Goal: Transaction & Acquisition: Purchase product/service

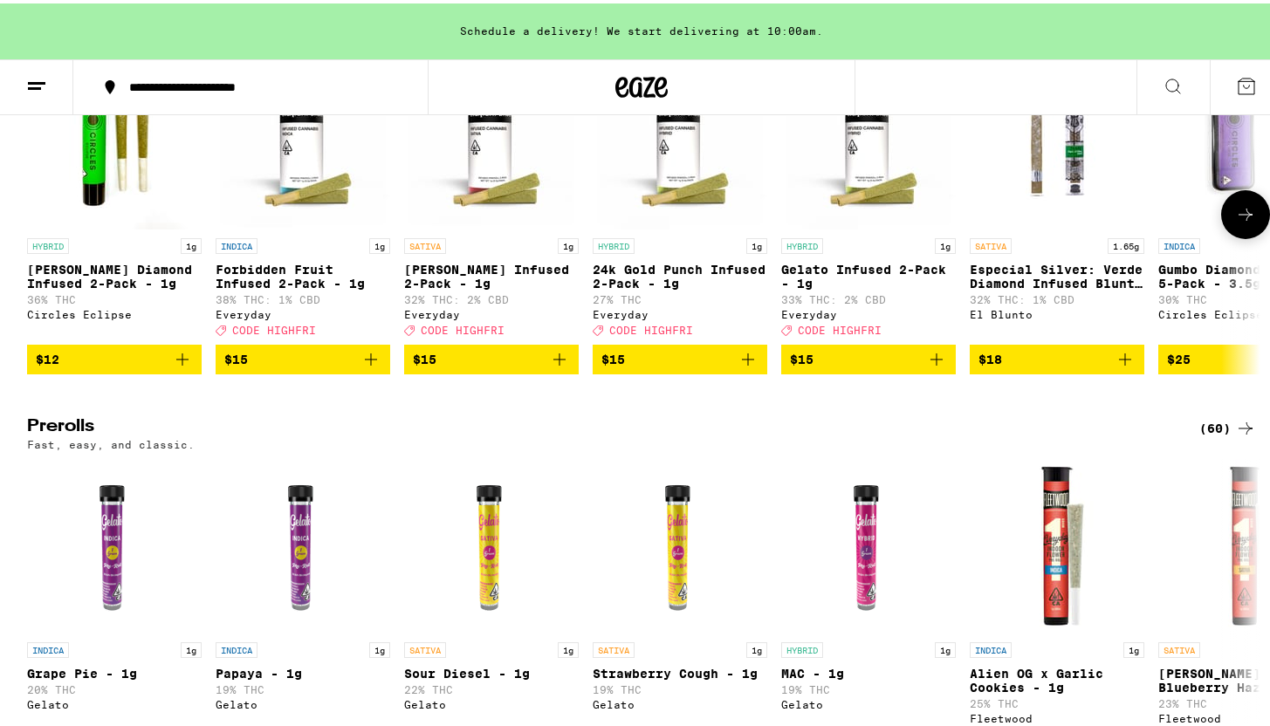
scroll to position [4421, 0]
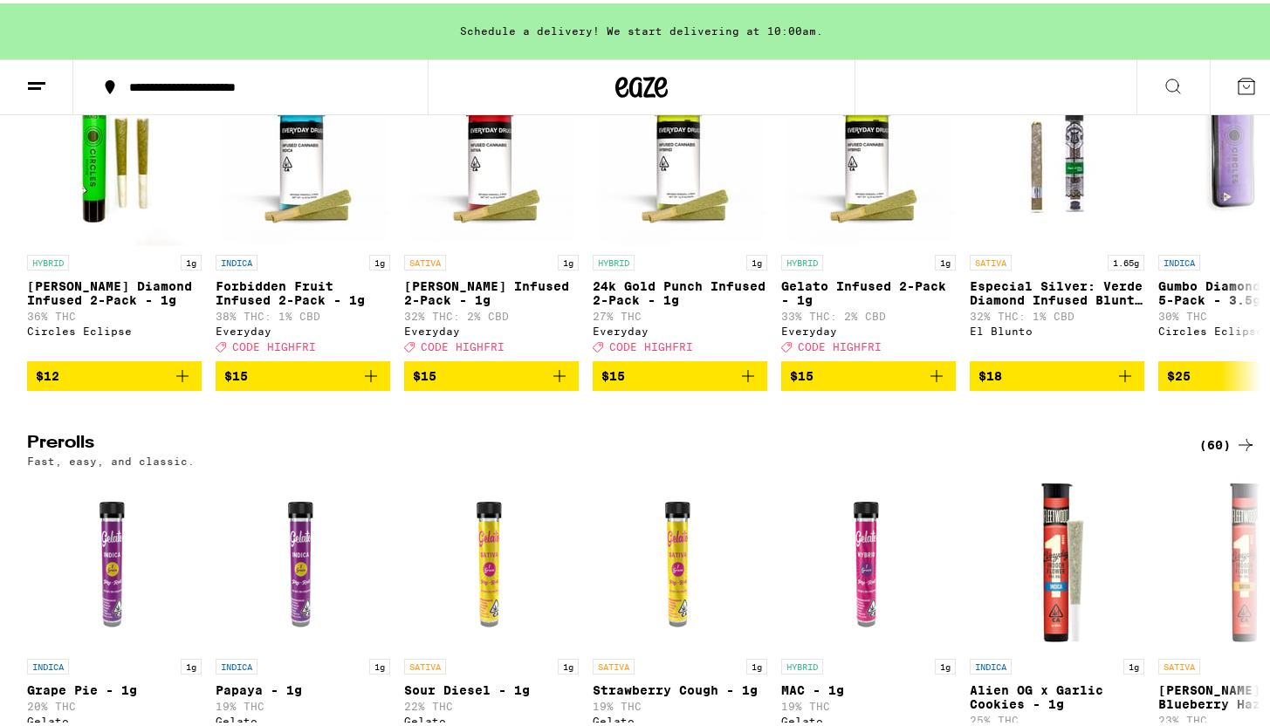
click at [1226, 48] on div "(82)" at bounding box center [1228, 37] width 57 height 21
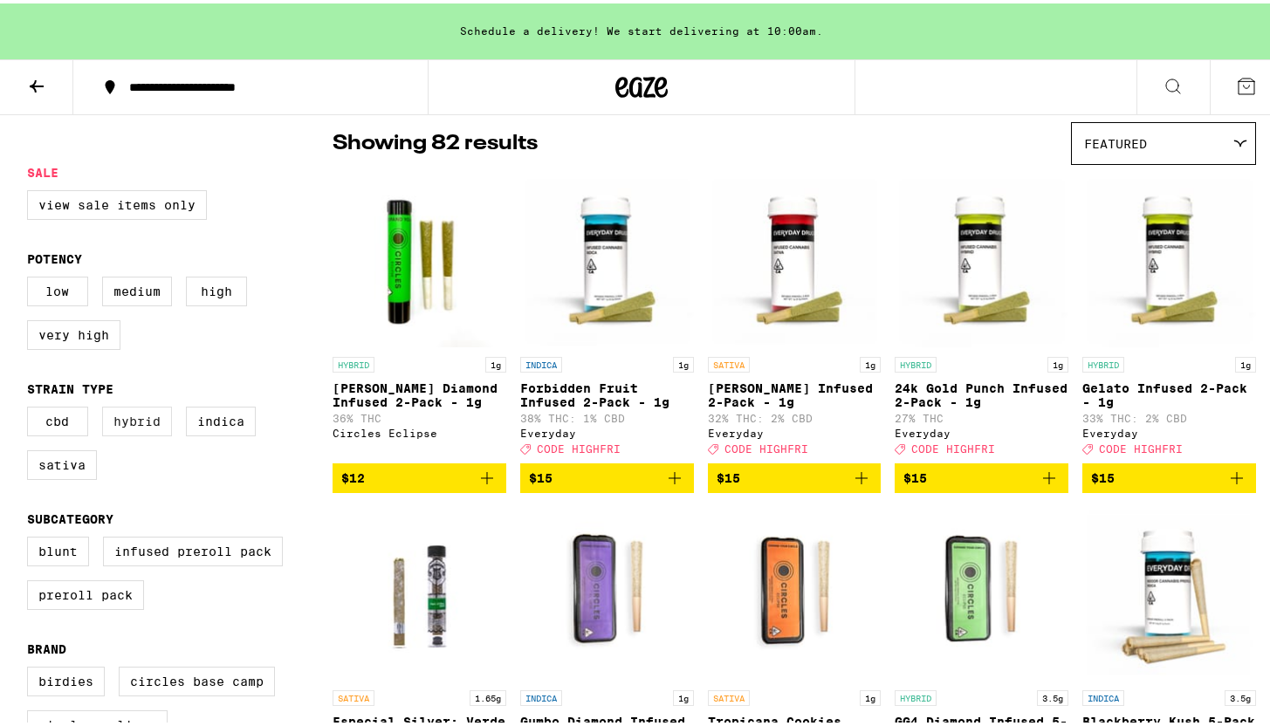
scroll to position [145, 0]
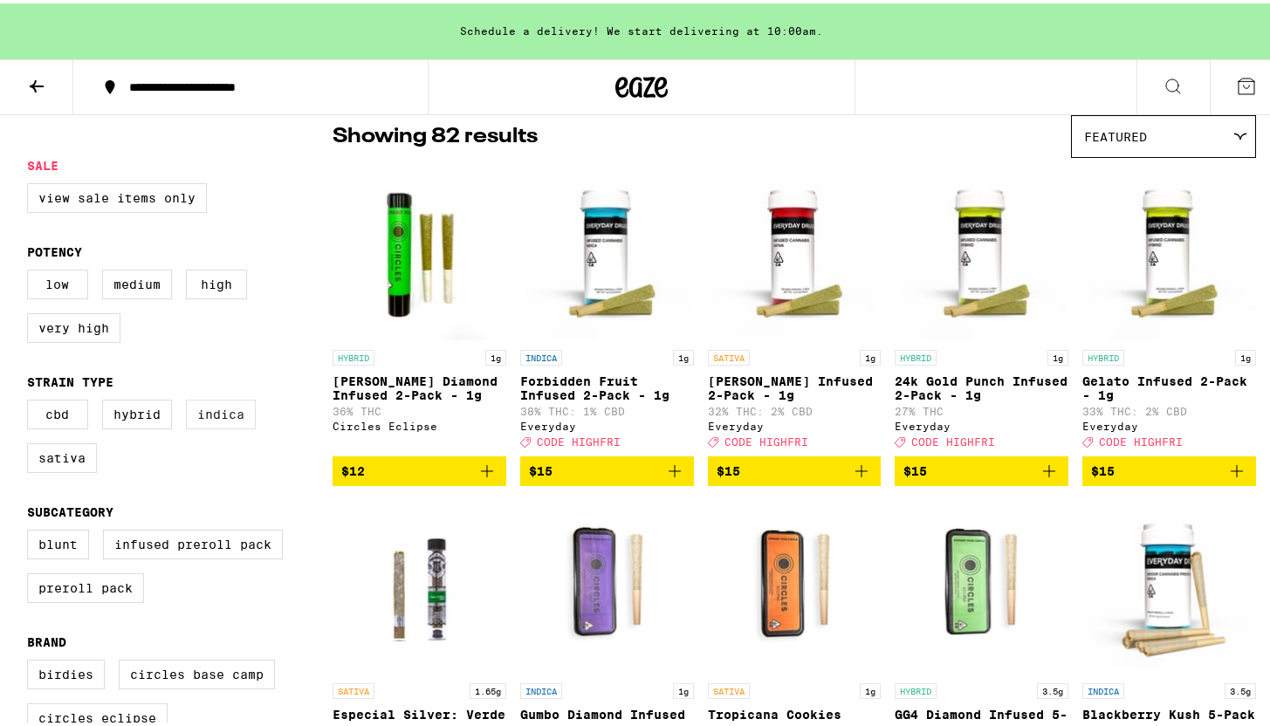
click at [203, 426] on label "Indica" at bounding box center [221, 411] width 70 height 30
click at [31, 400] on input "Indica" at bounding box center [31, 399] width 1 height 1
checkbox input "true"
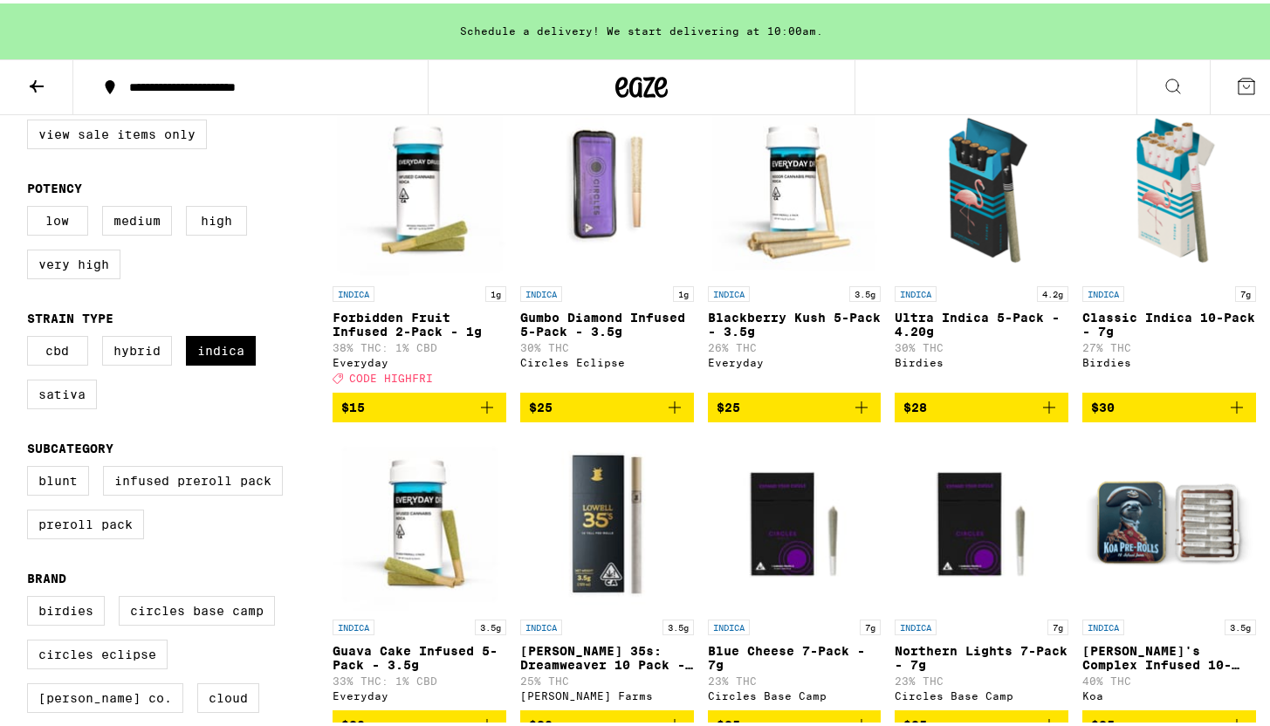
scroll to position [355, 0]
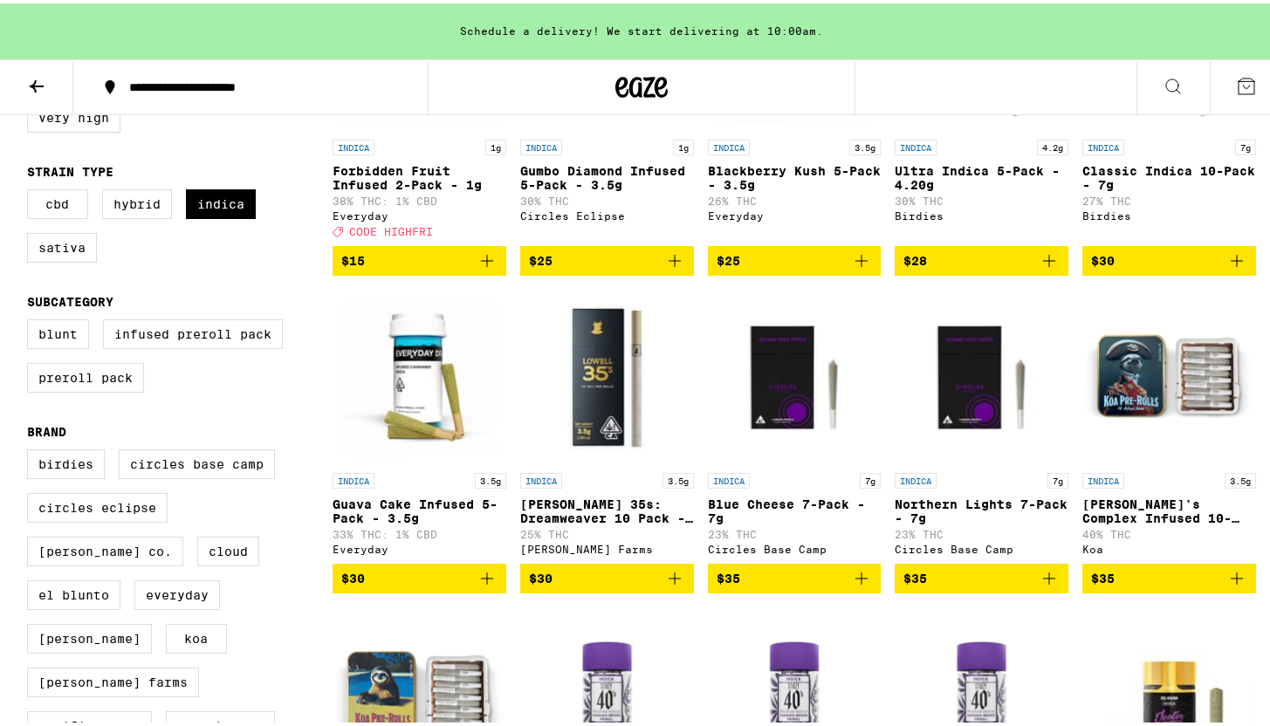
click at [453, 586] on span "$30" at bounding box center [419, 575] width 156 height 21
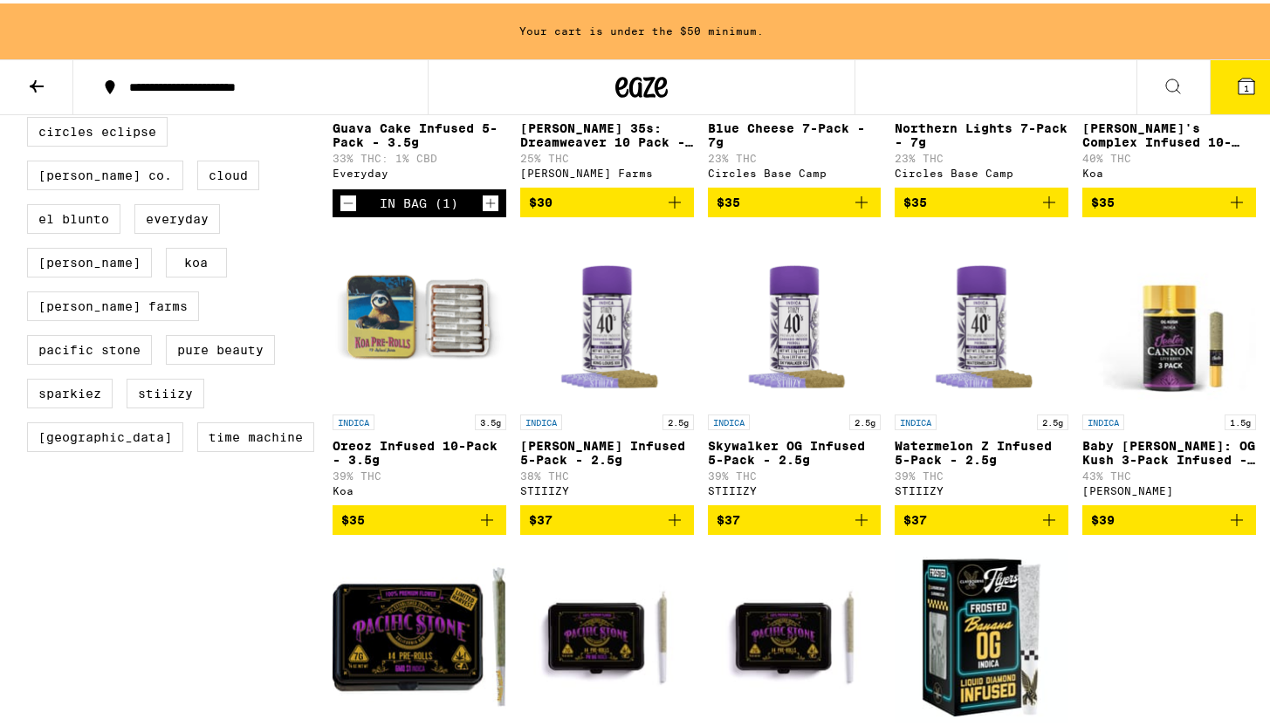
scroll to position [577, 0]
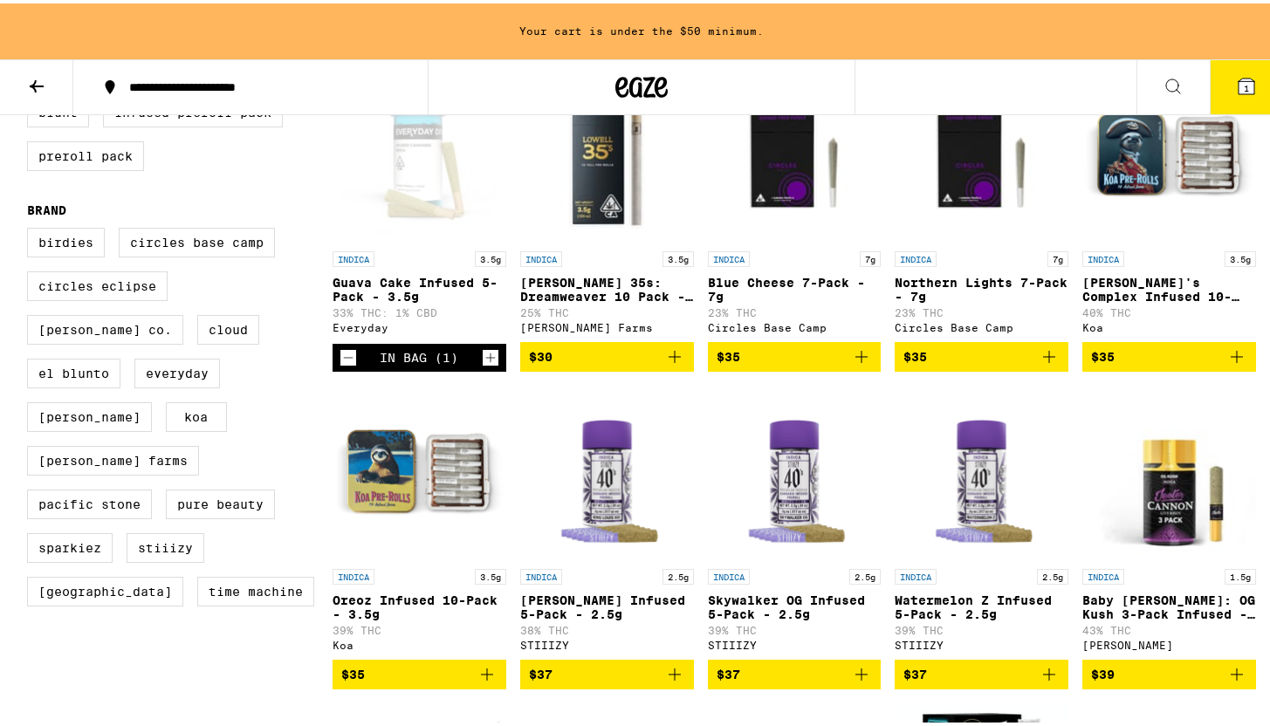
click at [483, 365] on icon "Increment" at bounding box center [491, 354] width 16 height 21
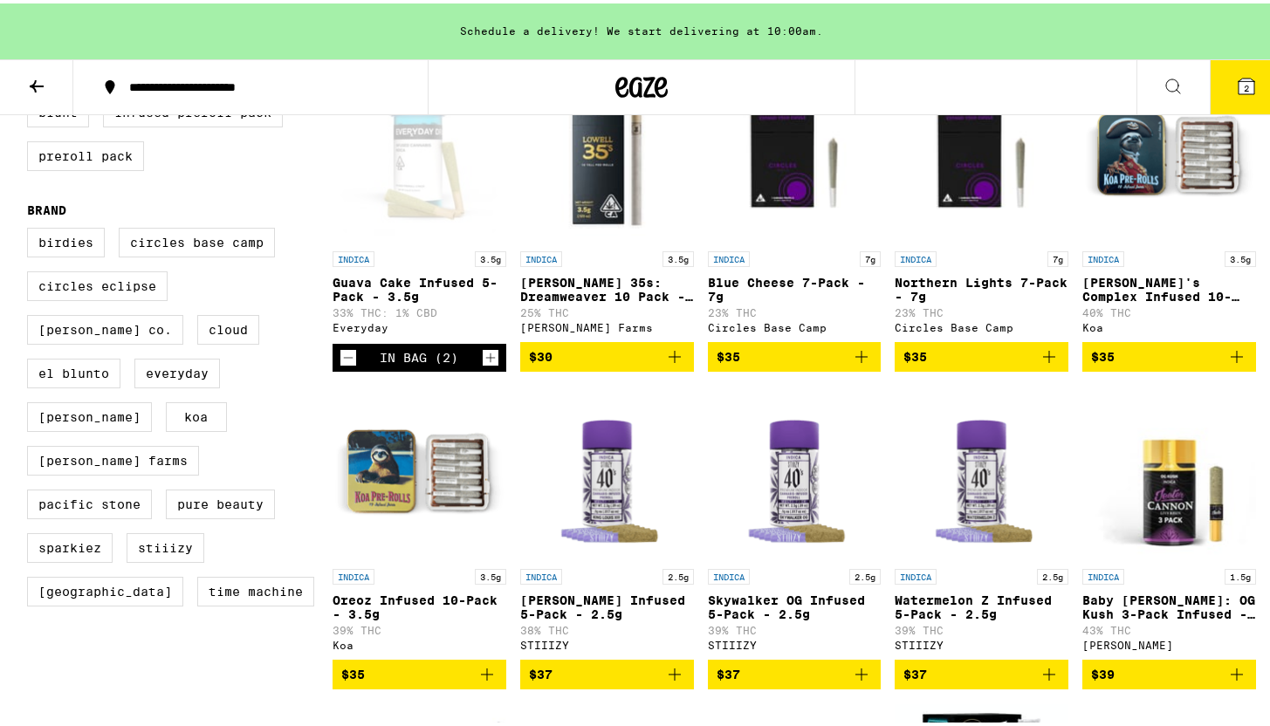
click at [485, 365] on icon "Increment" at bounding box center [491, 354] width 16 height 21
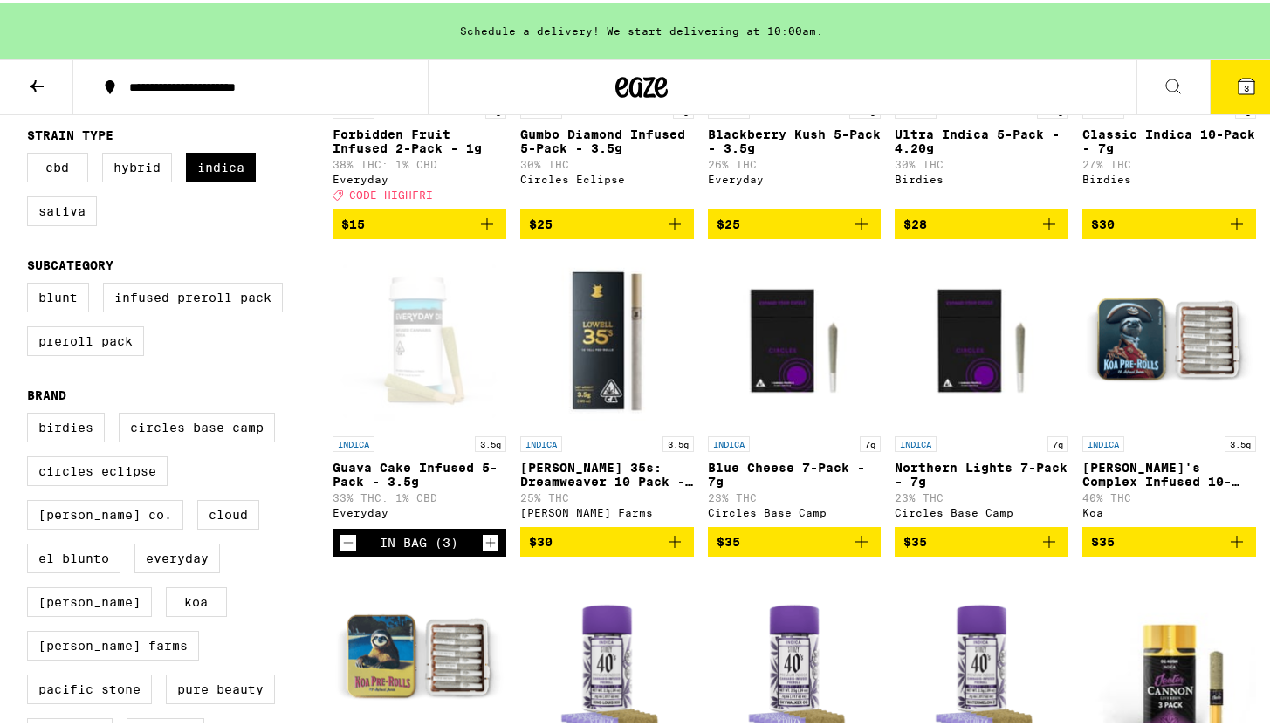
scroll to position [376, 0]
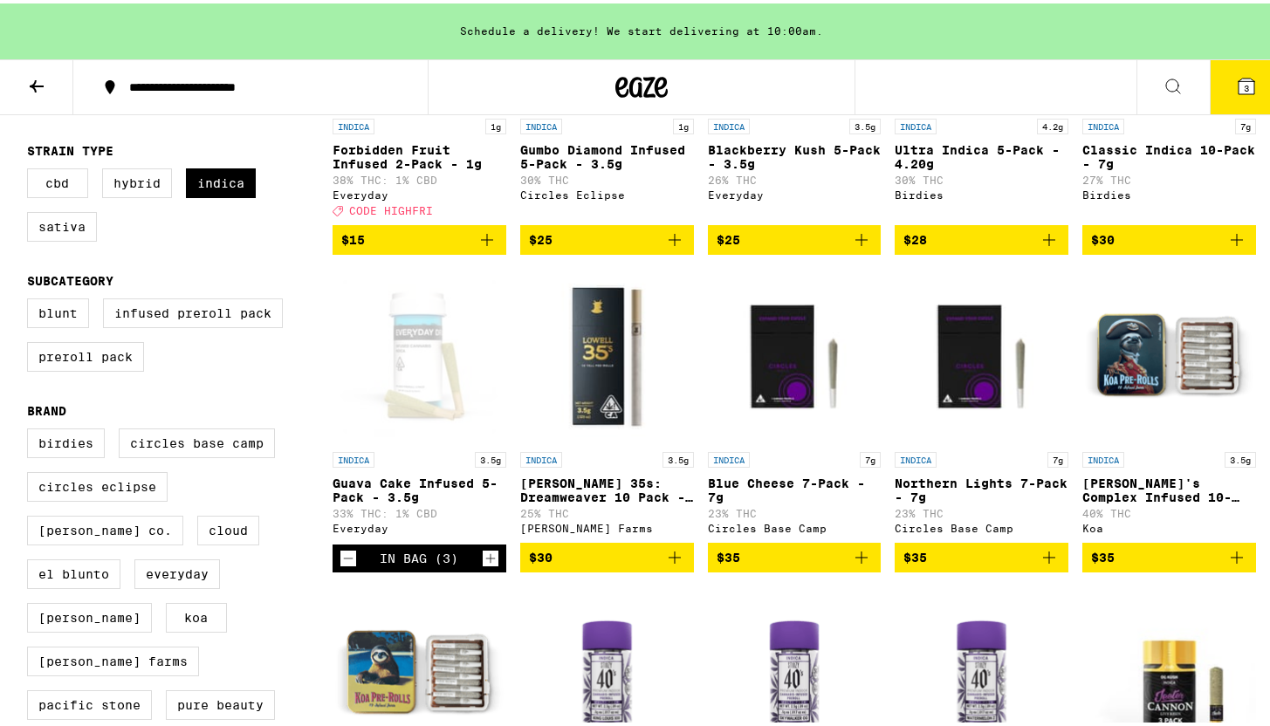
click at [1249, 94] on button "3" at bounding box center [1246, 84] width 73 height 54
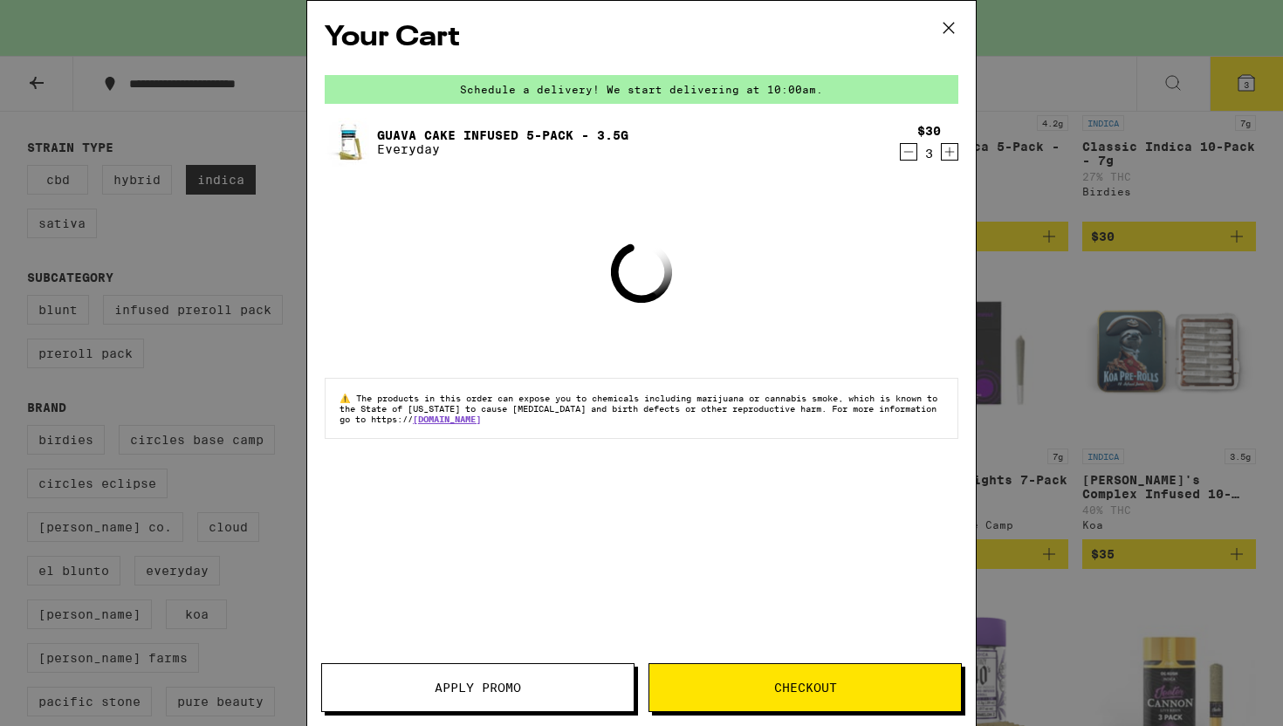
click at [473, 688] on span "Apply Promo" at bounding box center [478, 688] width 86 height 12
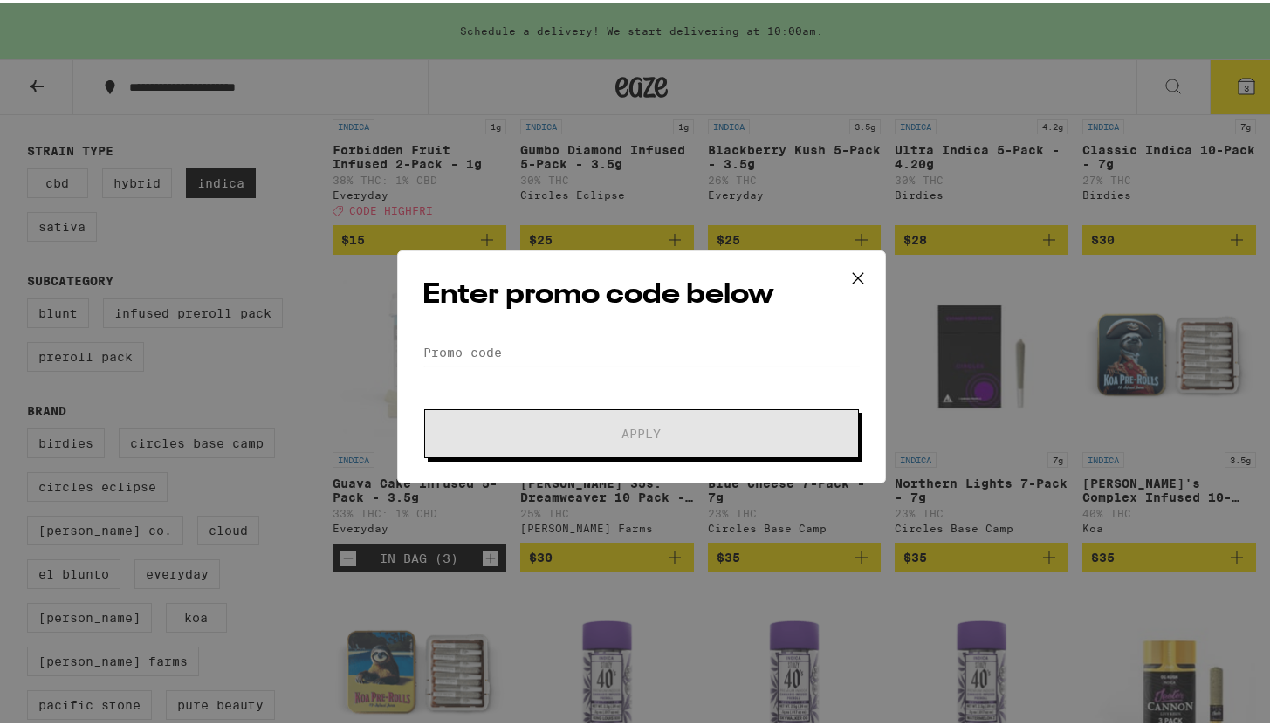
click at [561, 343] on input "Promo Code" at bounding box center [642, 349] width 438 height 26
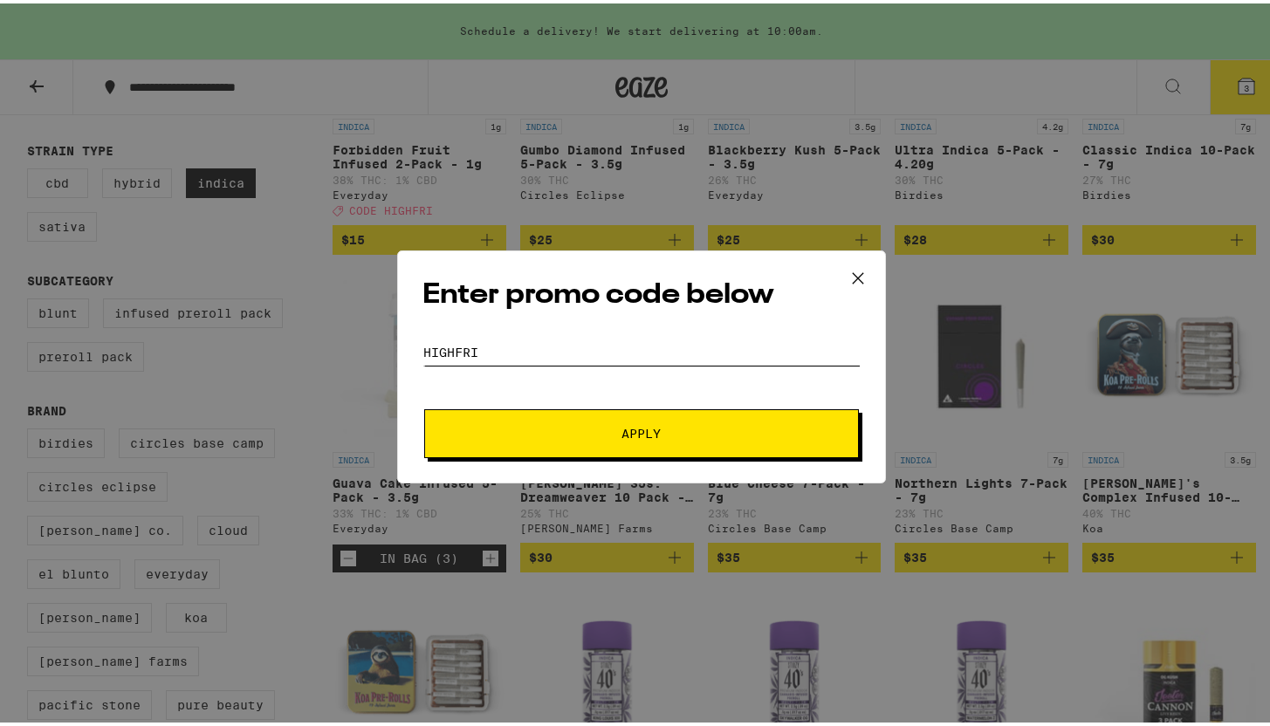
type input "highfri"
click at [625, 436] on span "Apply" at bounding box center [642, 430] width 39 height 12
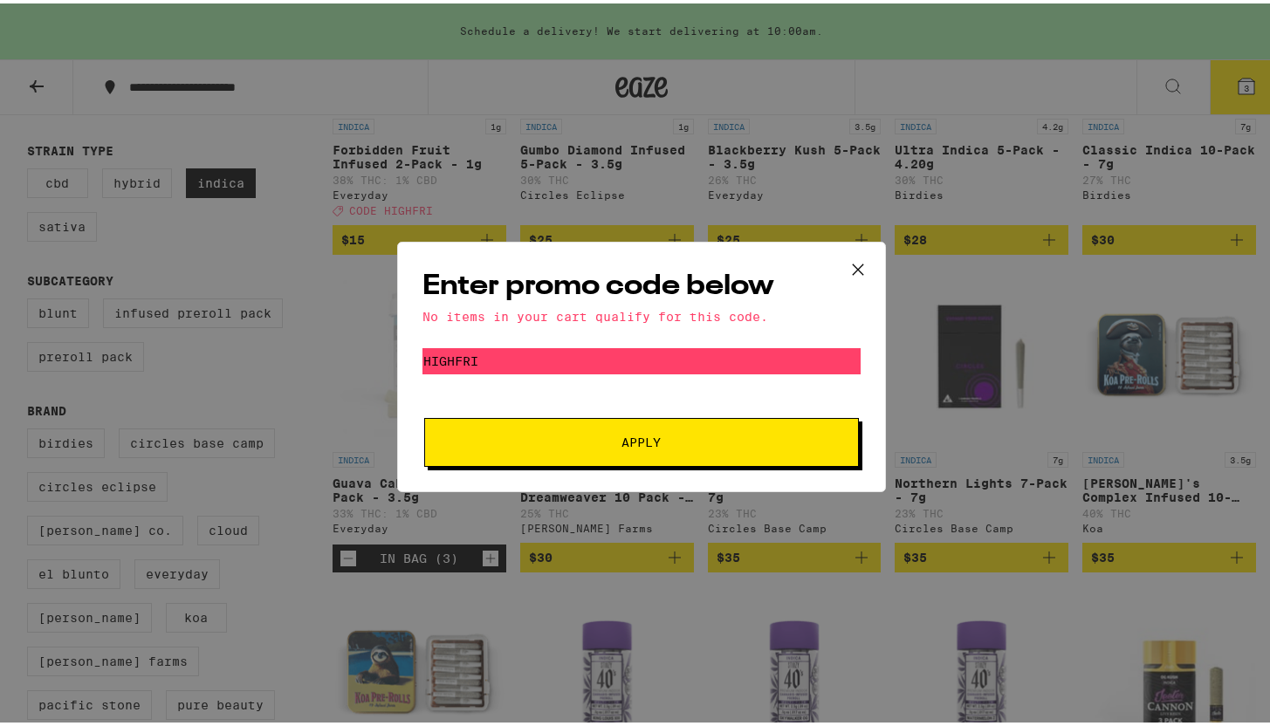
click at [857, 261] on icon at bounding box center [858, 266] width 26 height 26
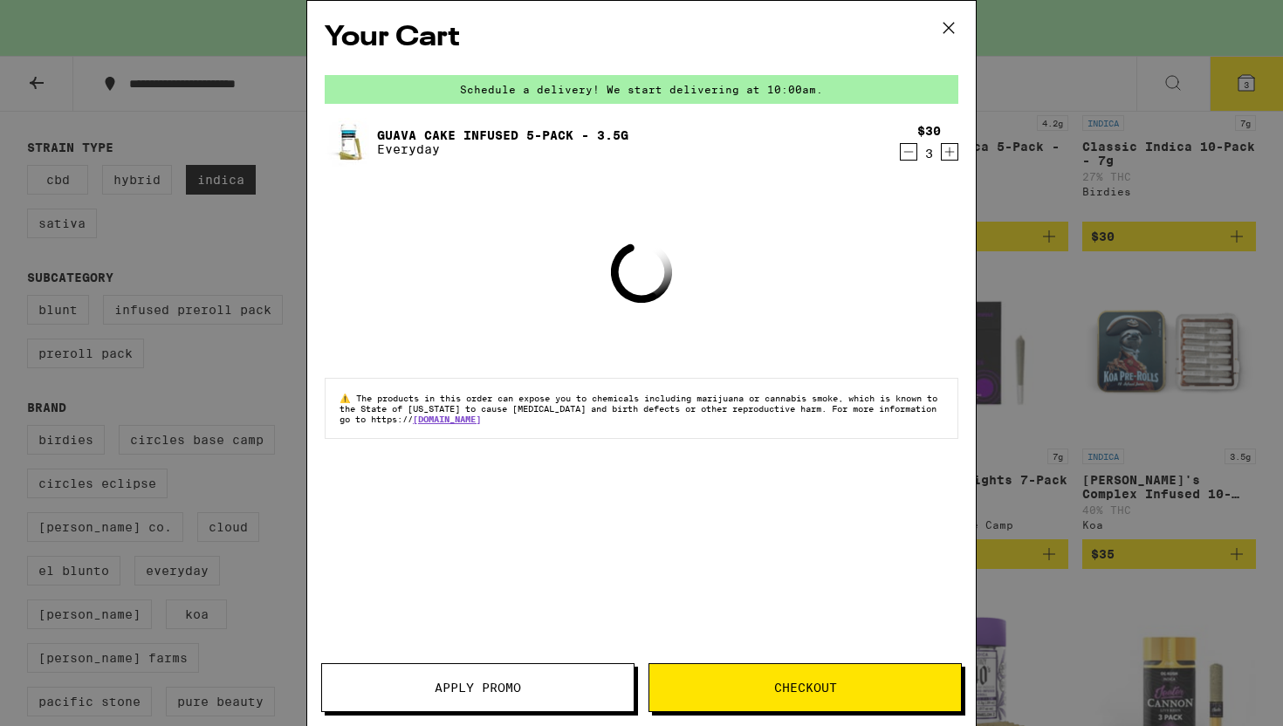
click at [1084, 265] on div "Your Cart Schedule a delivery! We start delivering at 10:00am. Guava Cake Infus…" at bounding box center [641, 363] width 1283 height 726
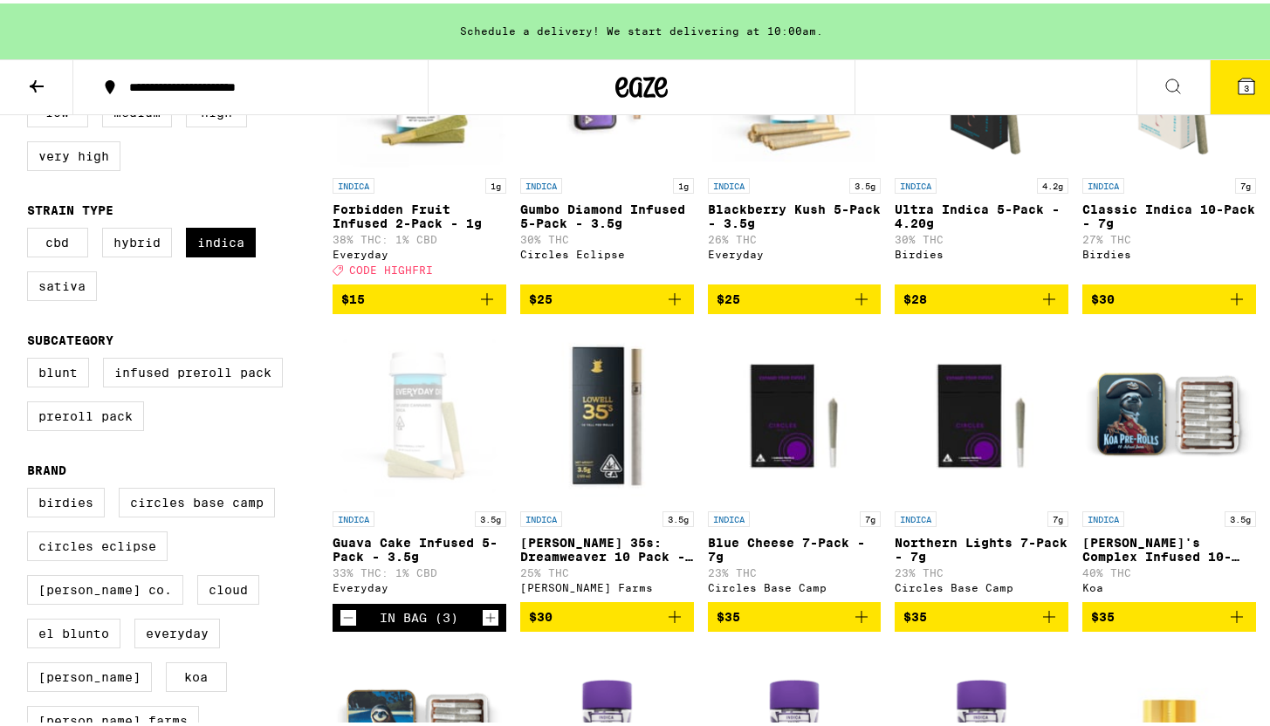
scroll to position [292, 0]
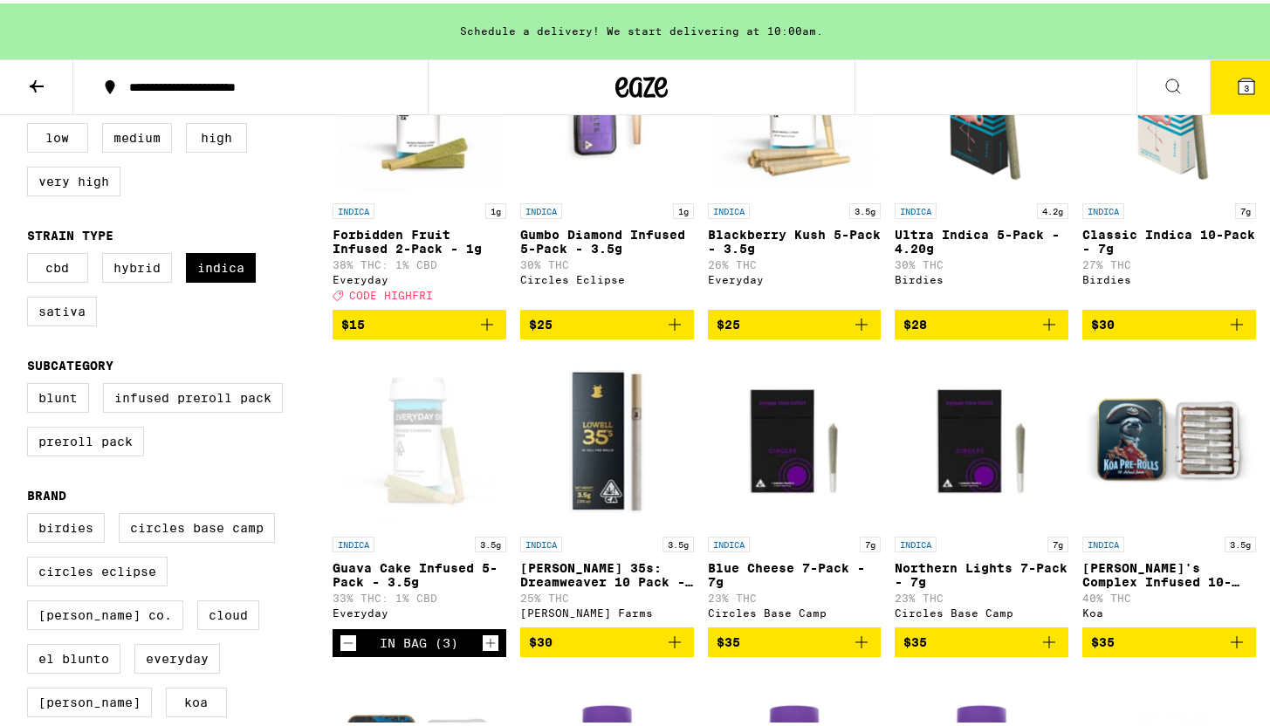
click at [483, 330] on icon "Add to bag" at bounding box center [487, 321] width 21 height 21
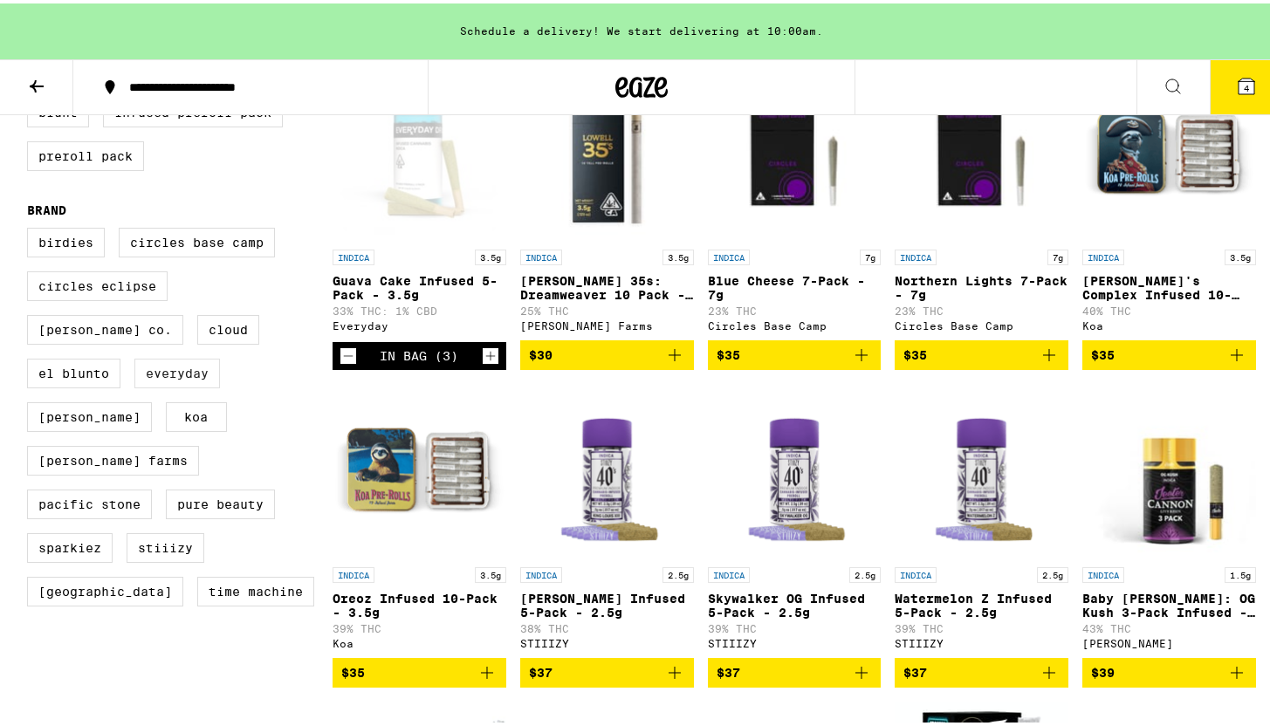
scroll to position [578, 0]
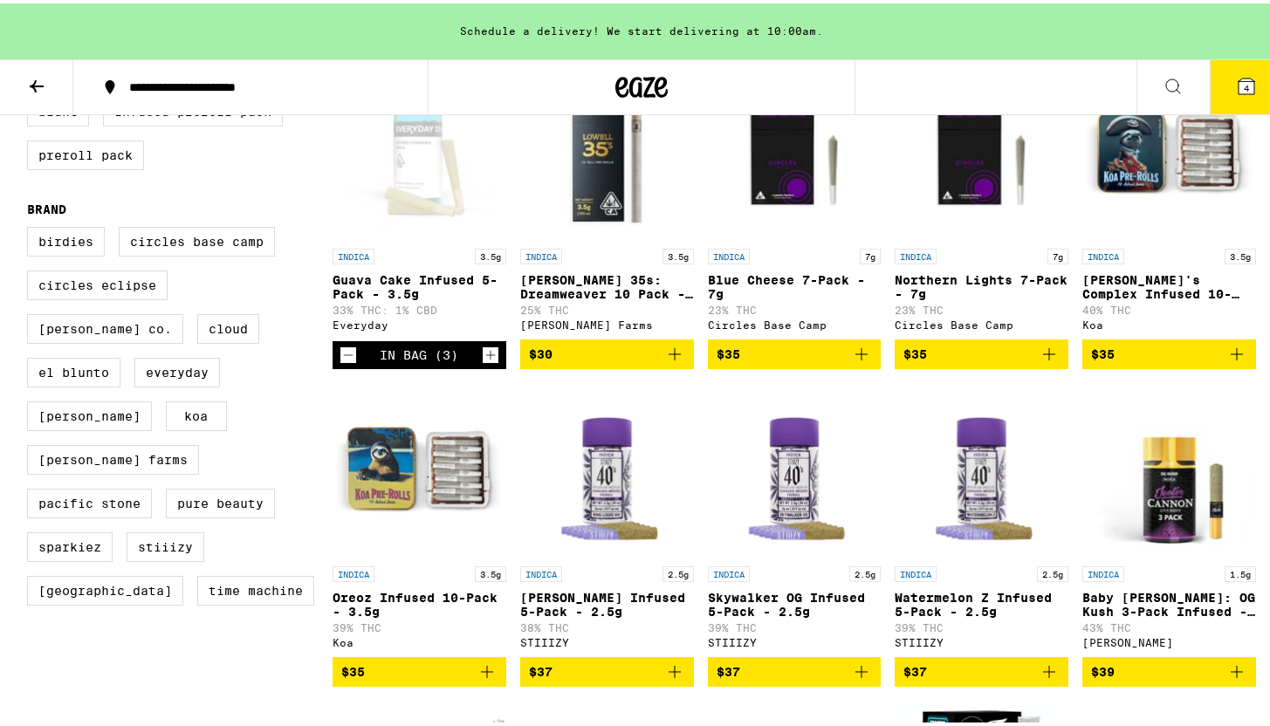
click at [333, 366] on div "In Bag (3)" at bounding box center [420, 352] width 174 height 28
click at [341, 362] on icon "Decrement" at bounding box center [349, 351] width 16 height 21
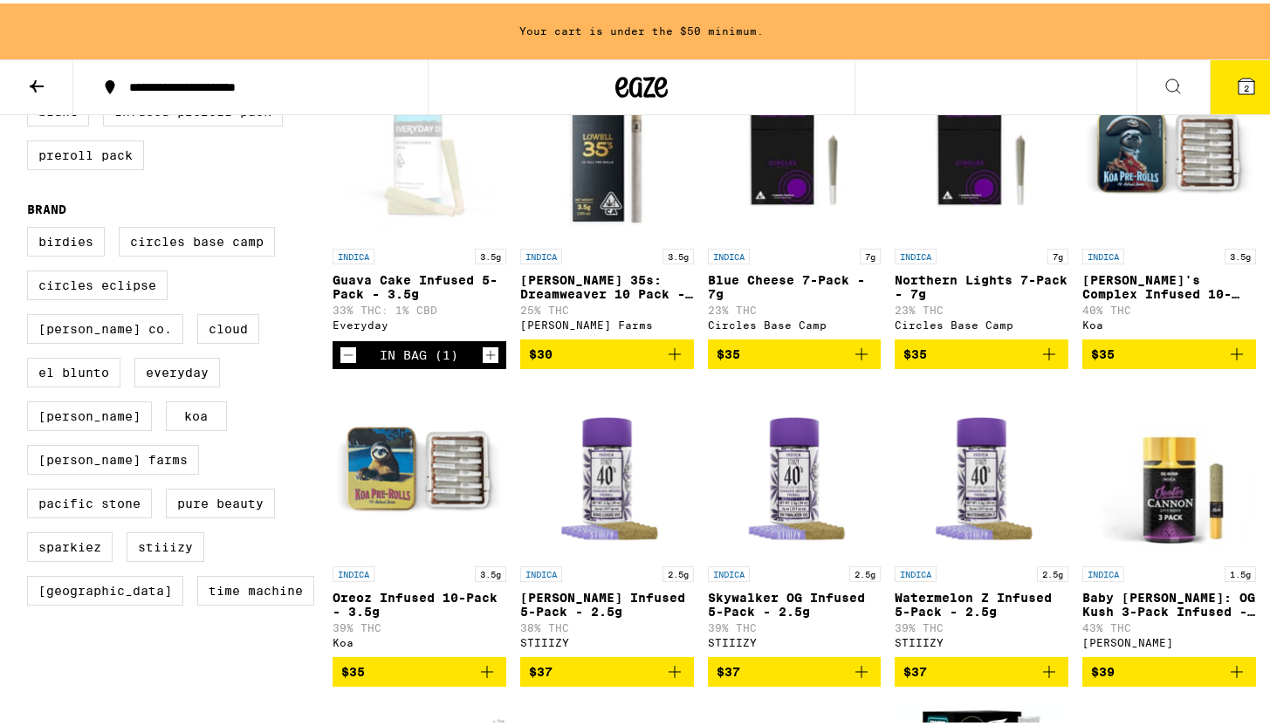
click at [341, 362] on icon "Decrement" at bounding box center [349, 351] width 16 height 21
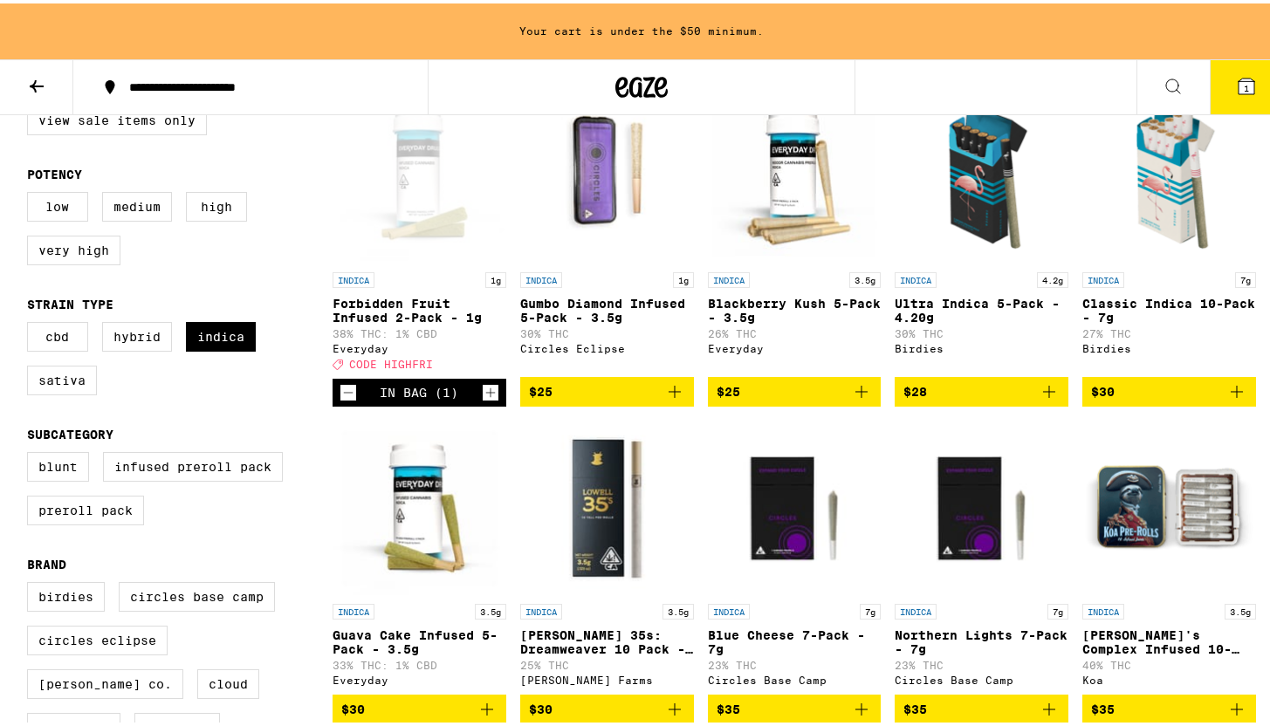
scroll to position [216, 0]
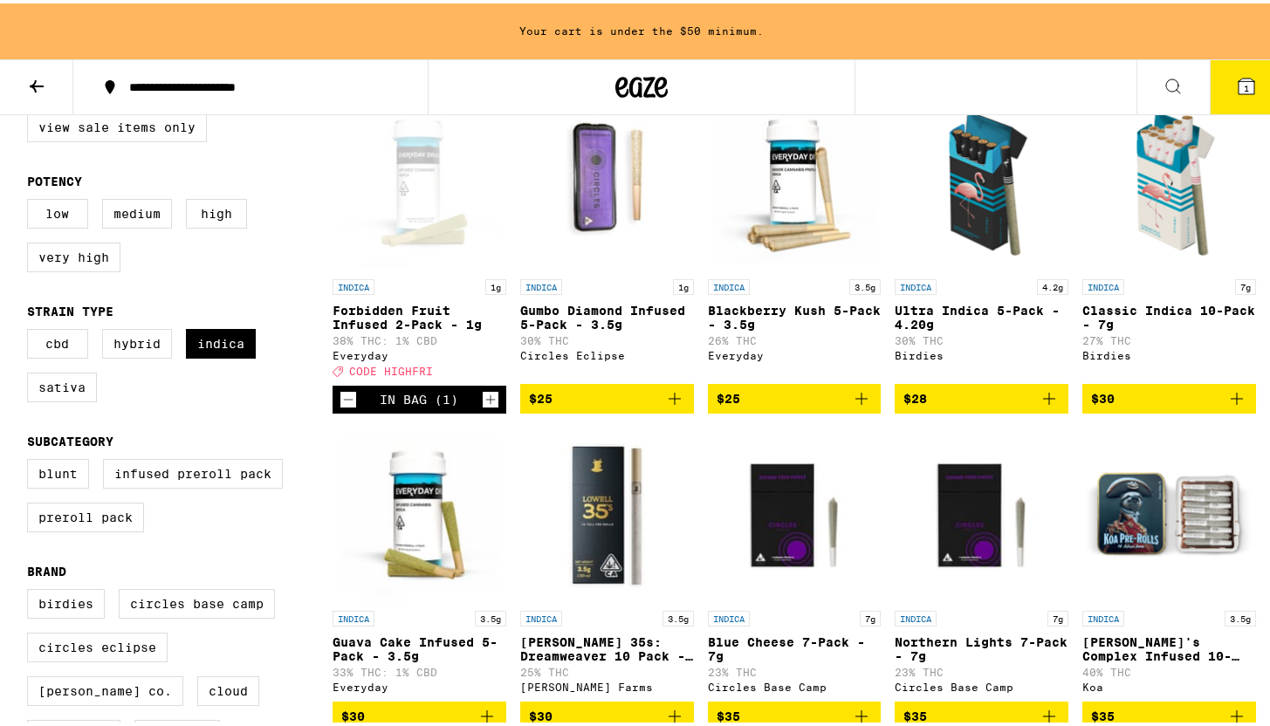
click at [342, 405] on icon "Decrement" at bounding box center [349, 396] width 16 height 21
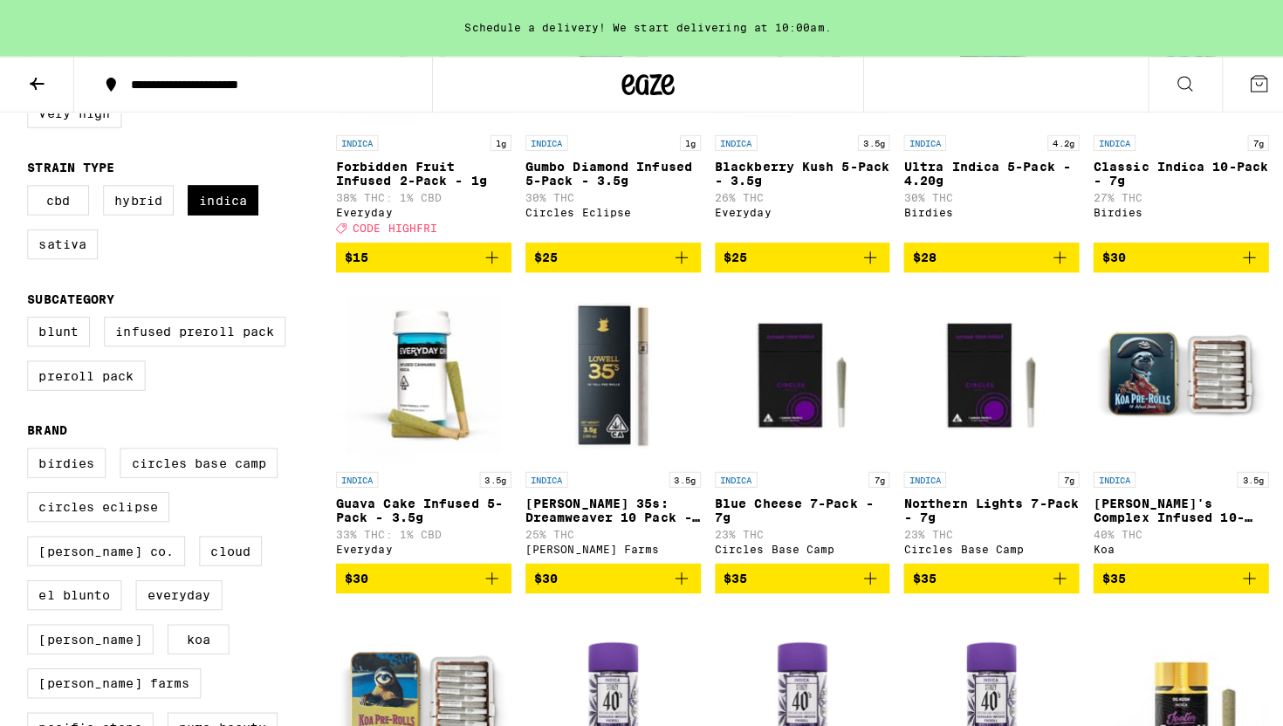
scroll to position [354, 0]
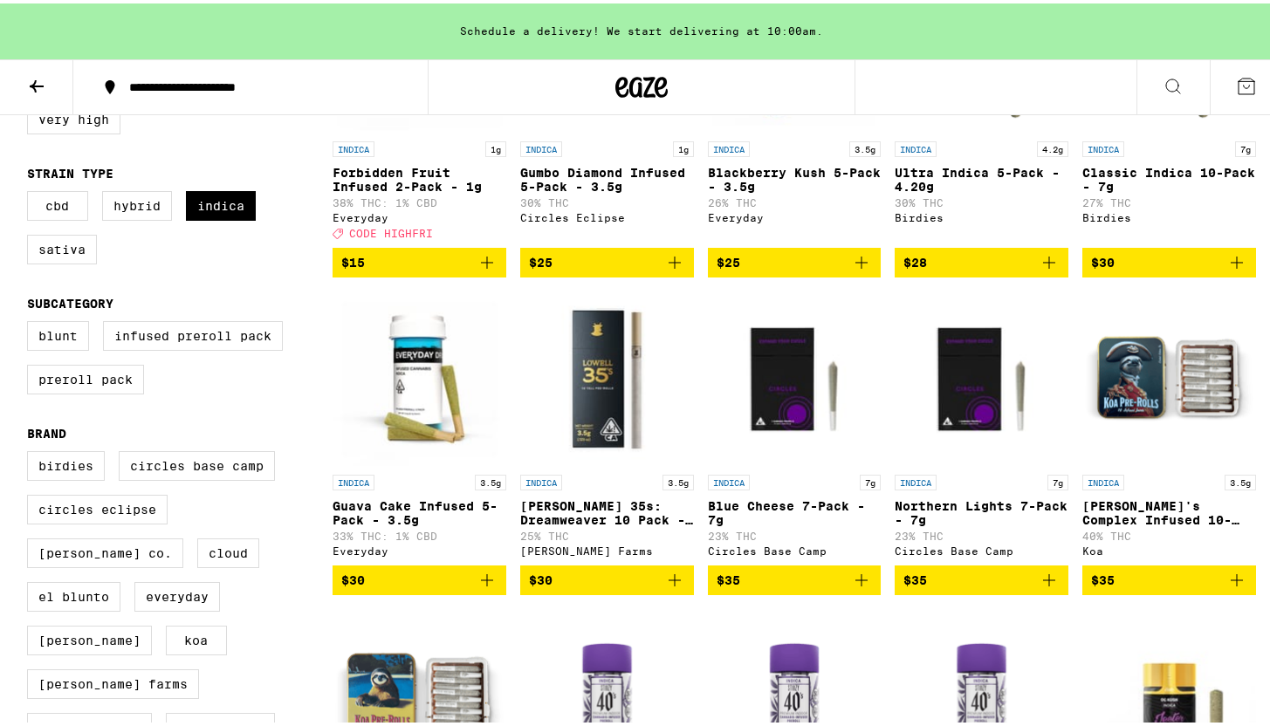
click at [485, 265] on icon "Add to bag" at bounding box center [487, 259] width 12 height 12
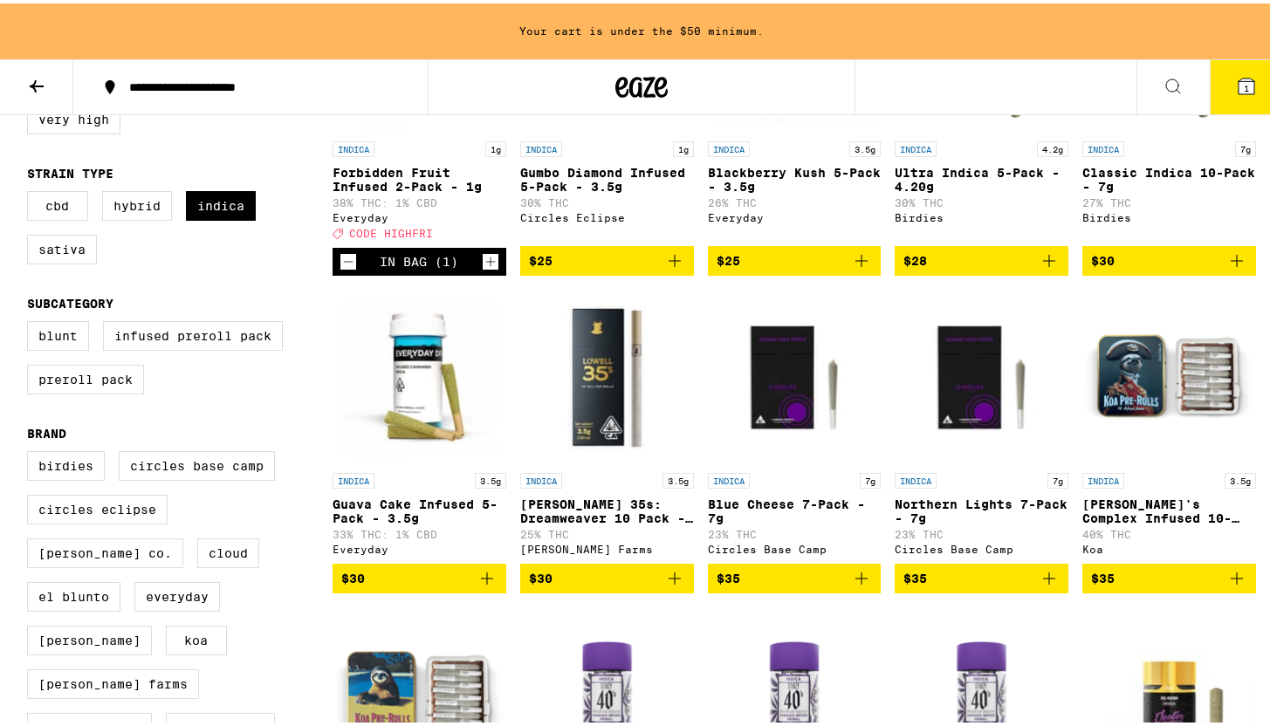
click at [488, 269] on icon "Increment" at bounding box center [491, 258] width 16 height 21
click at [487, 269] on icon "Increment" at bounding box center [491, 258] width 16 height 21
click at [1248, 85] on button "3" at bounding box center [1246, 84] width 73 height 54
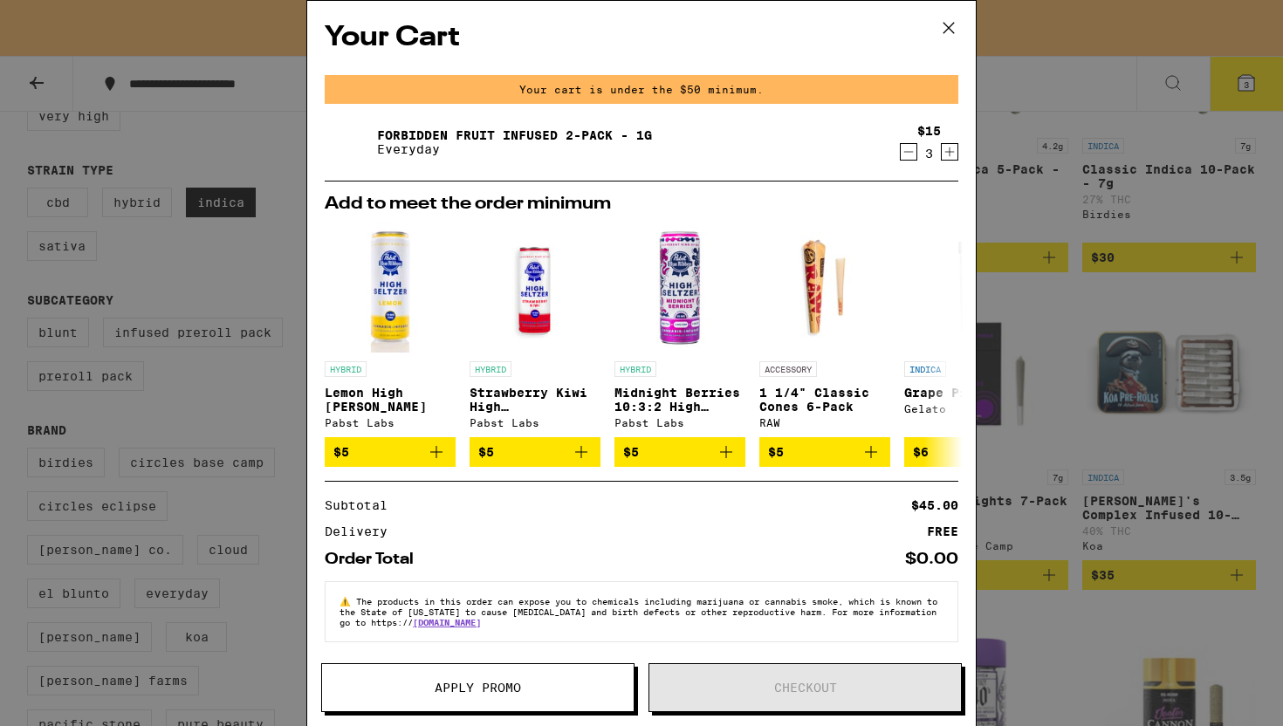
click at [426, 708] on button "Apply Promo" at bounding box center [477, 688] width 313 height 49
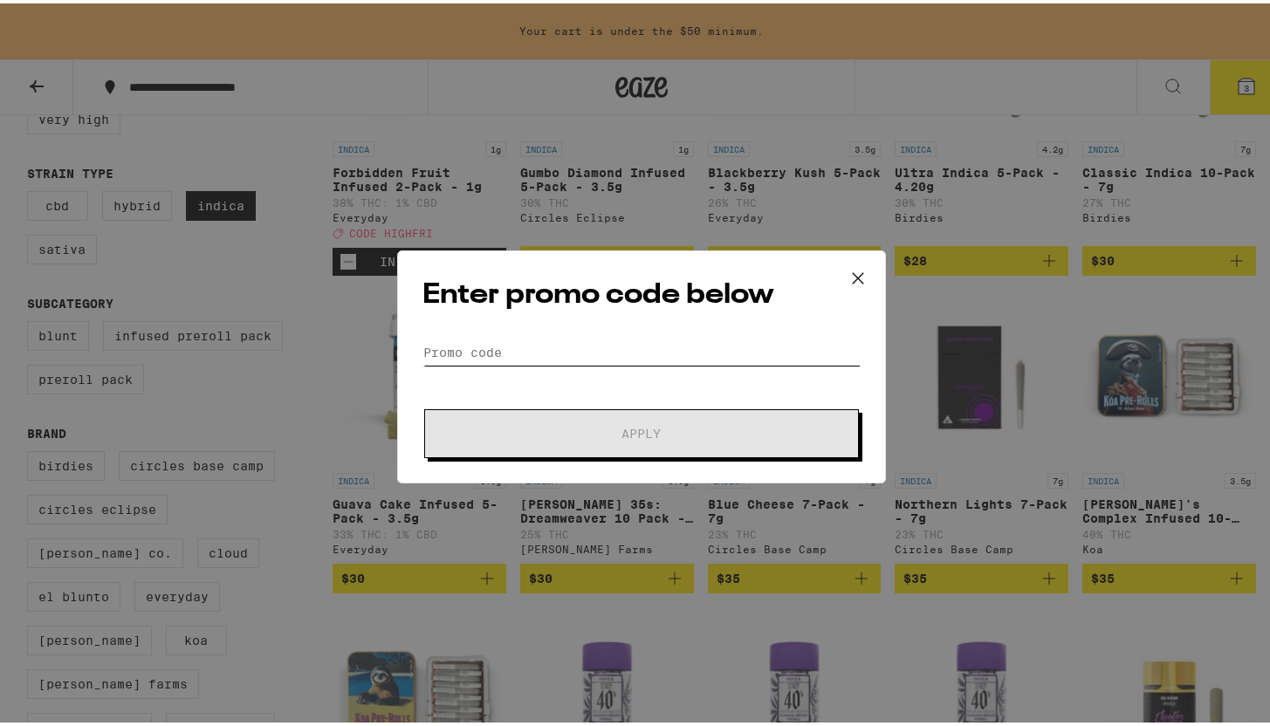
click at [537, 358] on input "Promo Code" at bounding box center [642, 349] width 438 height 26
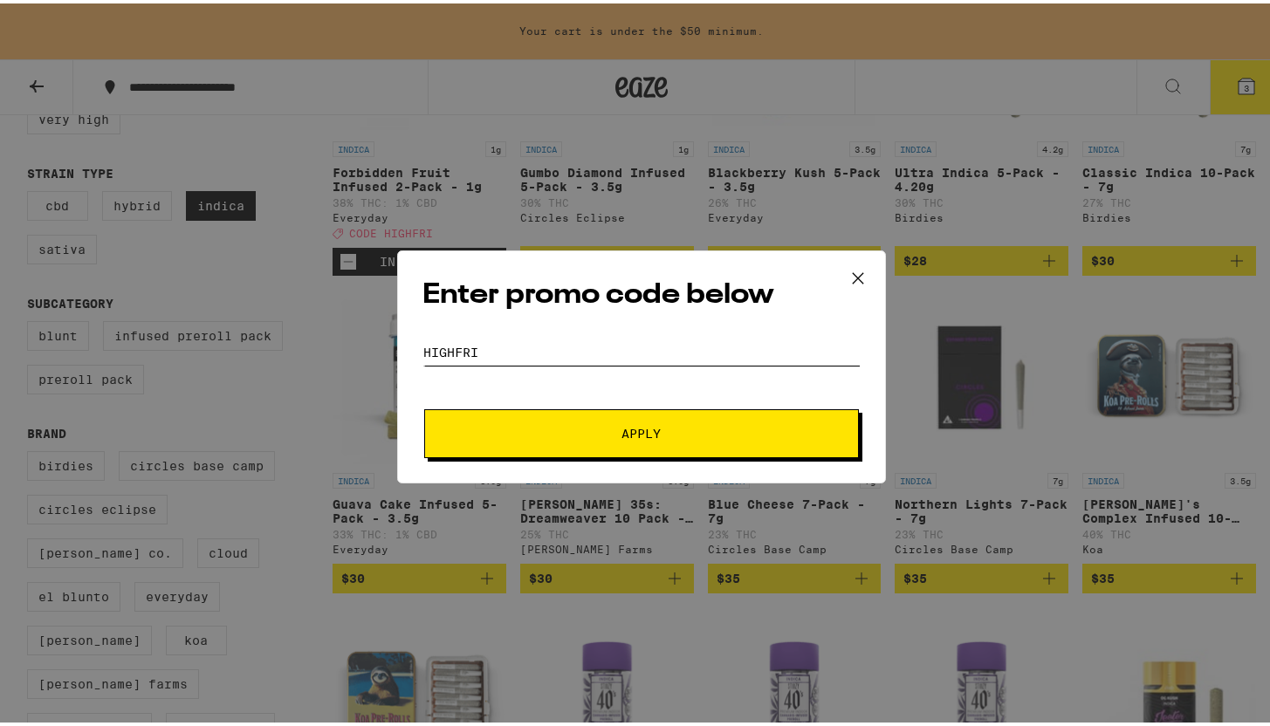
type input "highfri"
click at [424, 406] on button "Apply" at bounding box center [641, 430] width 435 height 49
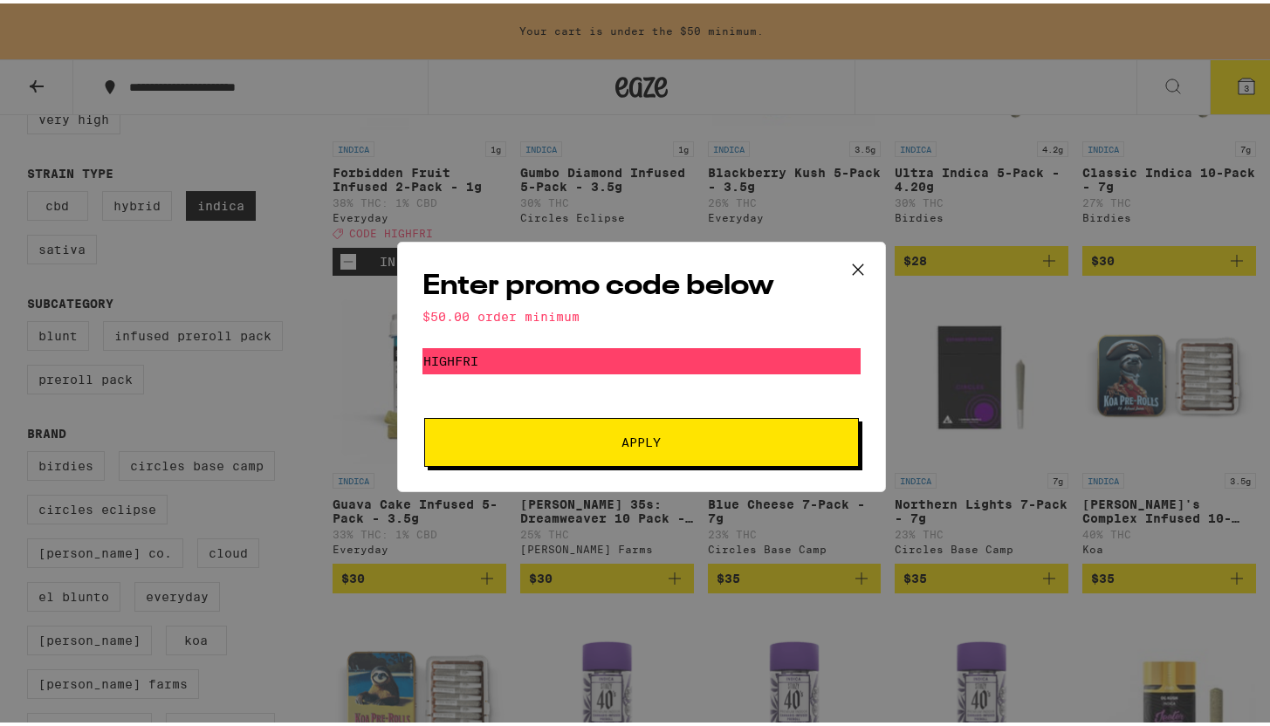
click at [862, 263] on icon at bounding box center [858, 266] width 26 height 26
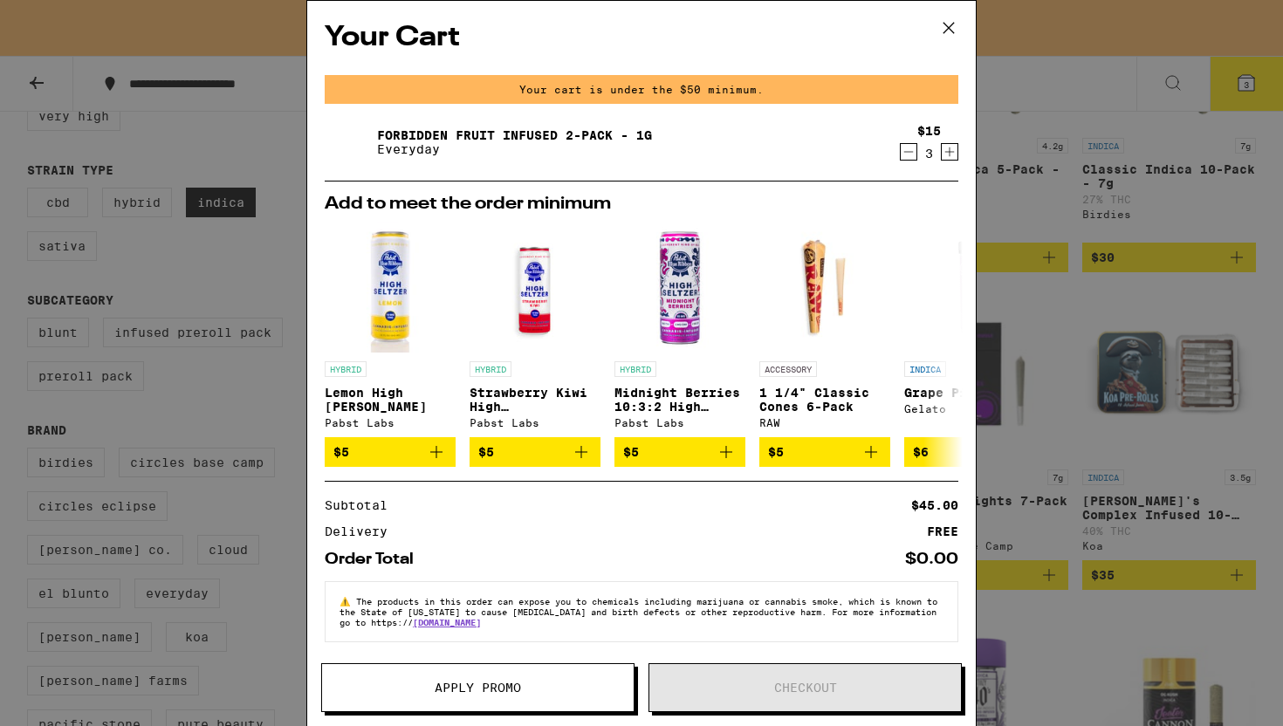
click at [945, 155] on button "Increment" at bounding box center [949, 151] width 17 height 17
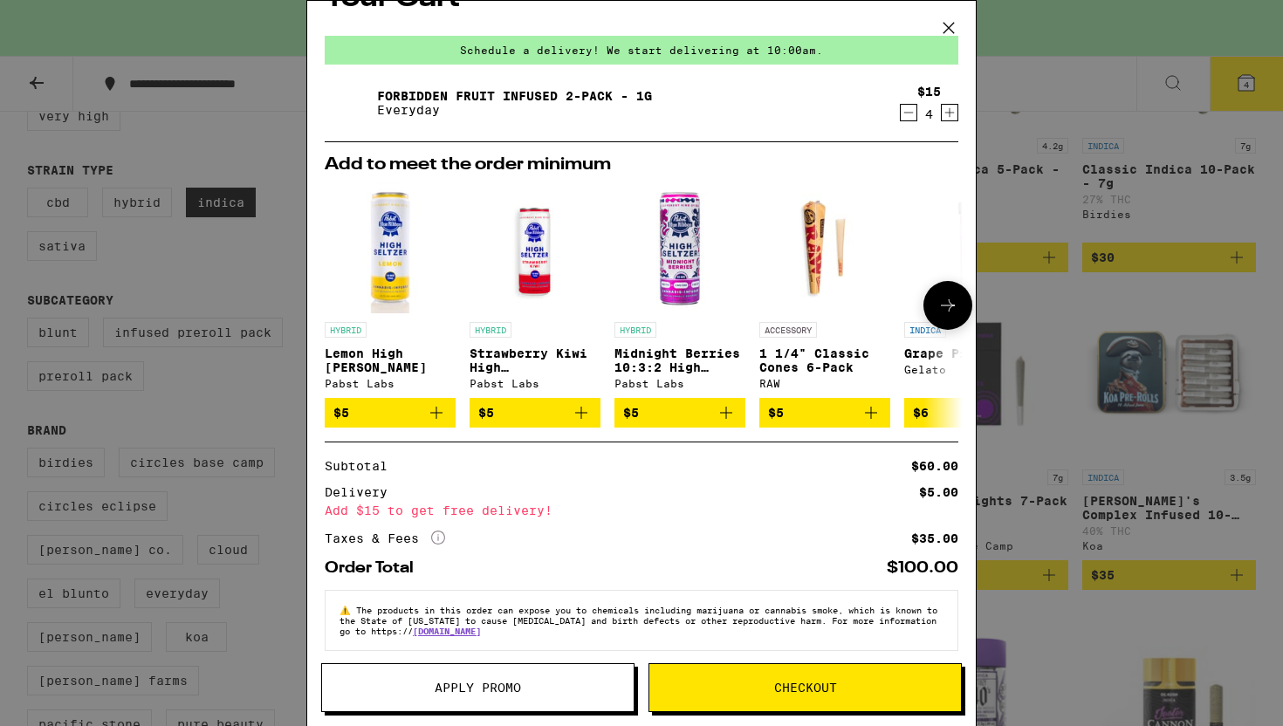
scroll to position [58, 0]
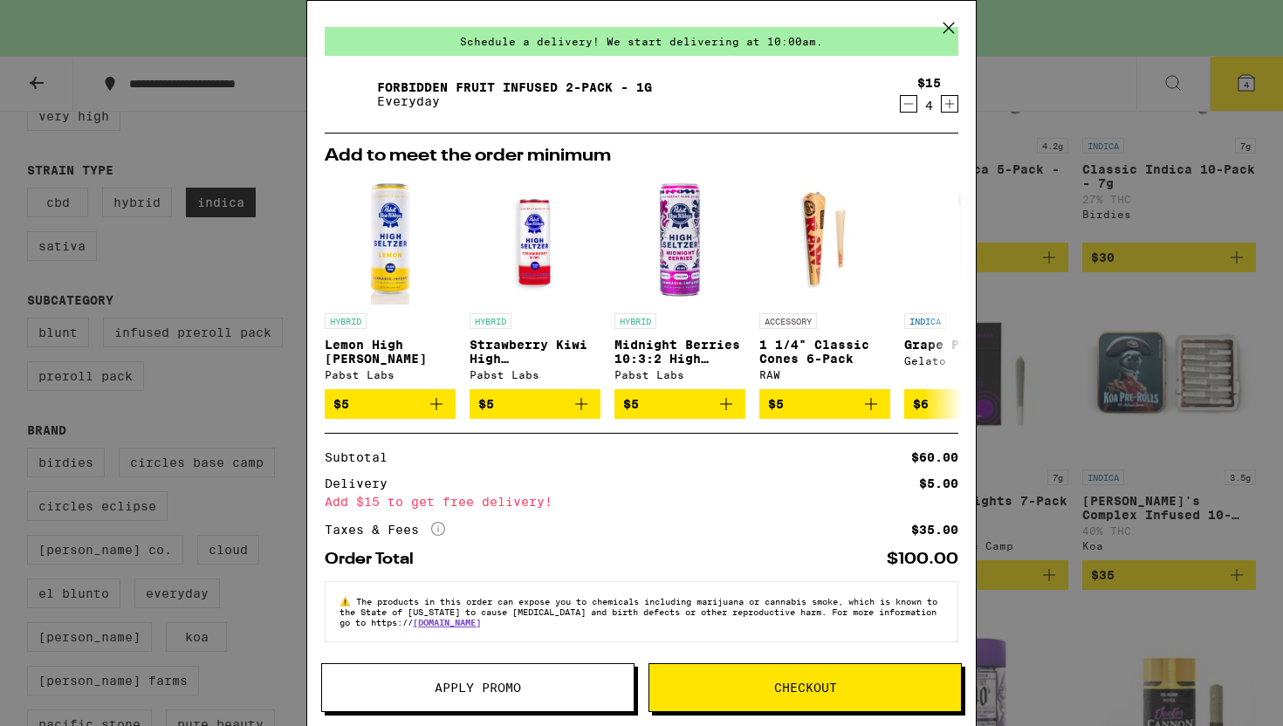
click at [471, 685] on span "Apply Promo" at bounding box center [478, 688] width 86 height 12
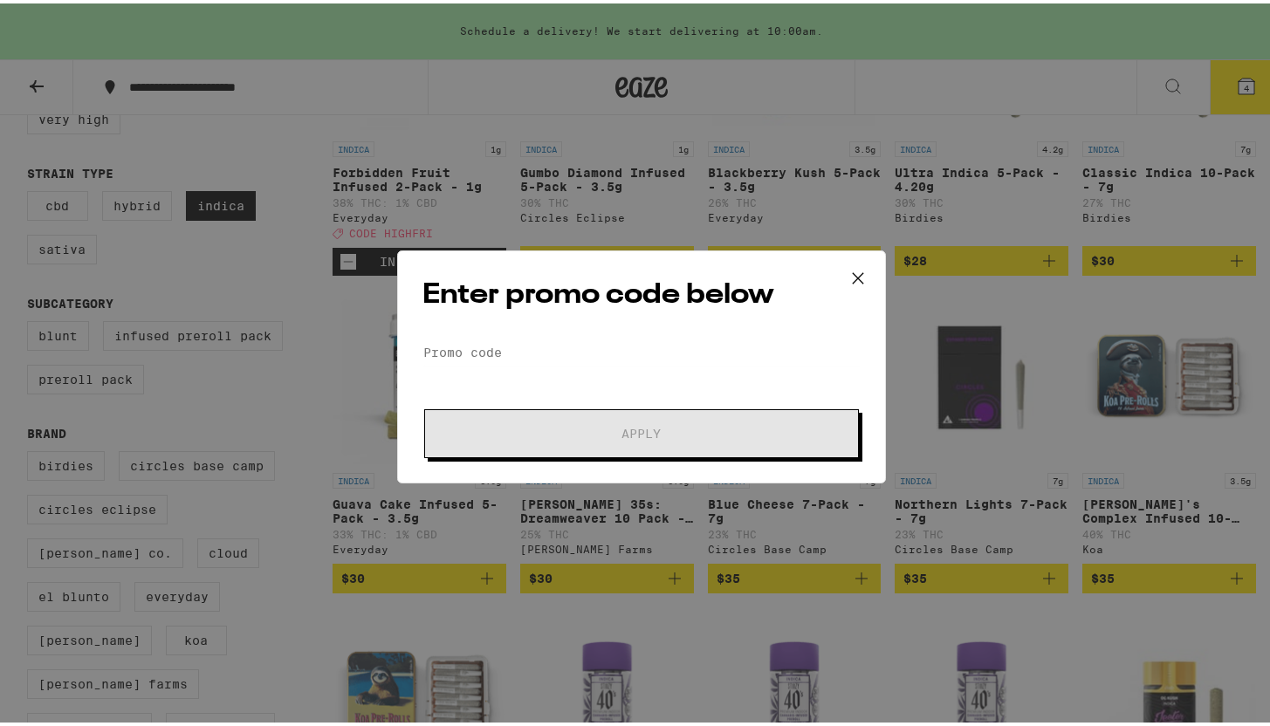
click at [542, 334] on div "Enter promo code below Promo Code Apply" at bounding box center [641, 363] width 489 height 233
click at [526, 341] on input "Promo Code" at bounding box center [642, 349] width 438 height 26
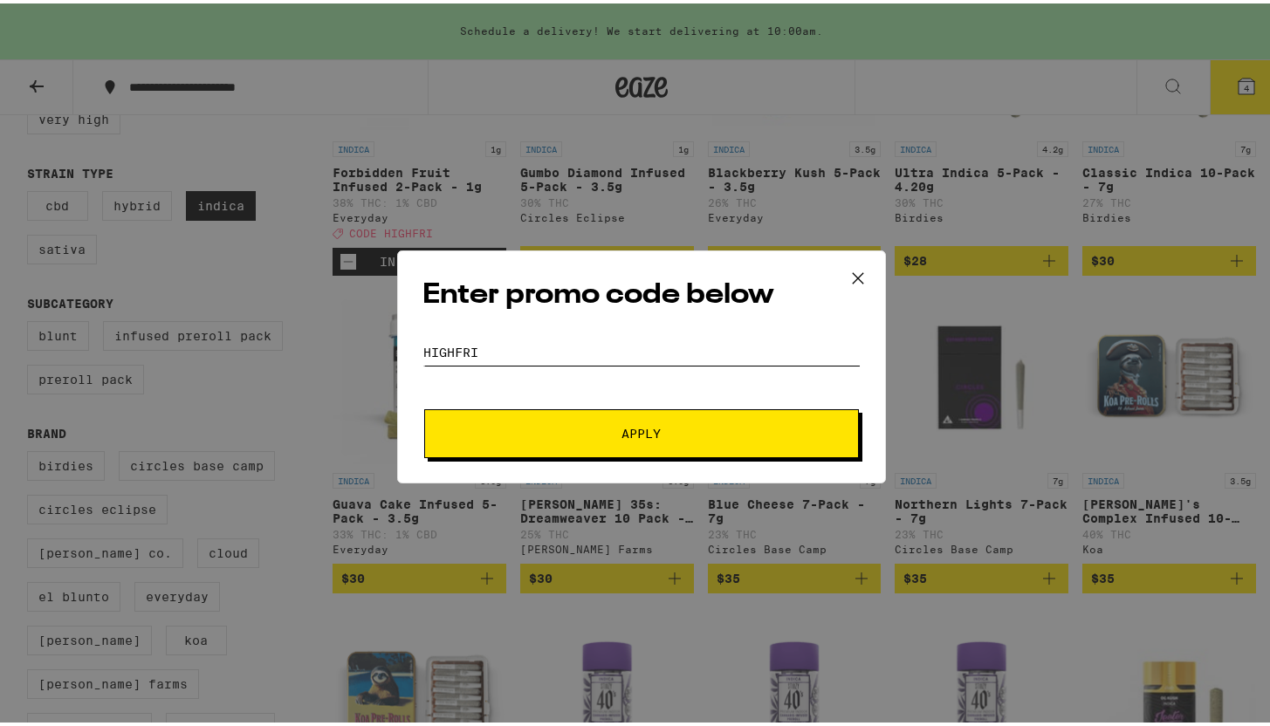
type input "highfri"
click at [424, 406] on button "Apply" at bounding box center [641, 430] width 435 height 49
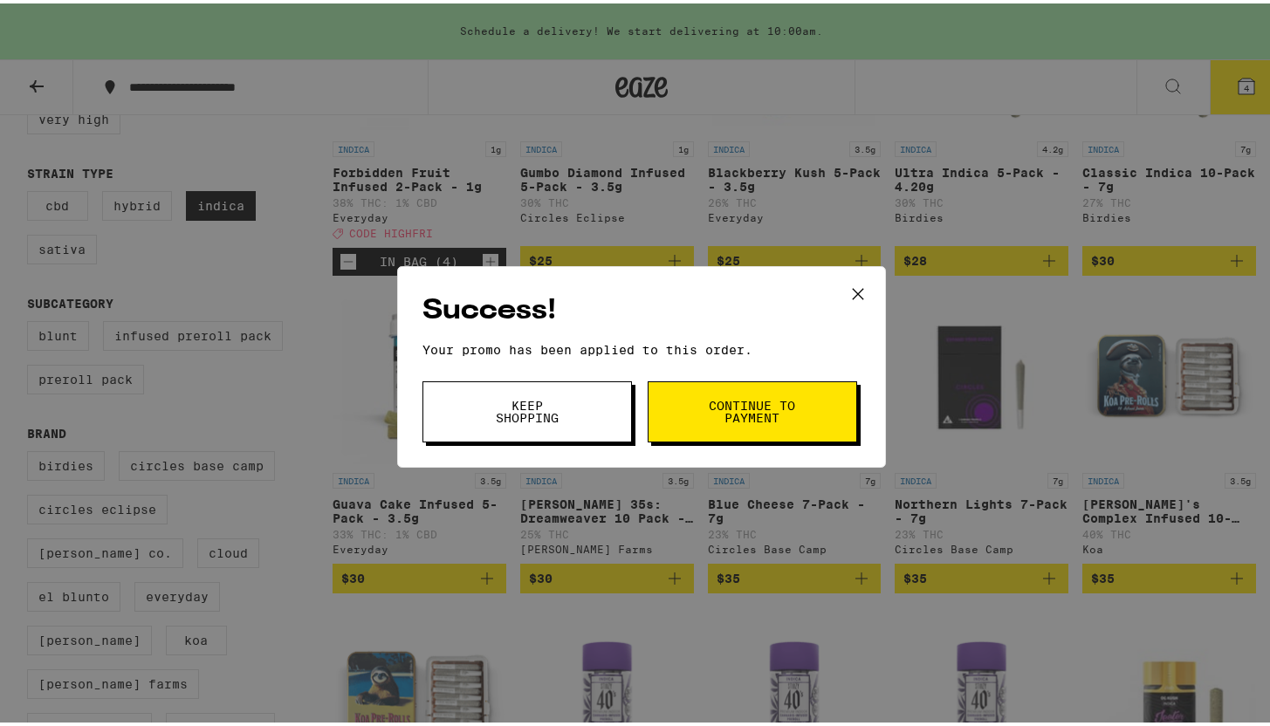
click at [591, 215] on div "Success! Your promo has been applied to this order. Promo Code highfri Keep Sho…" at bounding box center [641, 363] width 1283 height 726
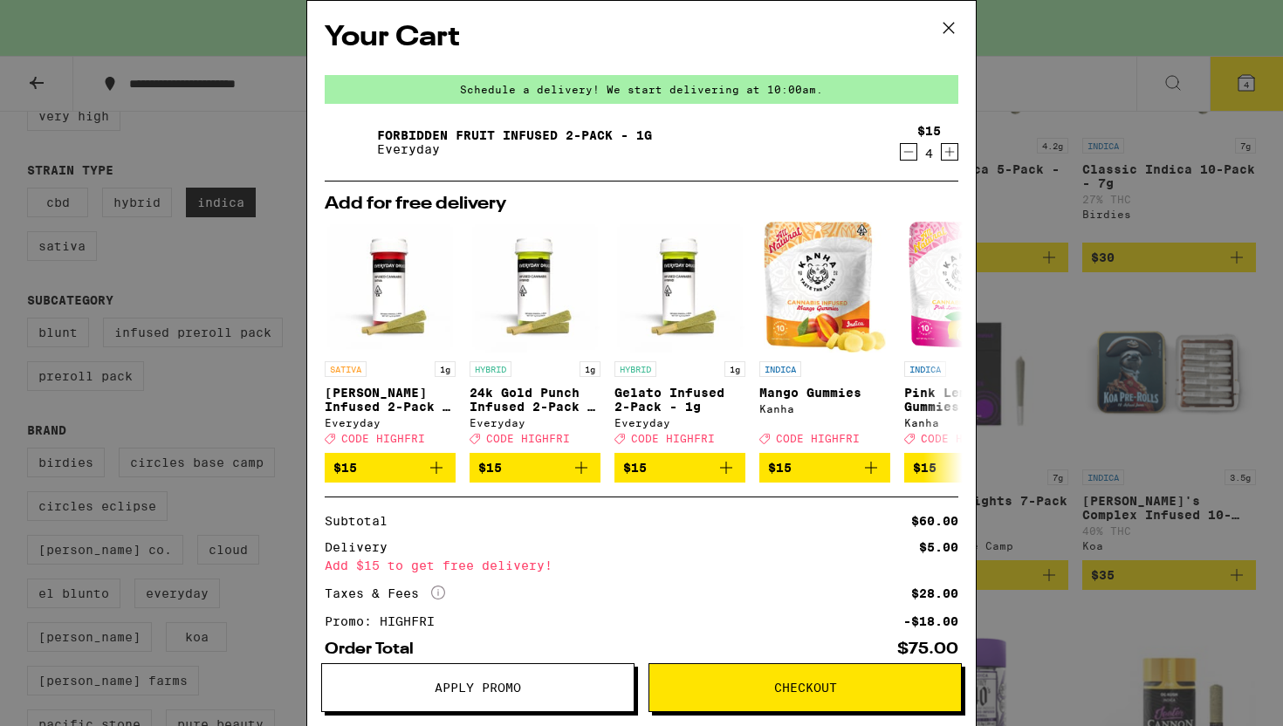
click at [901, 154] on icon "Decrement" at bounding box center [909, 151] width 16 height 21
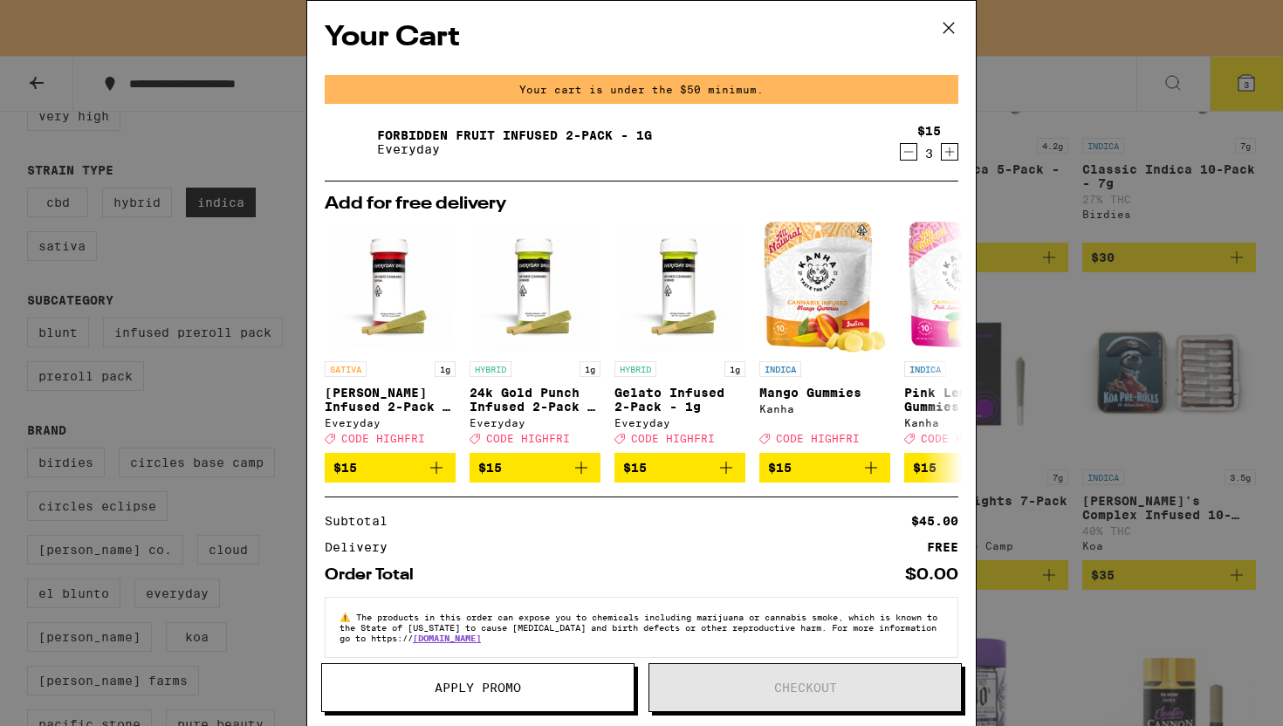
click at [901, 154] on icon "Decrement" at bounding box center [909, 151] width 16 height 21
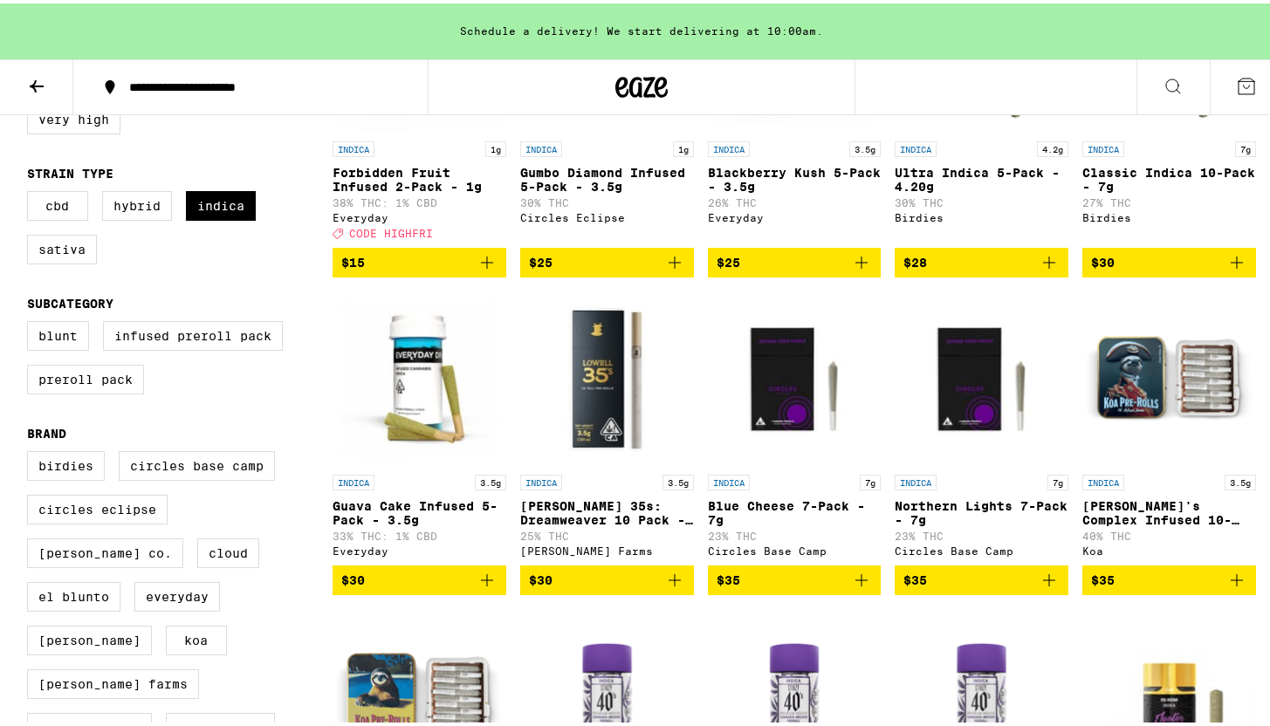
click at [488, 588] on icon "Add to bag" at bounding box center [487, 577] width 21 height 21
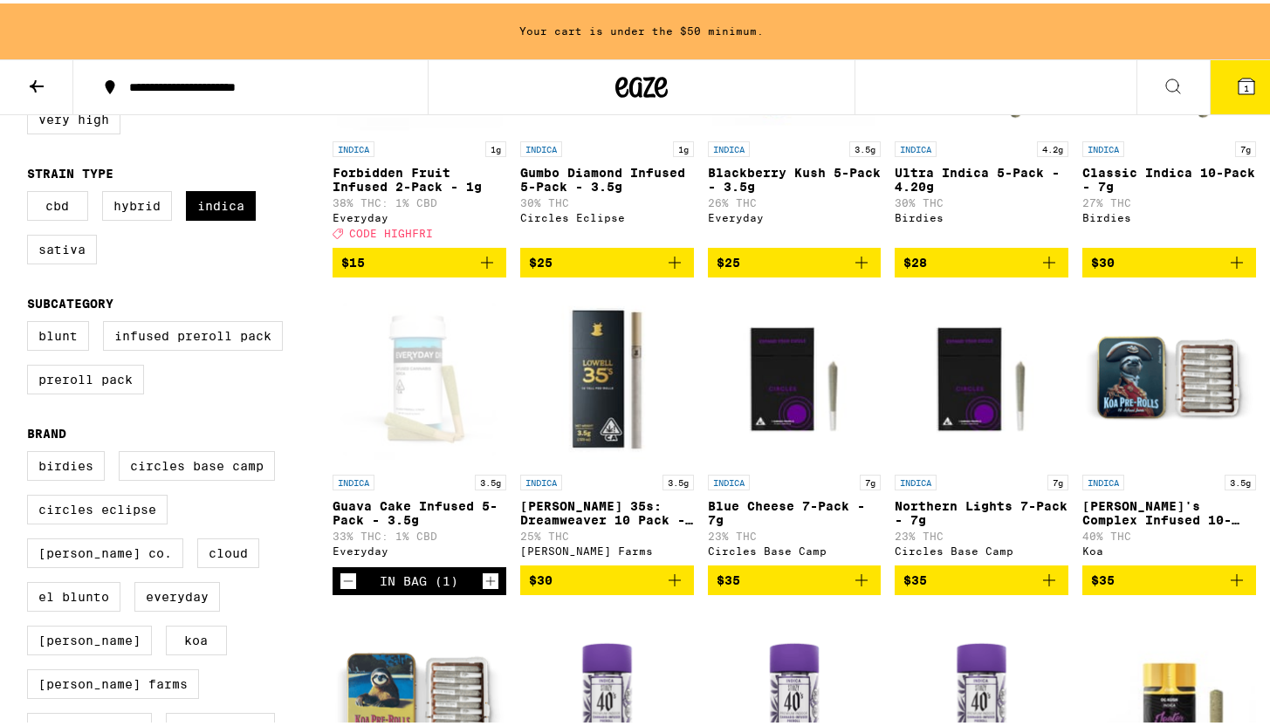
click at [487, 588] on icon "Increment" at bounding box center [491, 578] width 16 height 21
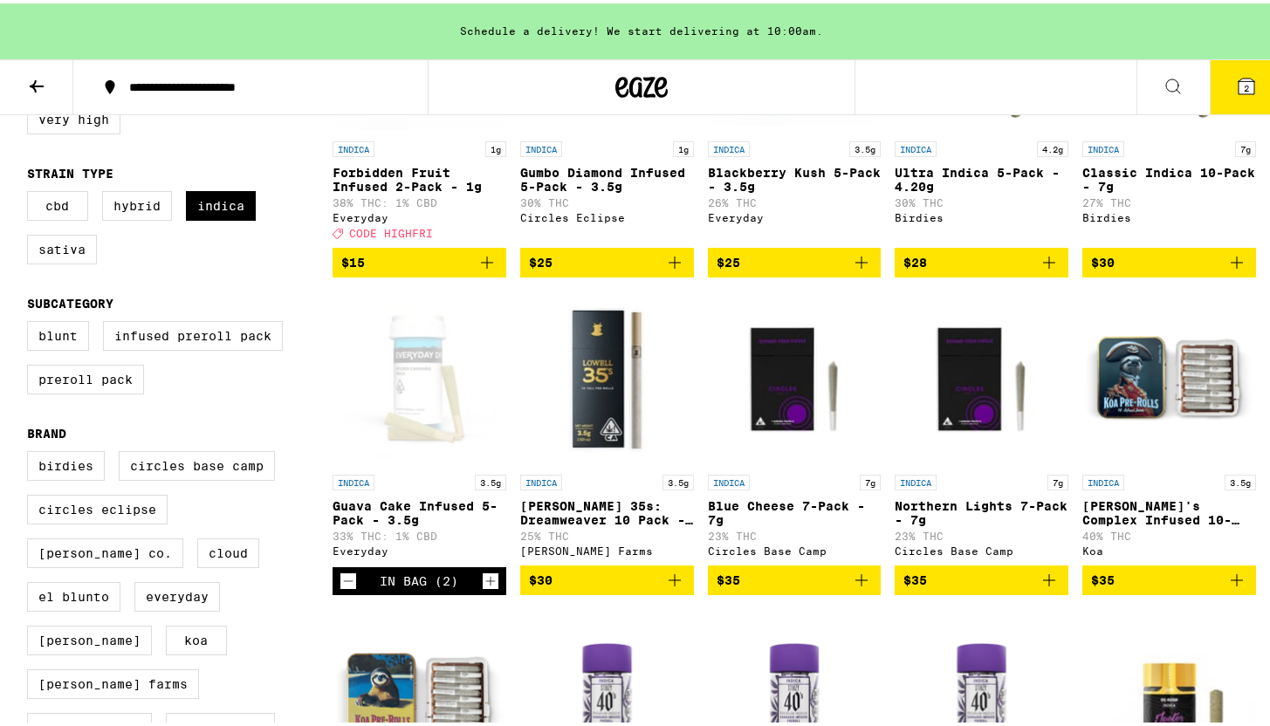
click at [1239, 90] on icon at bounding box center [1247, 83] width 16 height 16
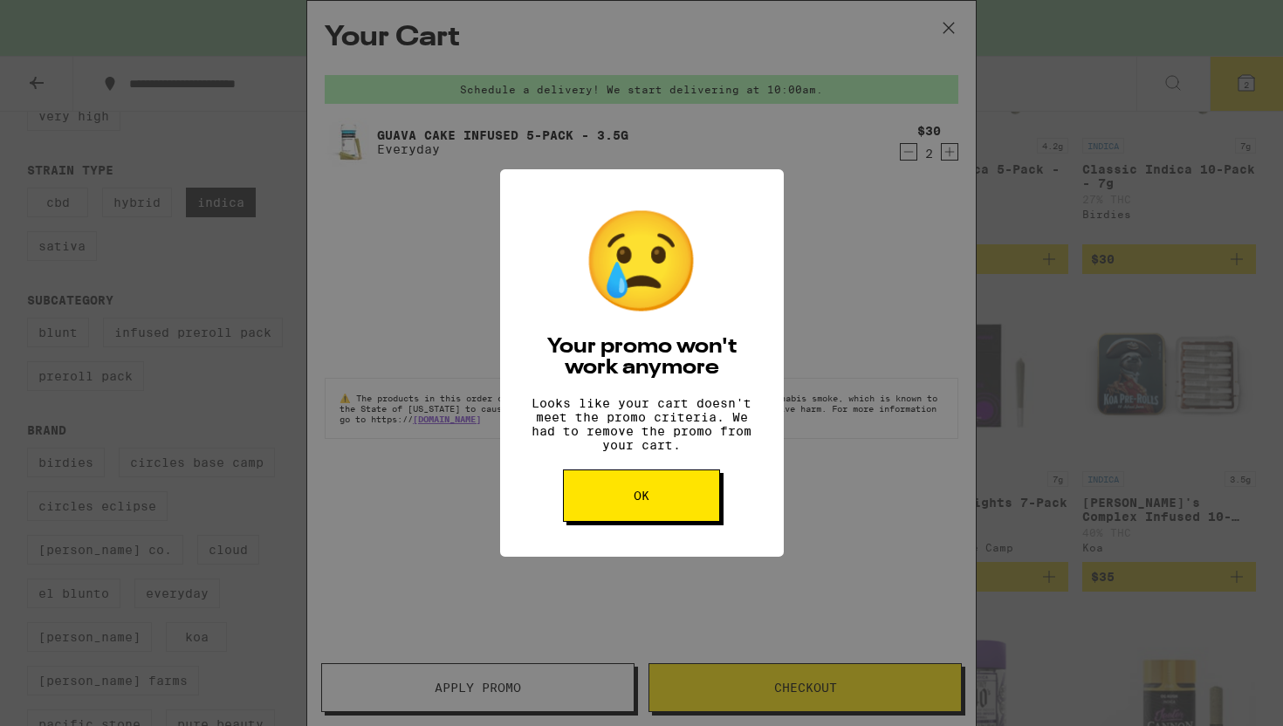
click at [642, 522] on button "OK" at bounding box center [641, 496] width 157 height 52
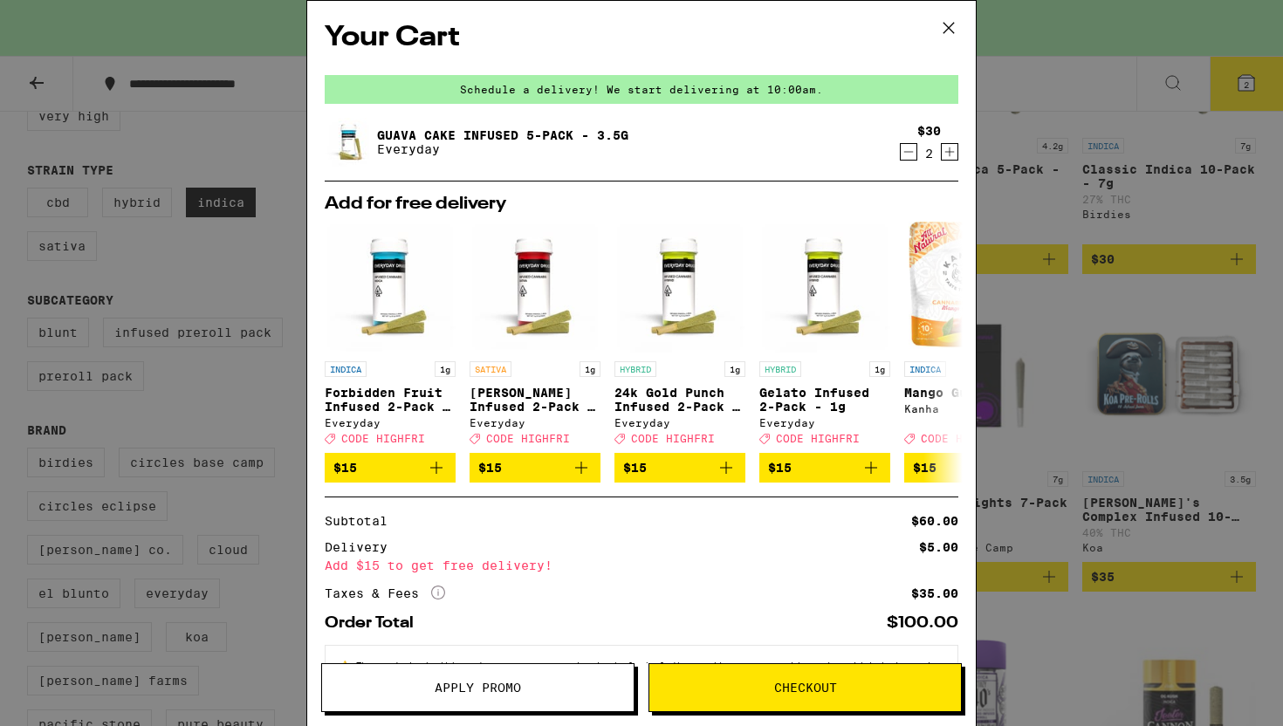
click at [1114, 451] on div "Your Cart Schedule a delivery! We start delivering at 10:00am. Guava Cake Infus…" at bounding box center [641, 363] width 1283 height 726
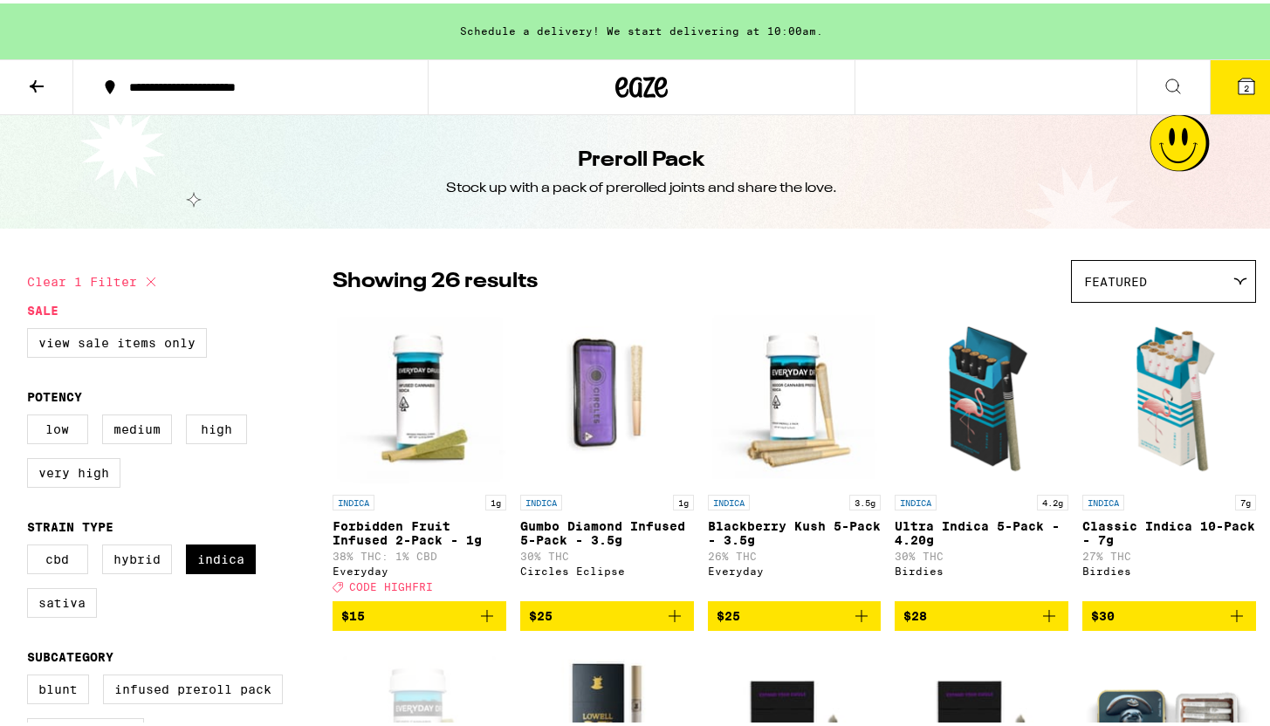
click at [647, 76] on icon at bounding box center [643, 83] width 26 height 21
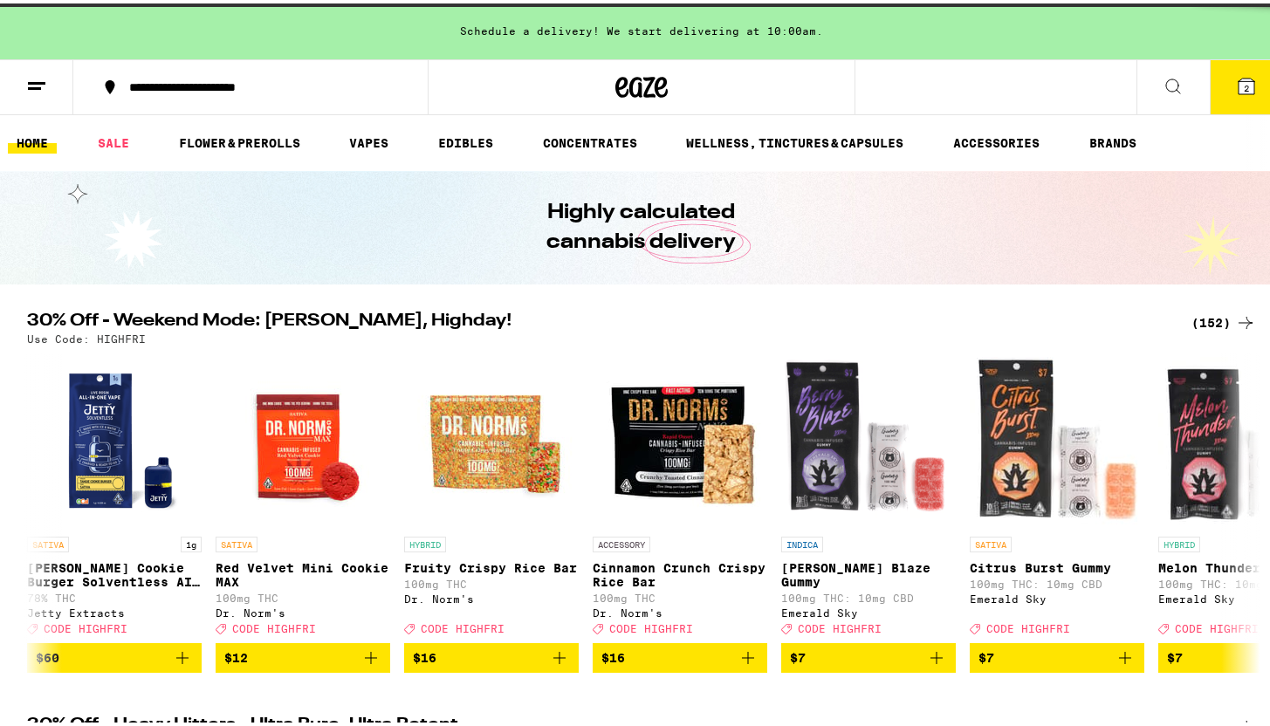
click at [1235, 320] on icon at bounding box center [1245, 319] width 21 height 21
click at [1242, 318] on icon at bounding box center [1246, 319] width 14 height 12
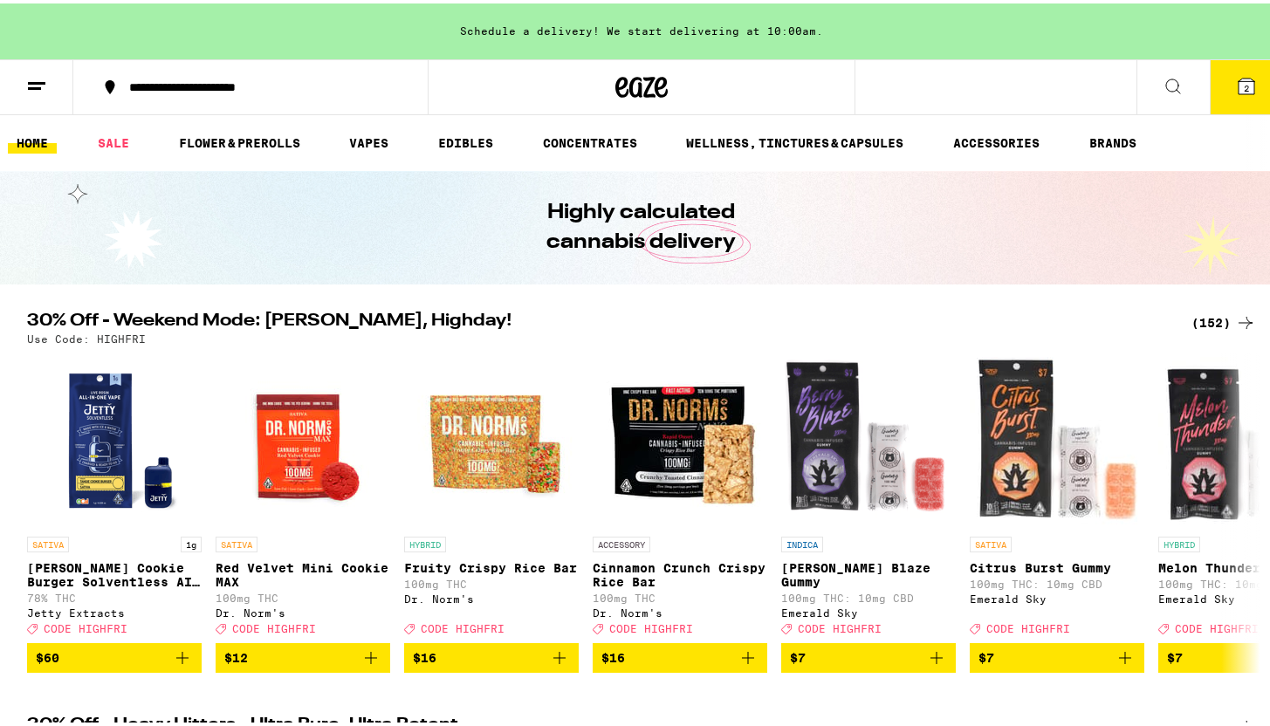
click at [1235, 321] on icon at bounding box center [1245, 319] width 21 height 21
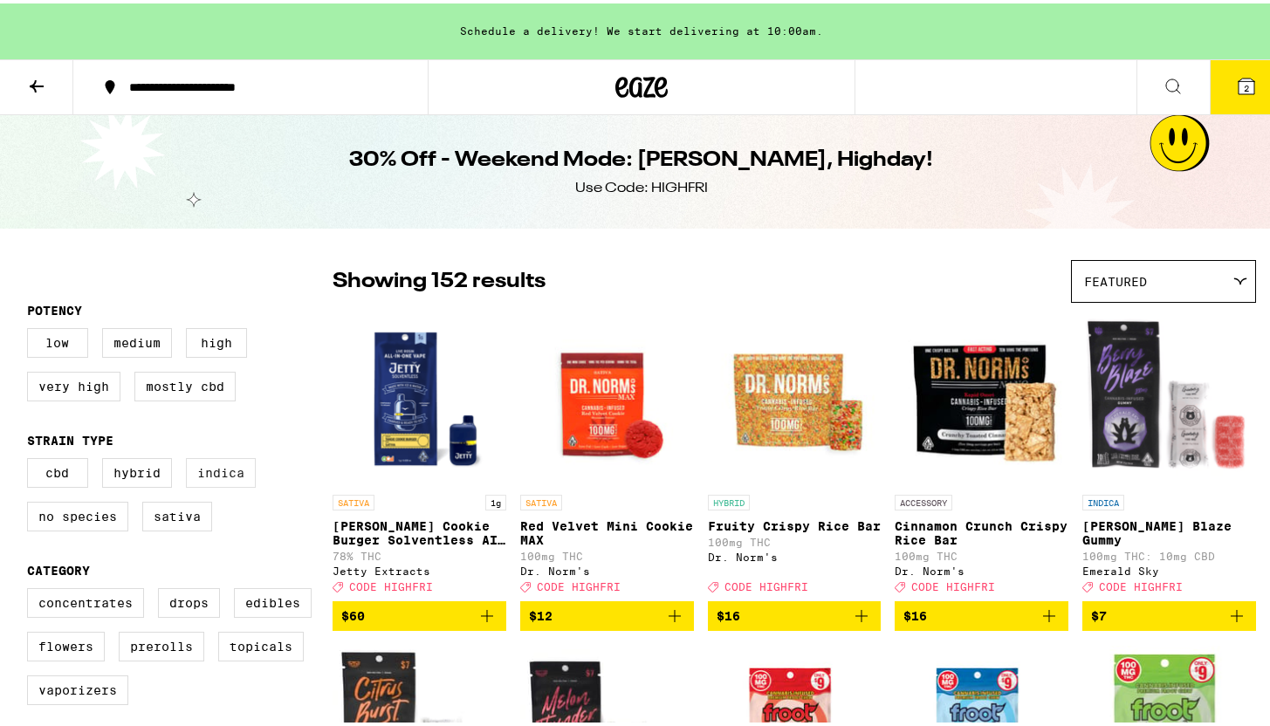
click at [223, 479] on label "Indica" at bounding box center [221, 470] width 70 height 30
click at [31, 458] on input "Indica" at bounding box center [31, 458] width 1 height 1
checkbox input "true"
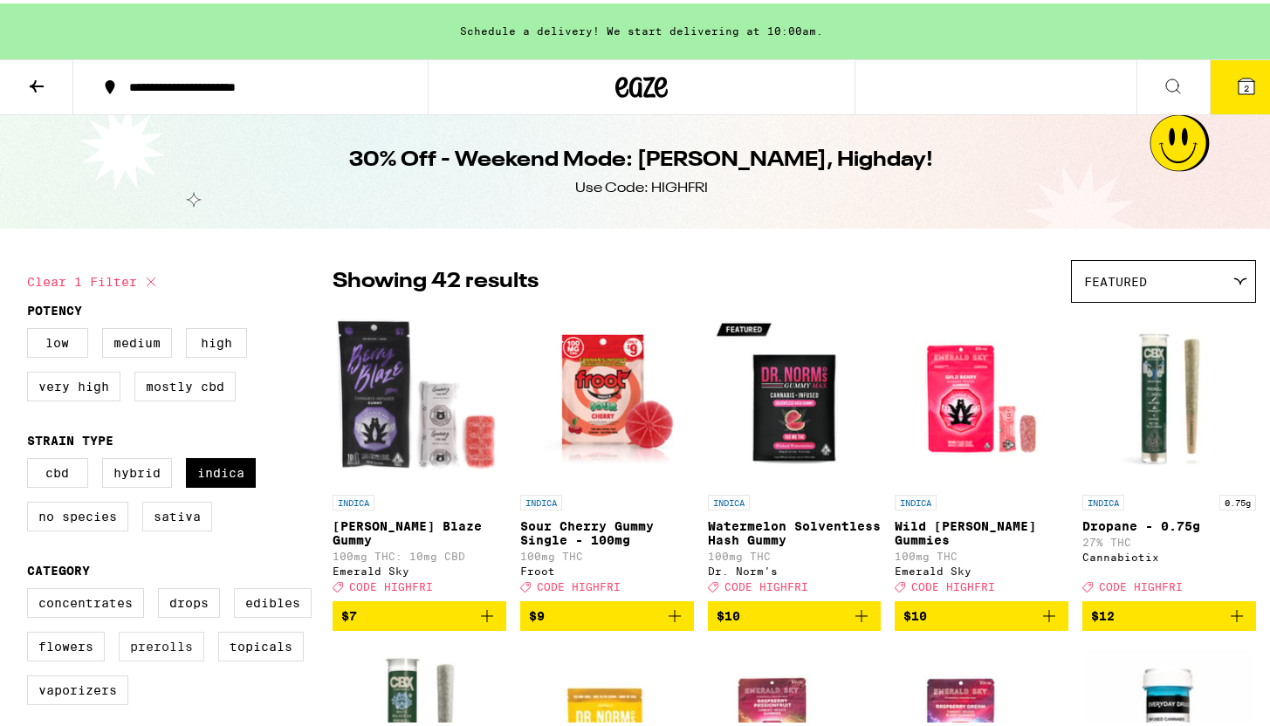
click at [136, 658] on label "Prerolls" at bounding box center [162, 644] width 86 height 30
click at [31, 588] on input "Prerolls" at bounding box center [31, 588] width 1 height 1
checkbox input "true"
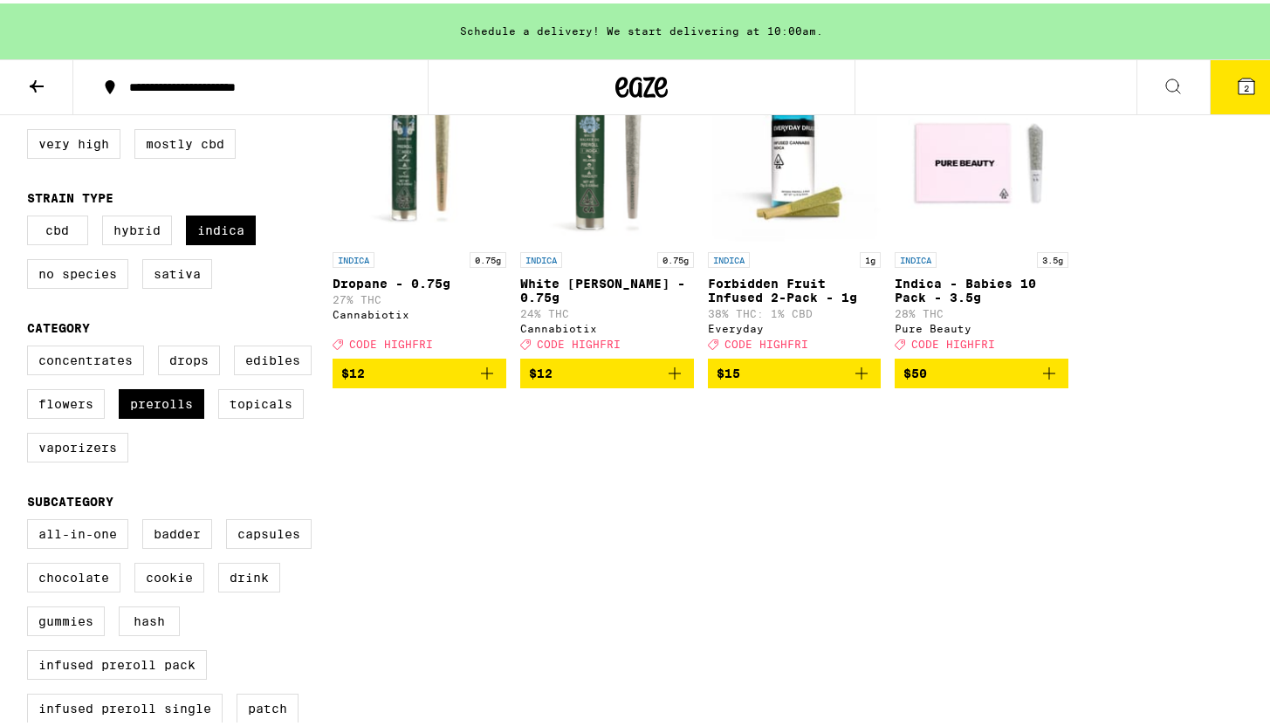
scroll to position [39, 0]
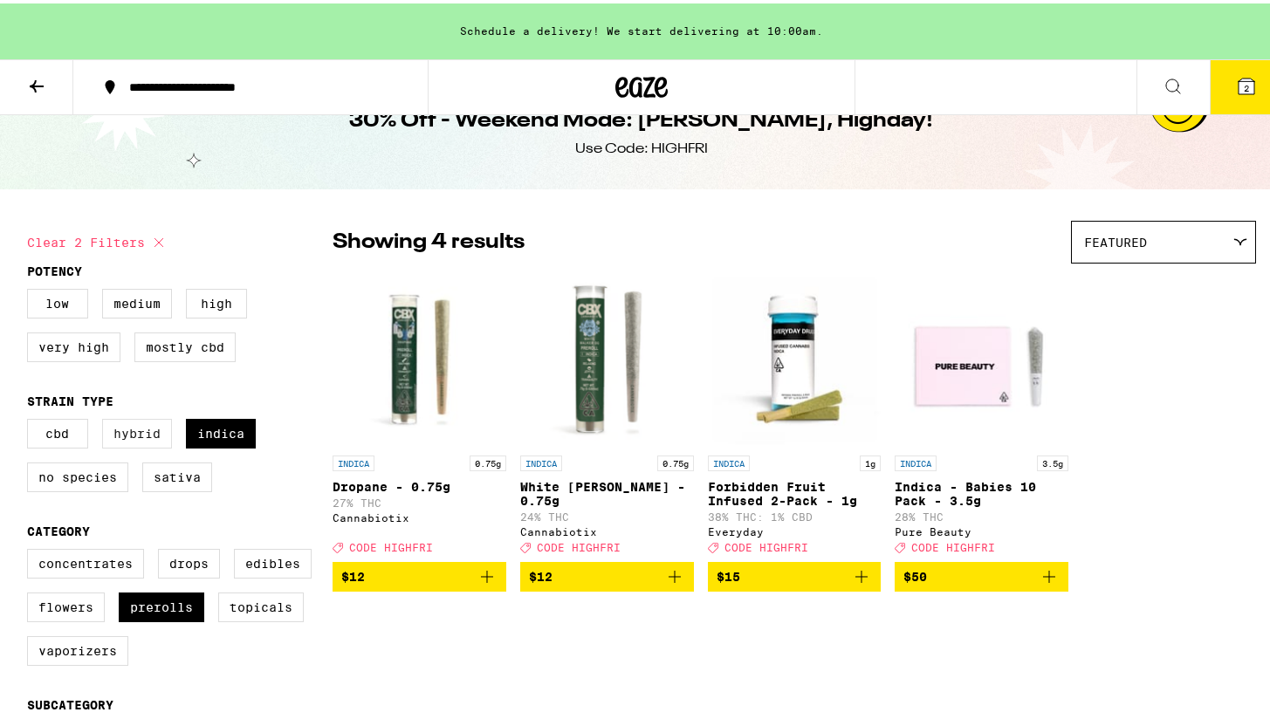
click at [148, 437] on label "Hybrid" at bounding box center [137, 431] width 70 height 30
click at [31, 419] on input "Hybrid" at bounding box center [31, 418] width 1 height 1
checkbox input "true"
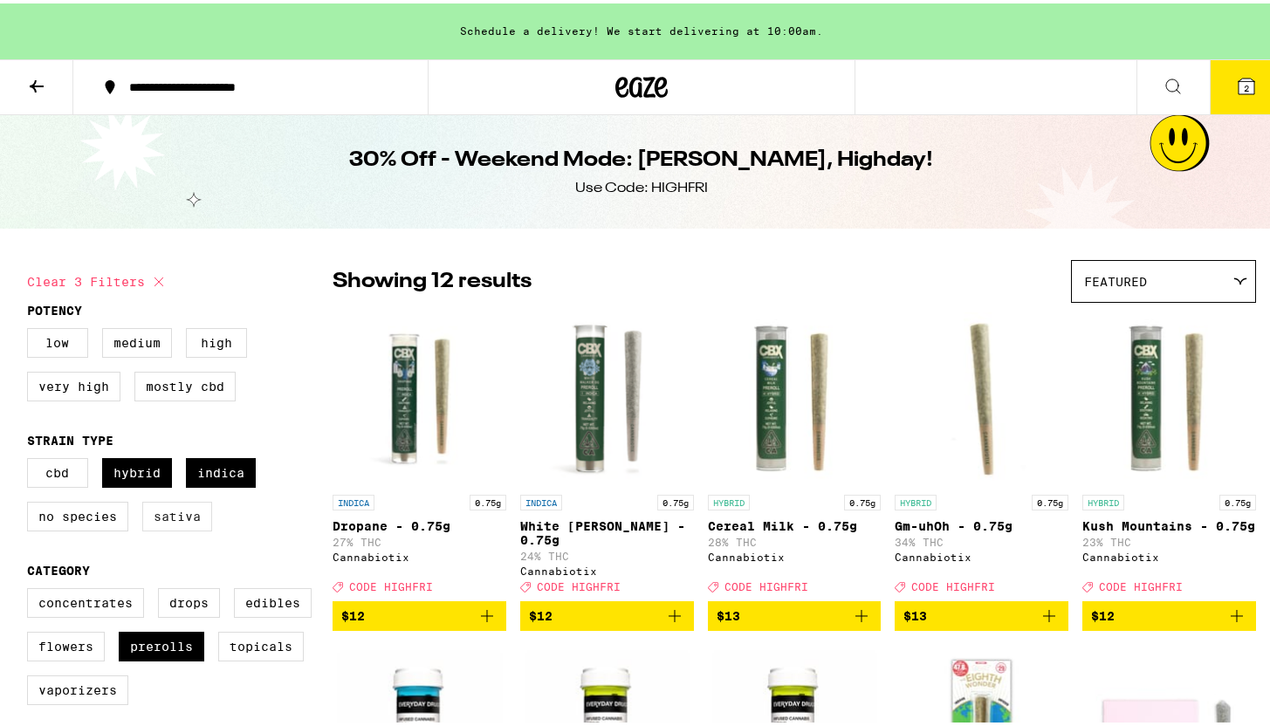
click at [192, 521] on label "Sativa" at bounding box center [177, 514] width 70 height 30
click at [31, 458] on input "Sativa" at bounding box center [31, 458] width 1 height 1
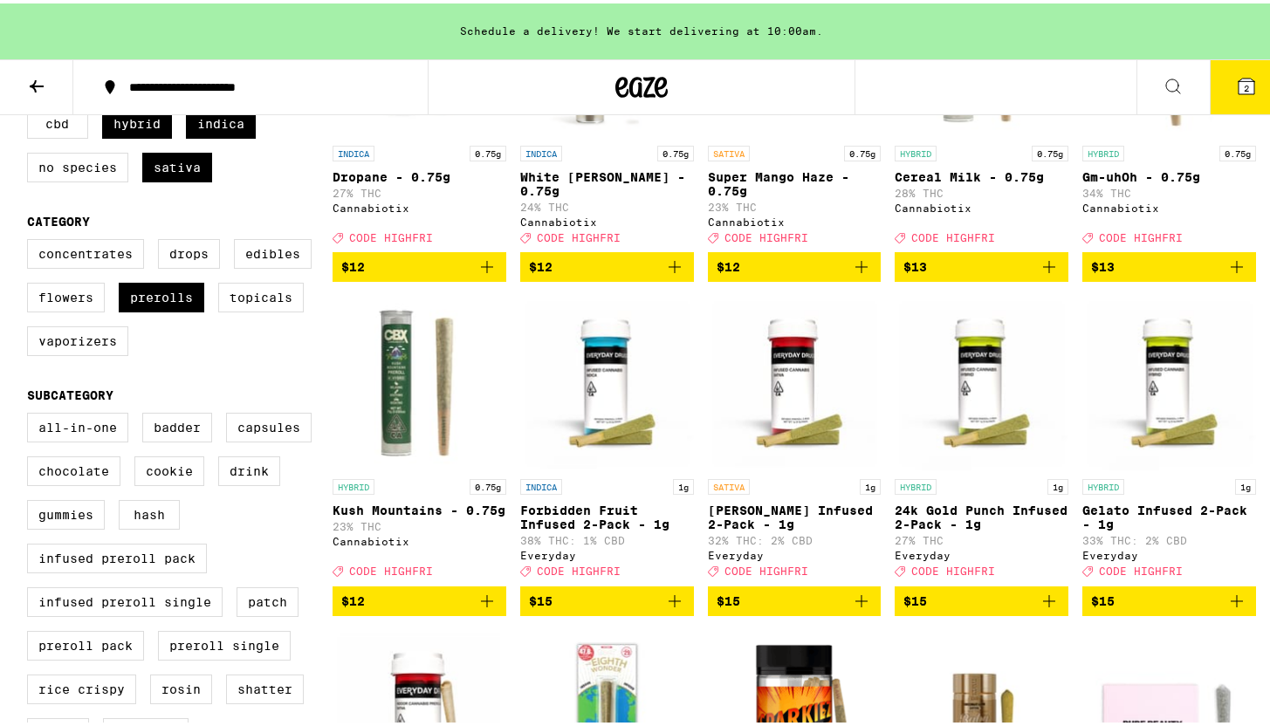
scroll to position [296, 0]
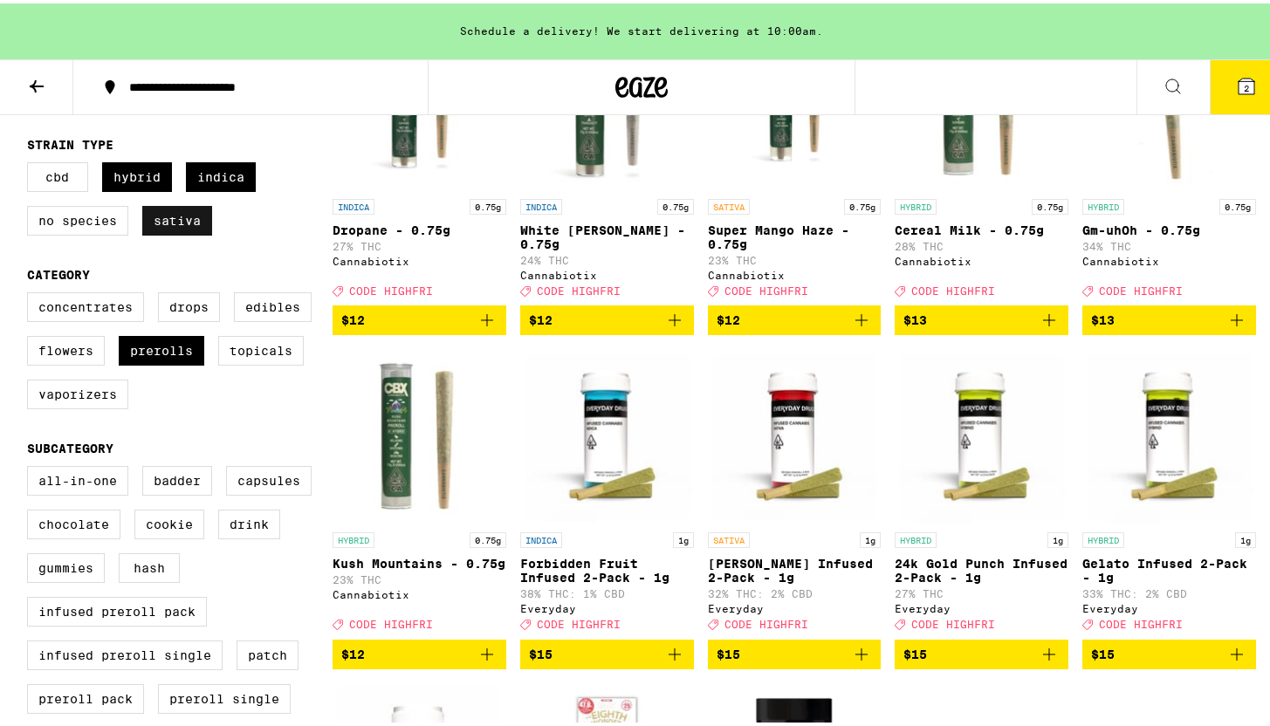
click at [166, 232] on label "Sativa" at bounding box center [177, 218] width 70 height 30
click at [31, 162] on input "Sativa" at bounding box center [31, 162] width 1 height 1
checkbox input "false"
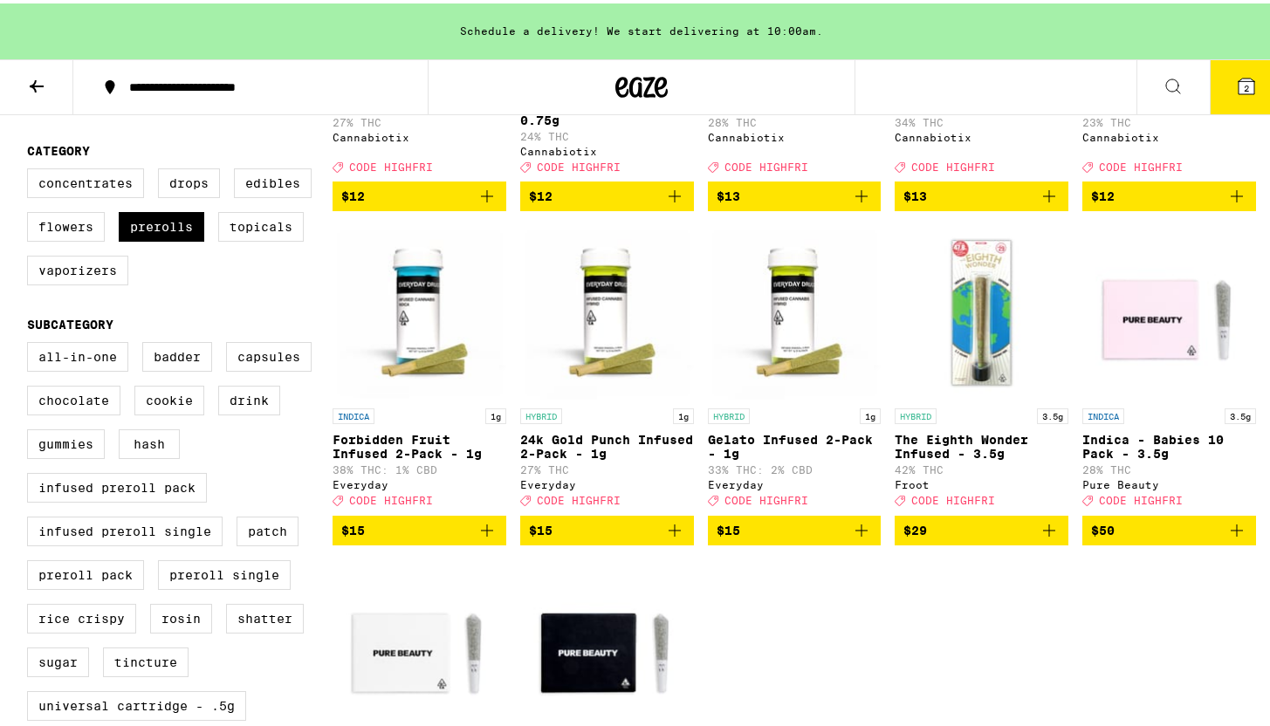
scroll to position [442, 0]
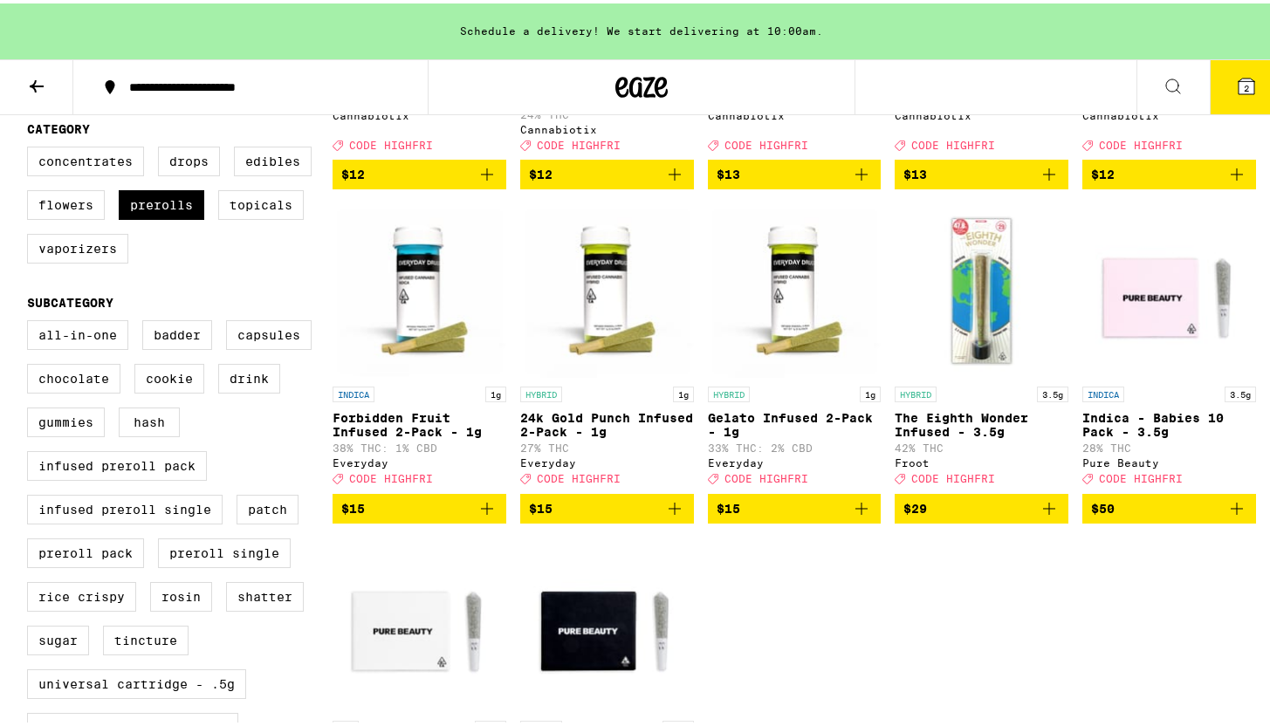
click at [485, 516] on icon "Add to bag" at bounding box center [487, 505] width 21 height 21
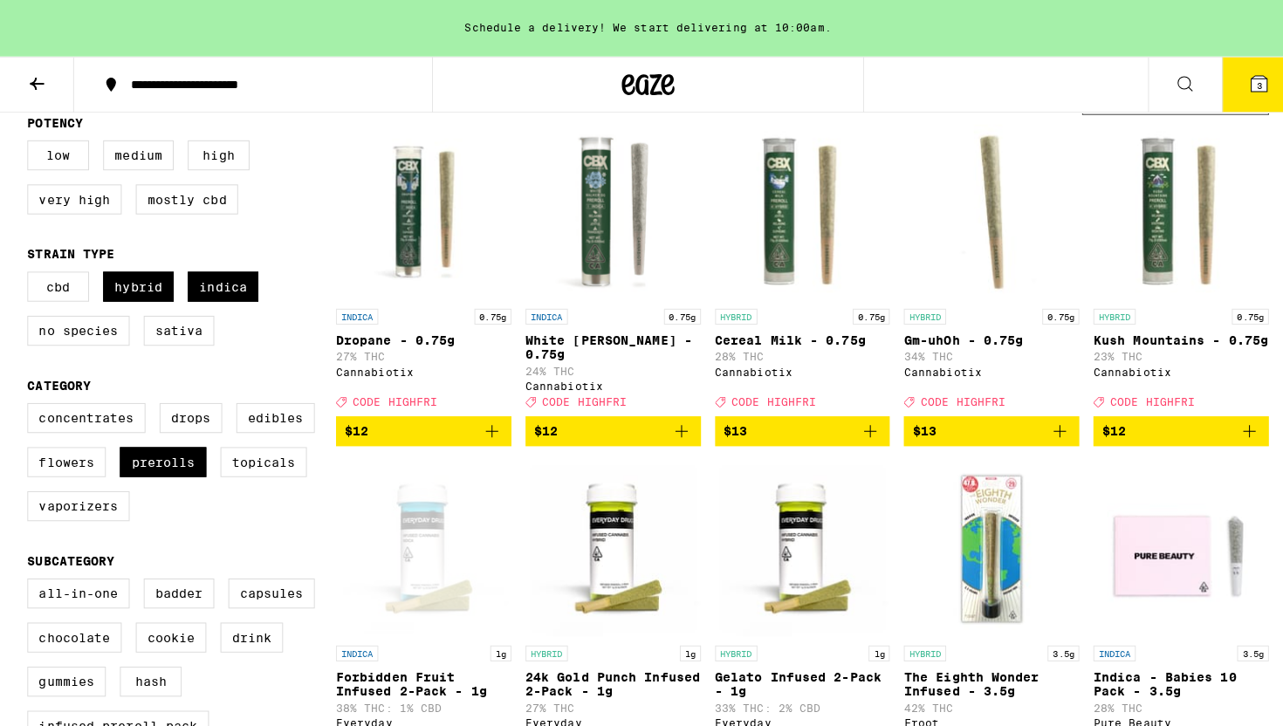
scroll to position [17, 0]
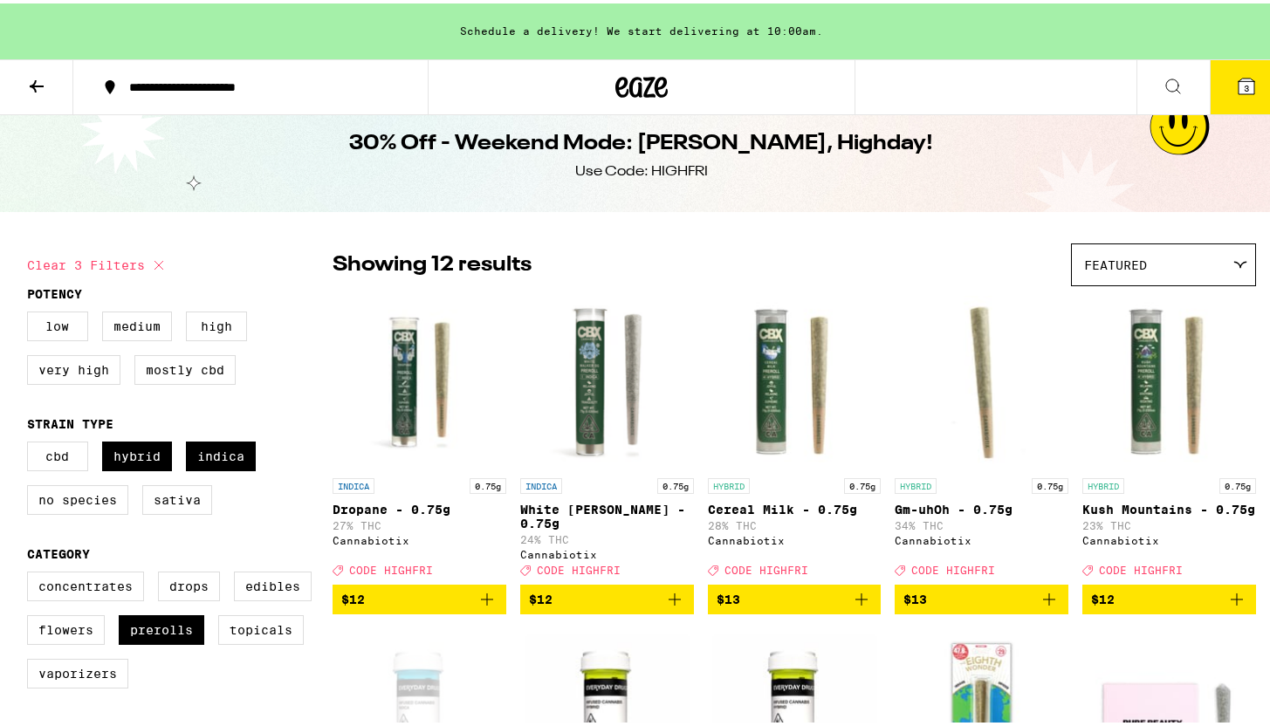
click at [1236, 72] on icon at bounding box center [1246, 82] width 21 height 21
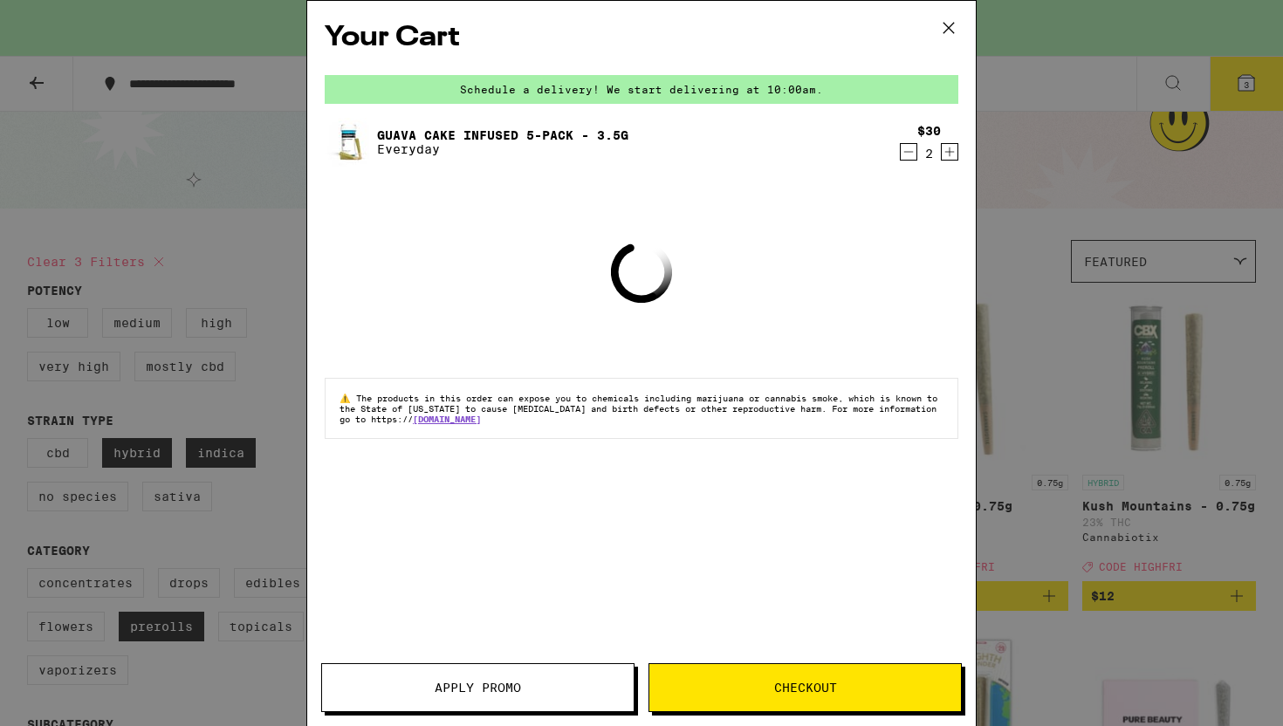
click at [949, 25] on icon at bounding box center [949, 28] width 26 height 26
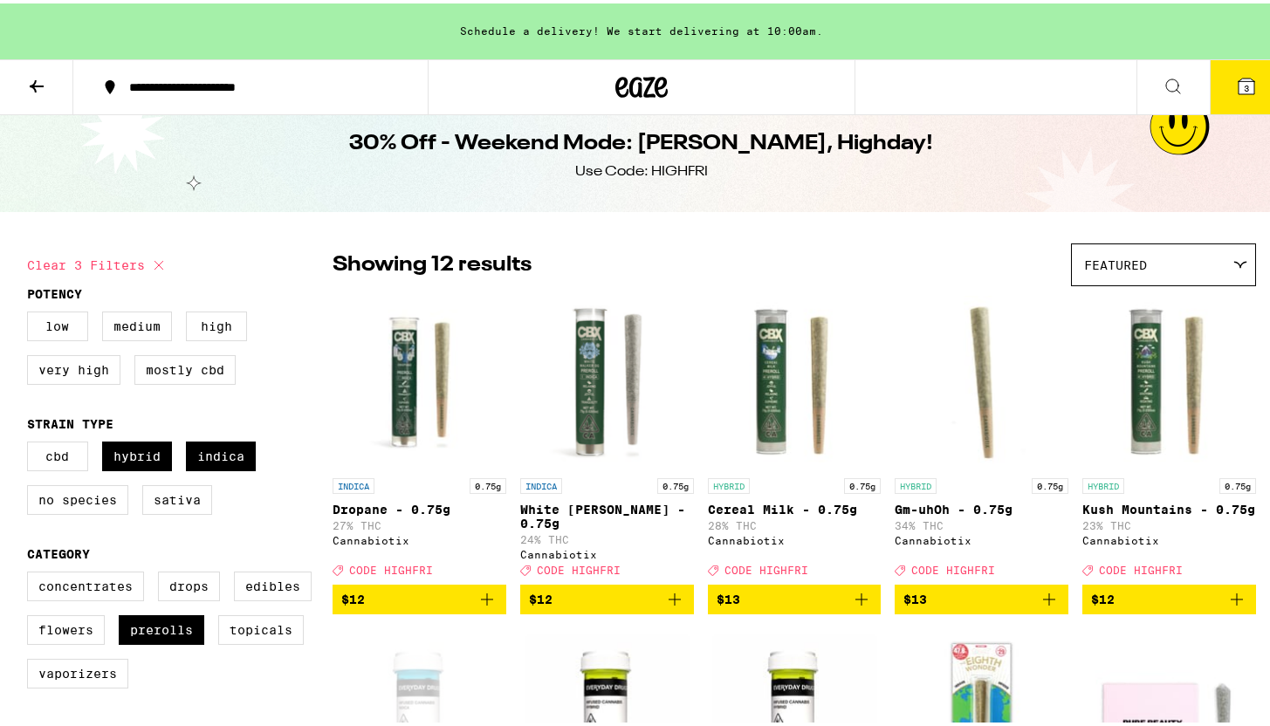
click at [1247, 92] on button "3" at bounding box center [1246, 84] width 73 height 54
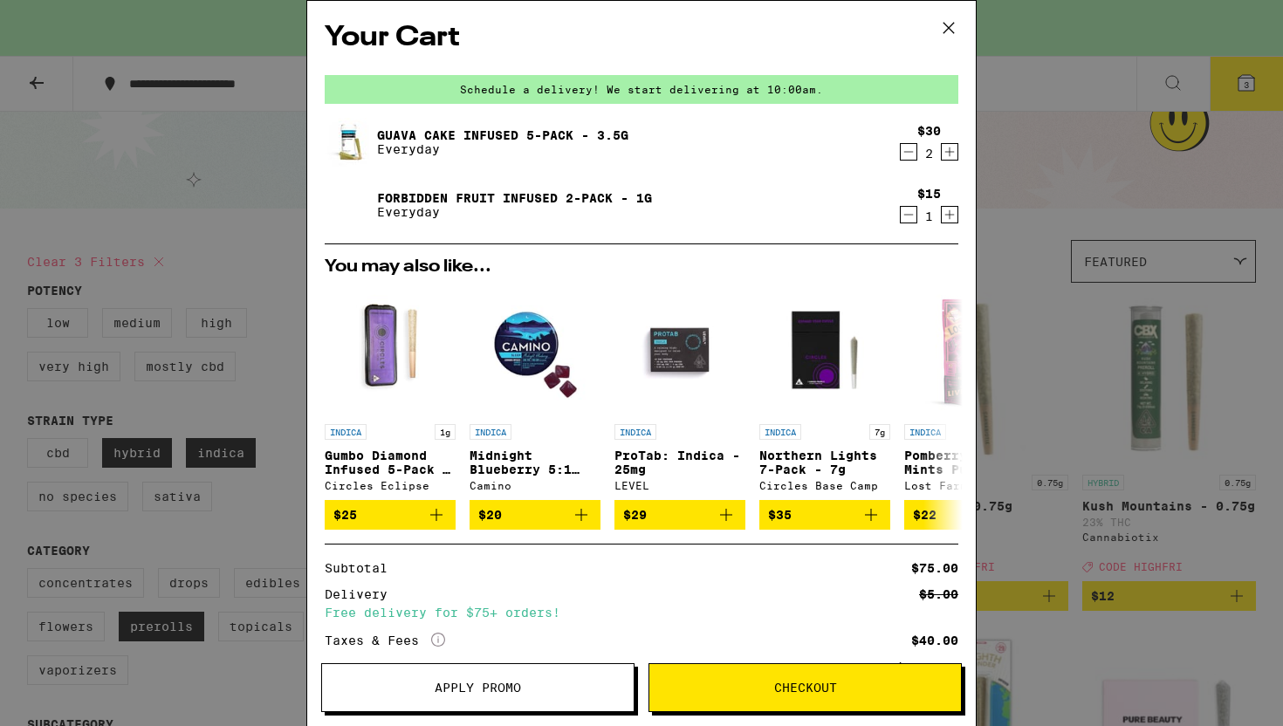
click at [901, 162] on icon "Decrement" at bounding box center [909, 151] width 16 height 21
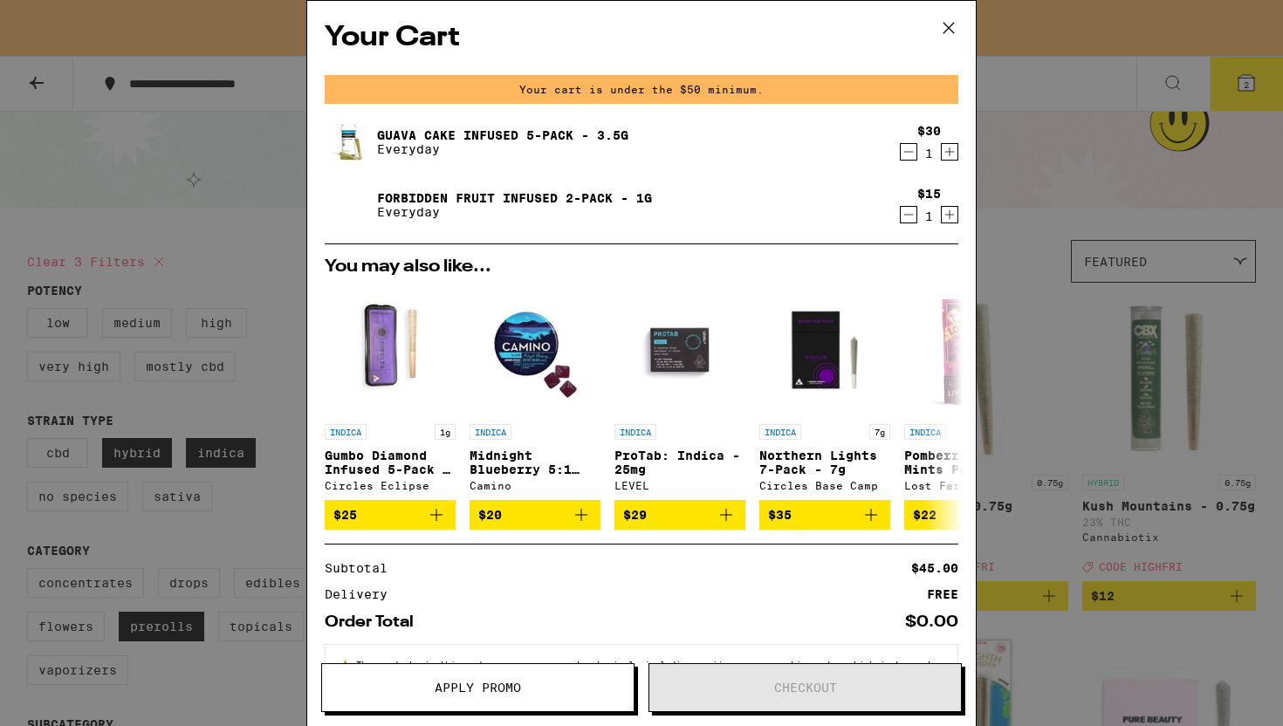
click at [440, 693] on span "Apply Promo" at bounding box center [478, 688] width 86 height 12
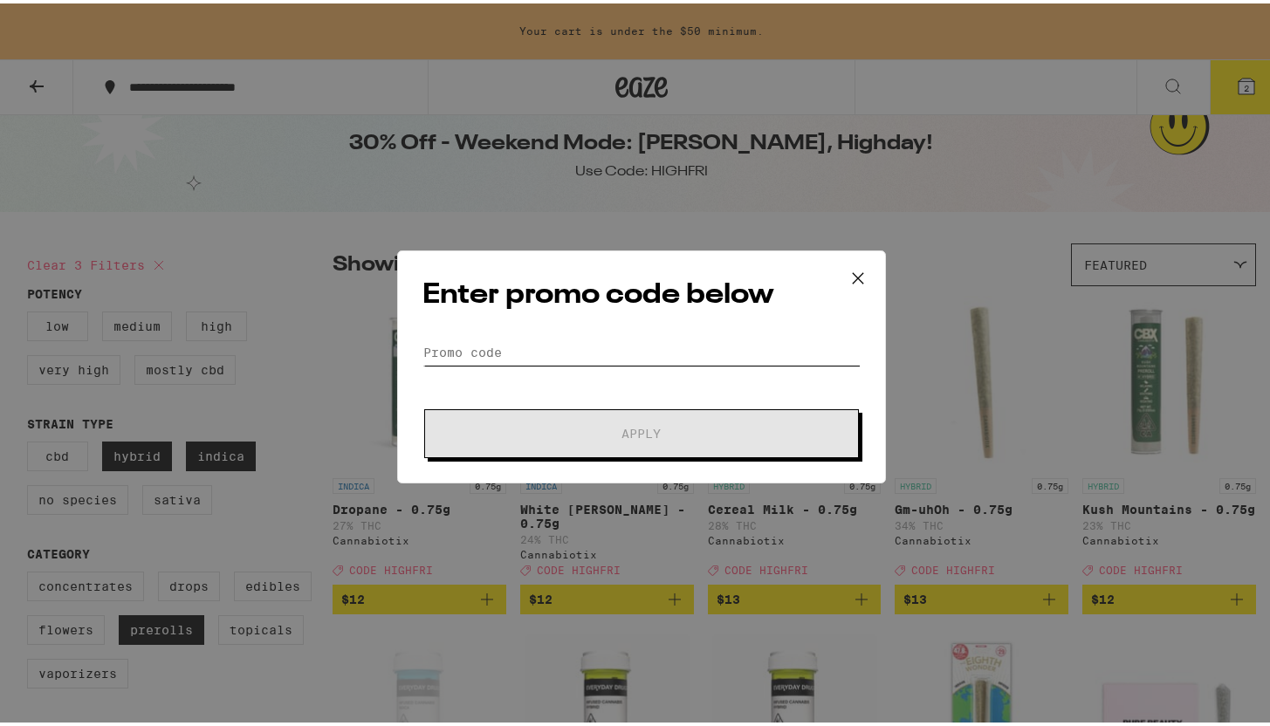
click at [580, 356] on input "Promo Code" at bounding box center [642, 349] width 438 height 26
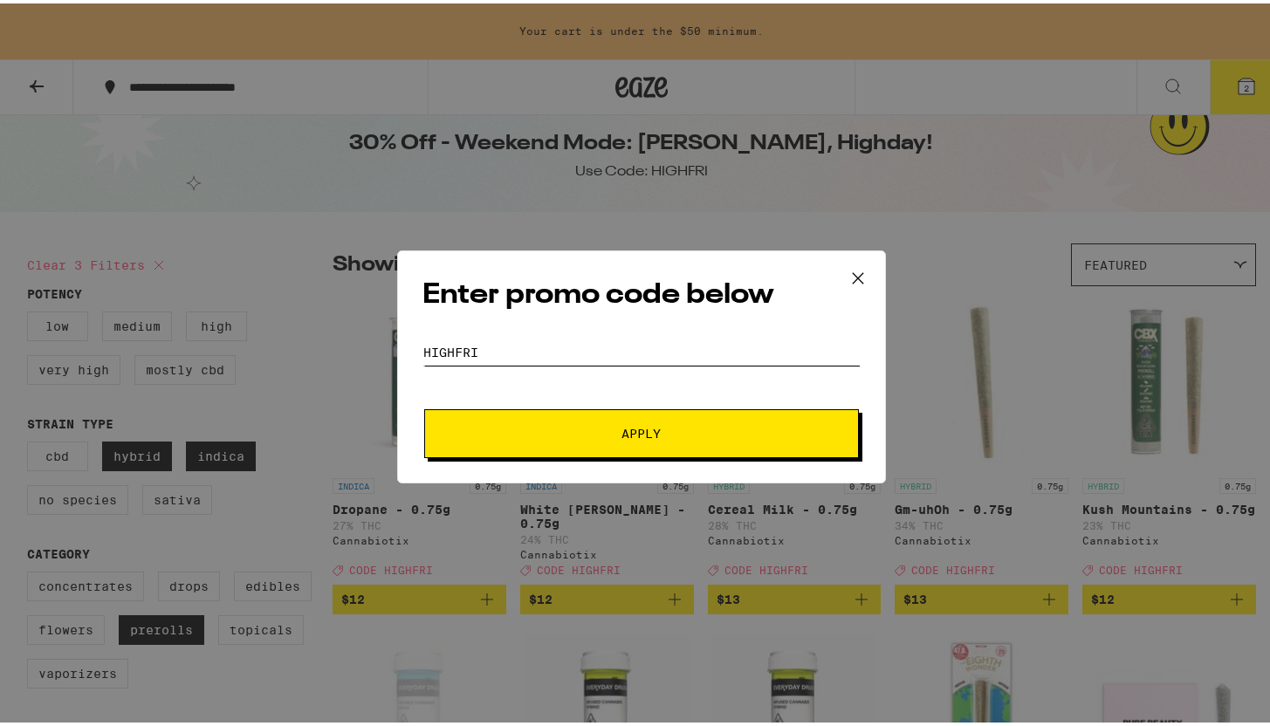
type input "highfri"
click at [424, 406] on button "Apply" at bounding box center [641, 430] width 435 height 49
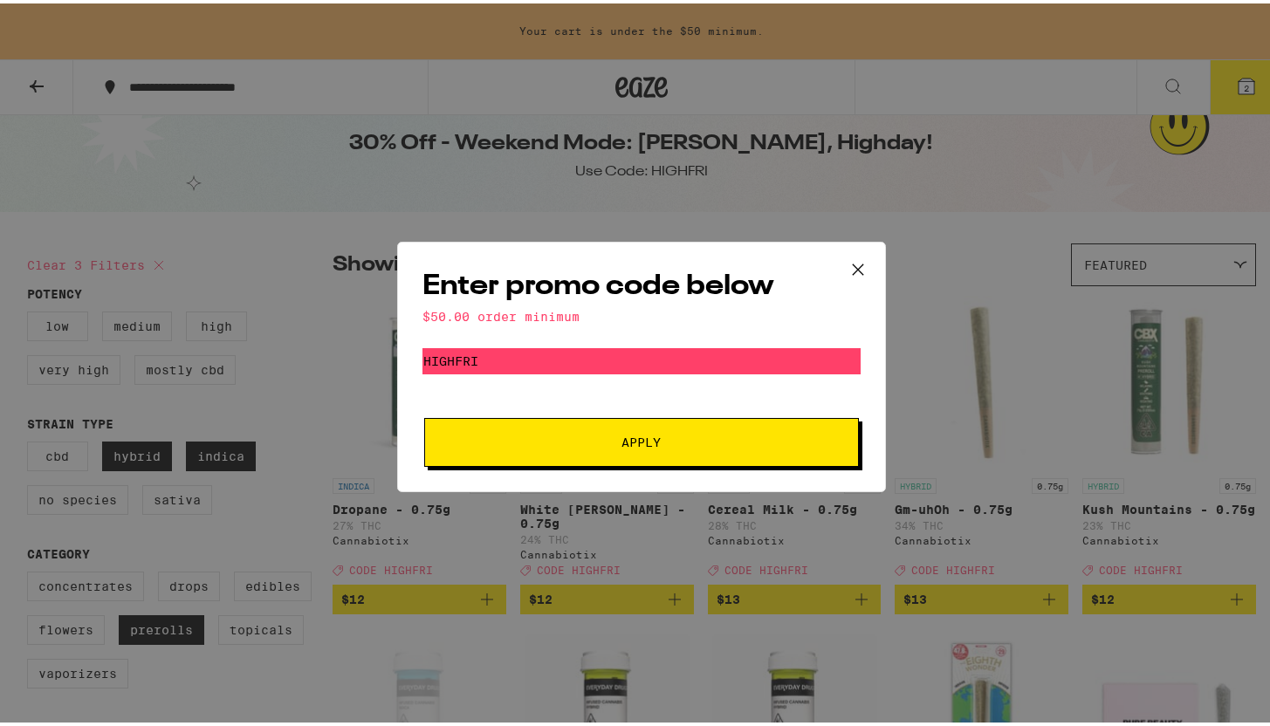
click at [845, 268] on icon at bounding box center [858, 266] width 26 height 26
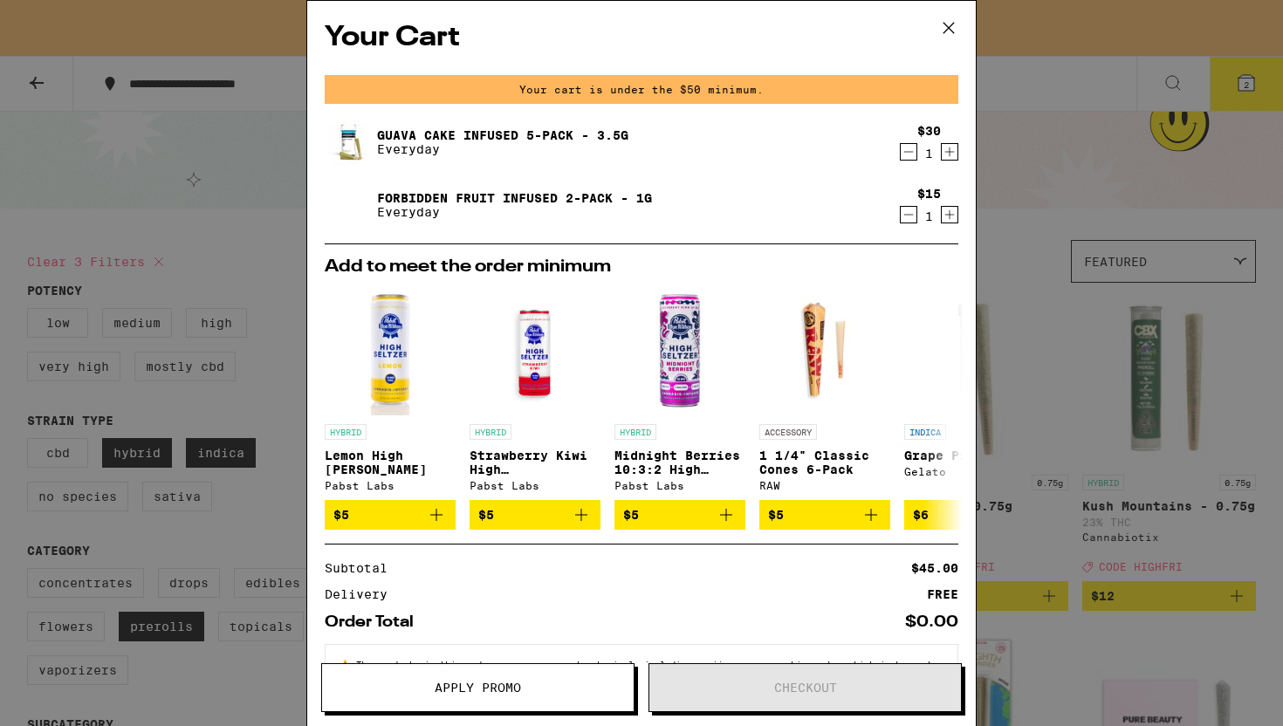
click at [901, 220] on icon "Decrement" at bounding box center [909, 214] width 16 height 21
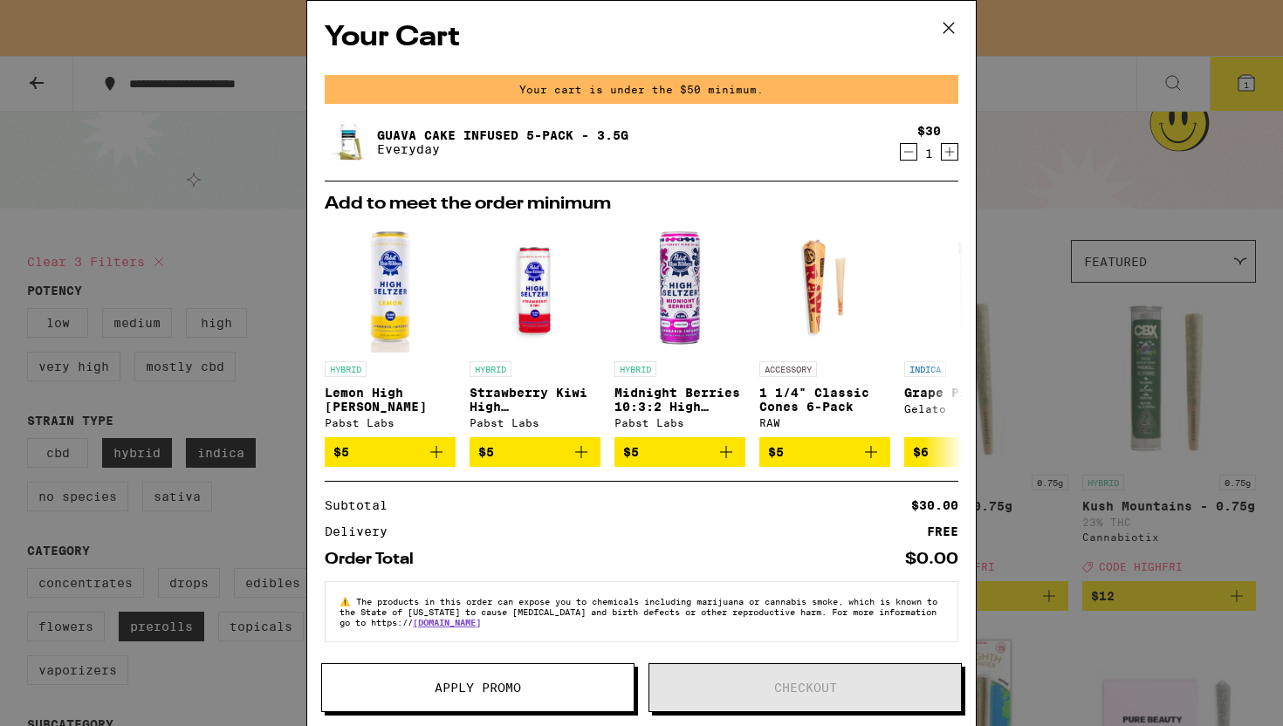
click at [1055, 255] on div "Your Cart Your cart is under the $50 minimum. Guava Cake Infused 5-Pack - 3.5g …" at bounding box center [641, 363] width 1283 height 726
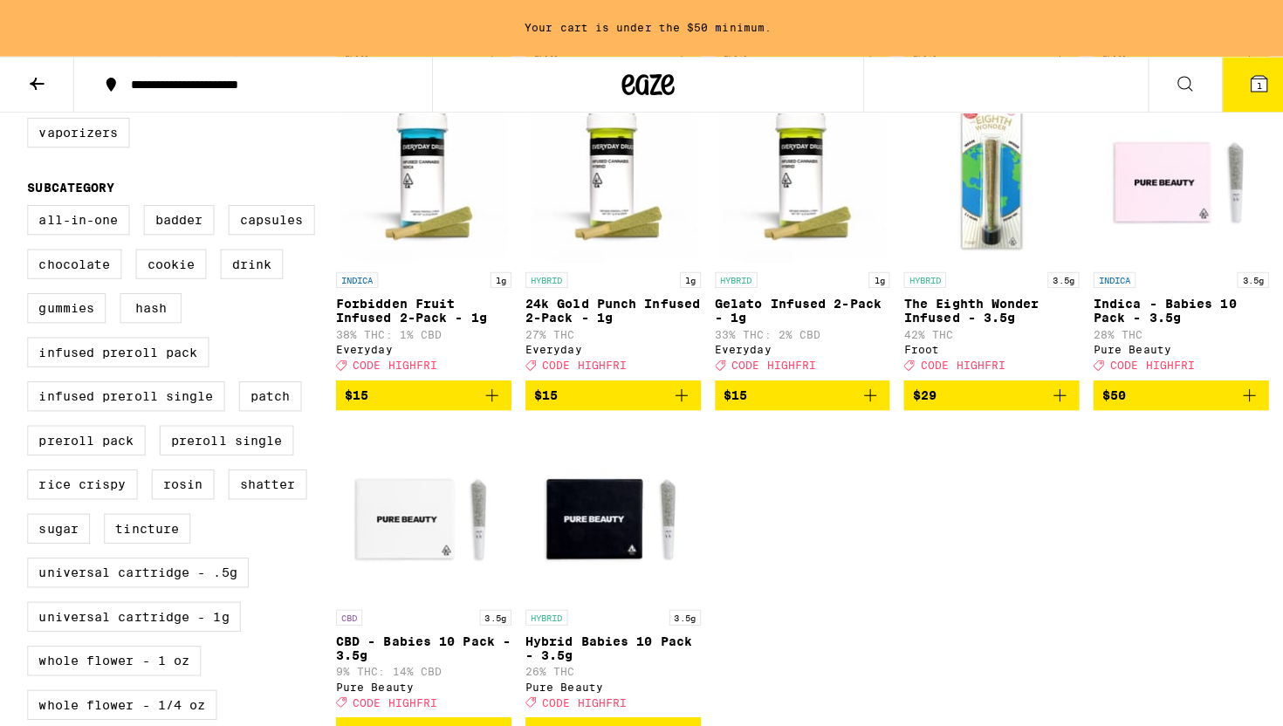
scroll to position [553, 0]
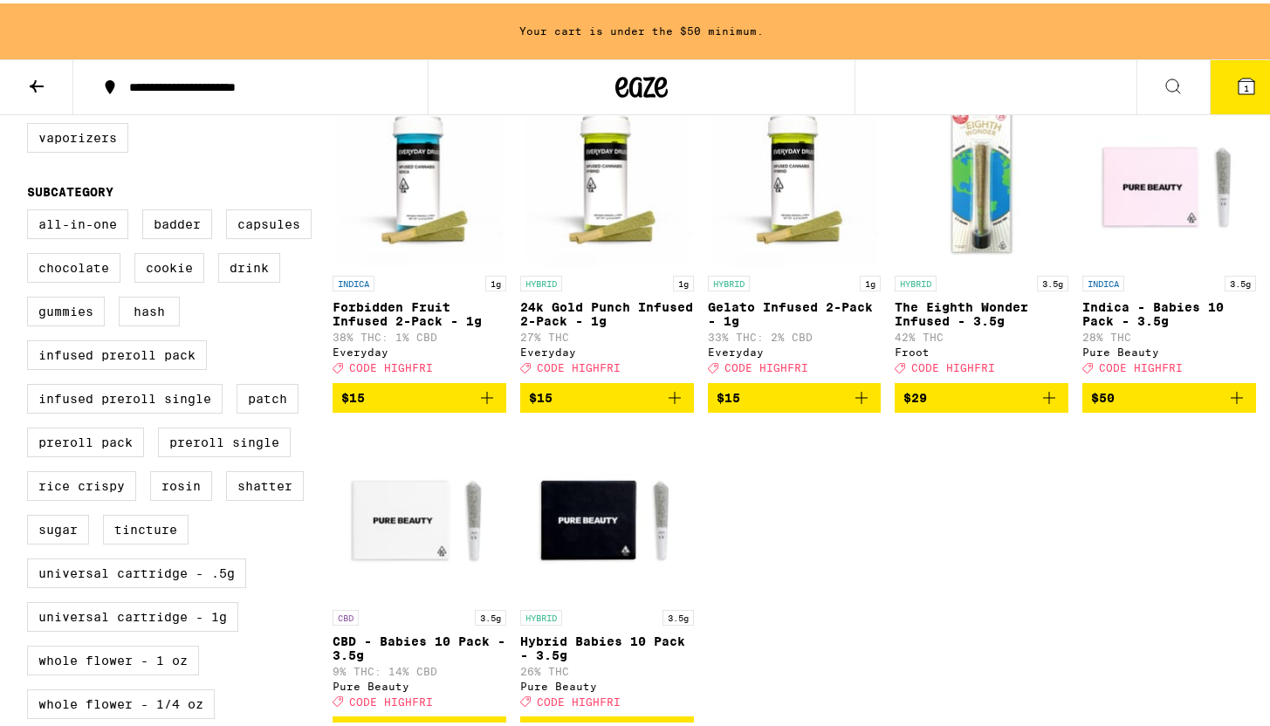
click at [485, 405] on icon "Add to bag" at bounding box center [487, 394] width 21 height 21
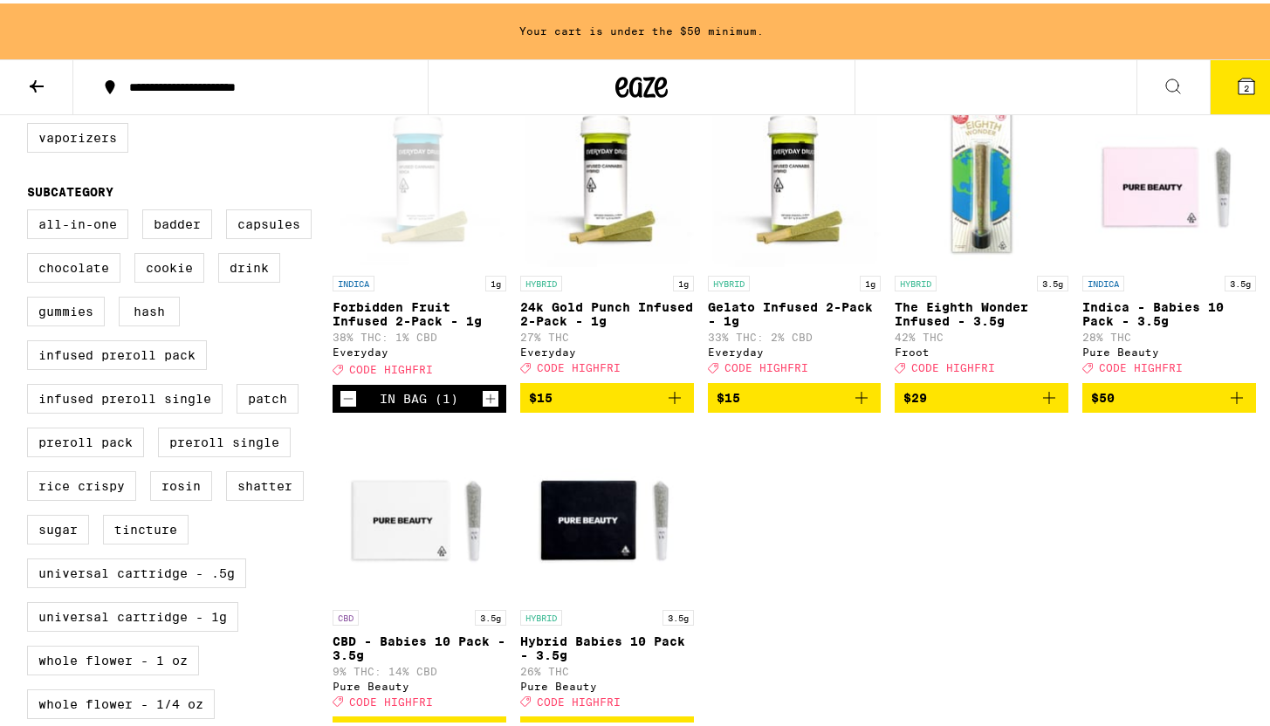
click at [485, 406] on icon "Increment" at bounding box center [491, 395] width 16 height 21
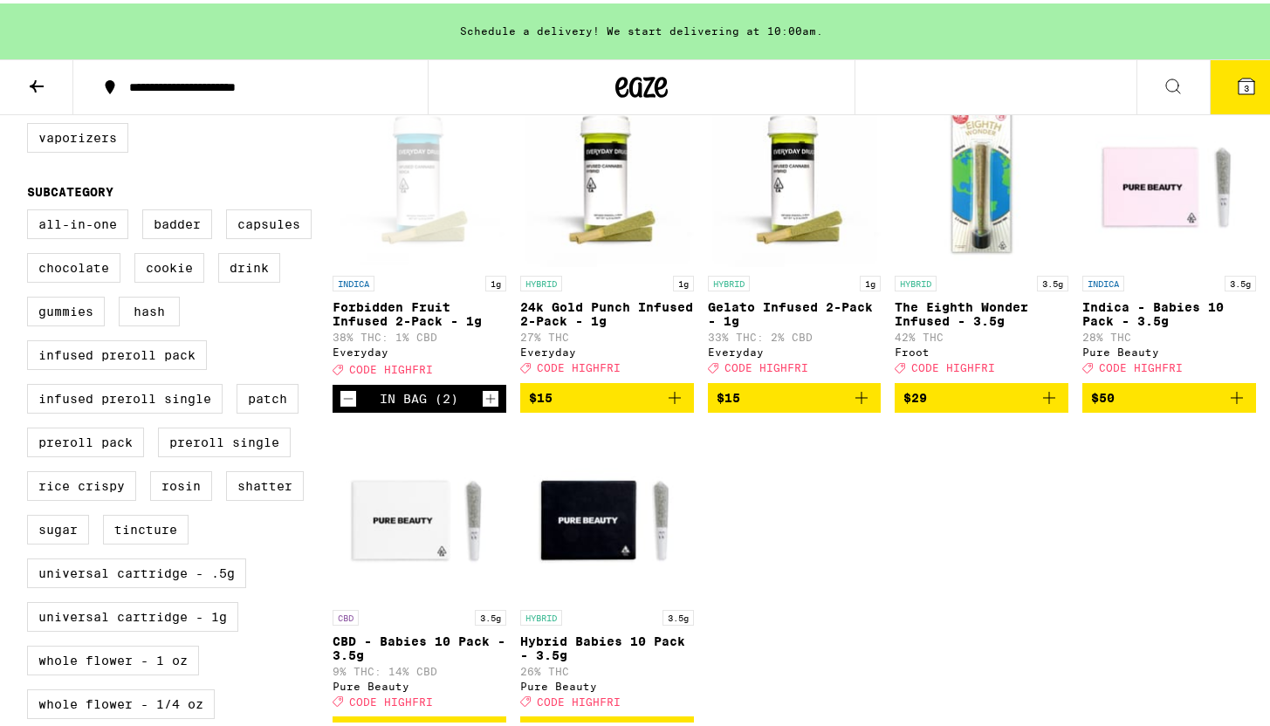
click at [1236, 92] on icon at bounding box center [1246, 82] width 21 height 21
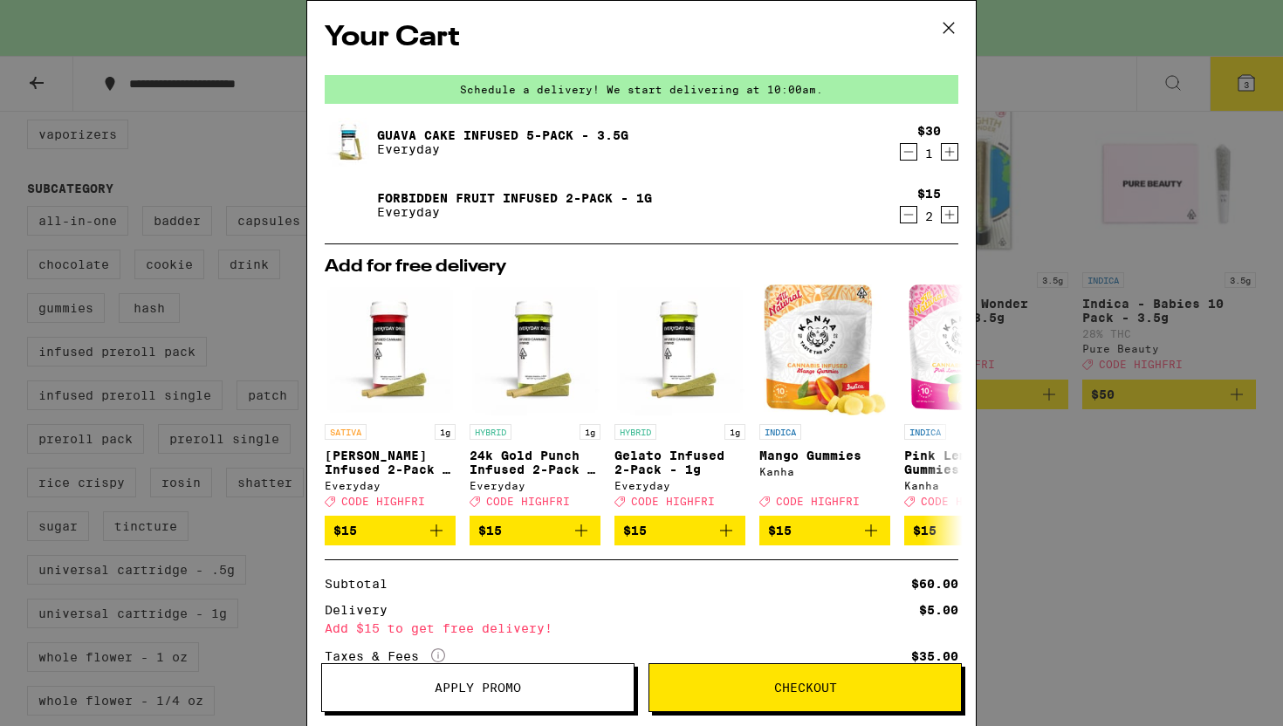
click at [553, 702] on button "Apply Promo" at bounding box center [477, 688] width 313 height 49
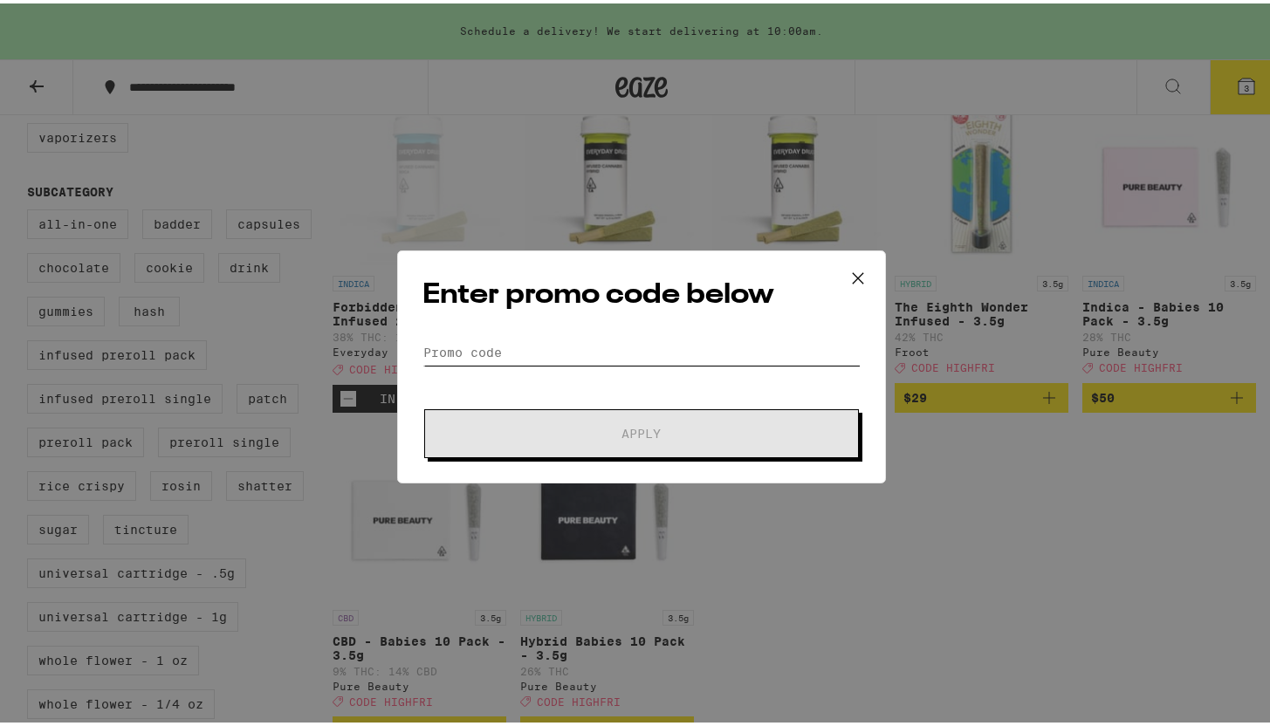
click at [612, 354] on input "Promo Code" at bounding box center [642, 349] width 438 height 26
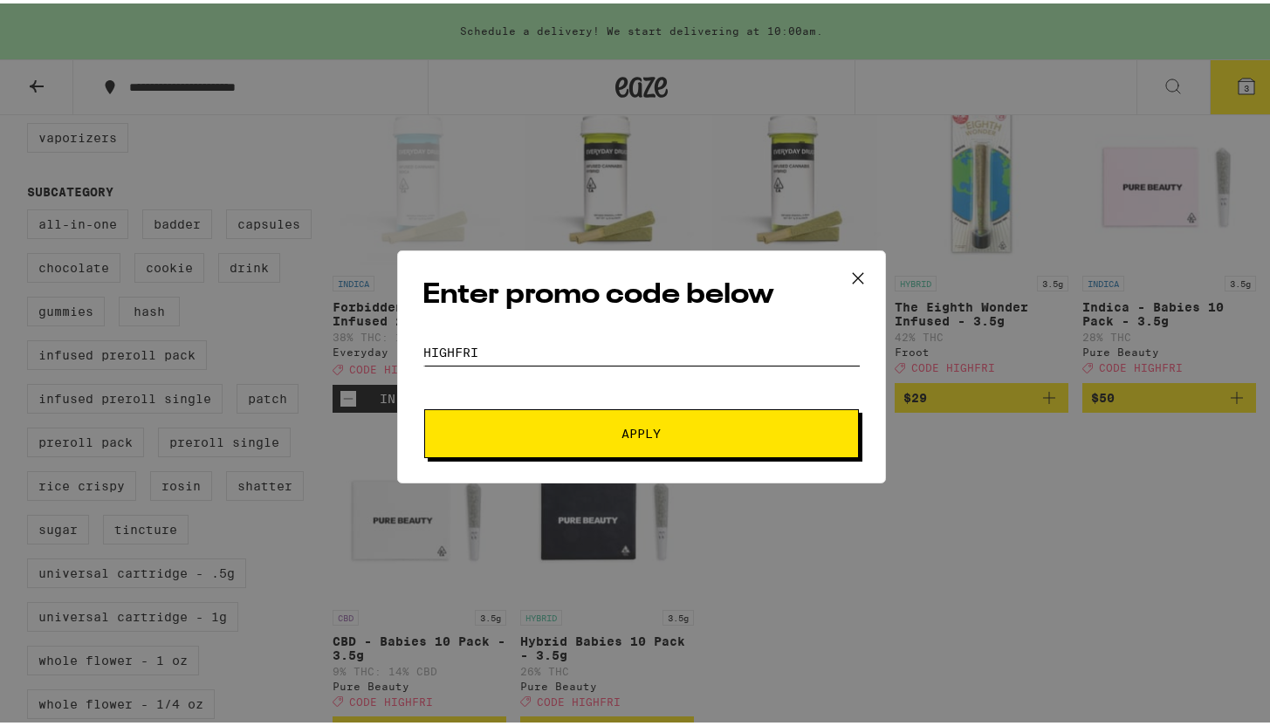
type input "highfri"
click at [424, 406] on button "Apply" at bounding box center [641, 430] width 435 height 49
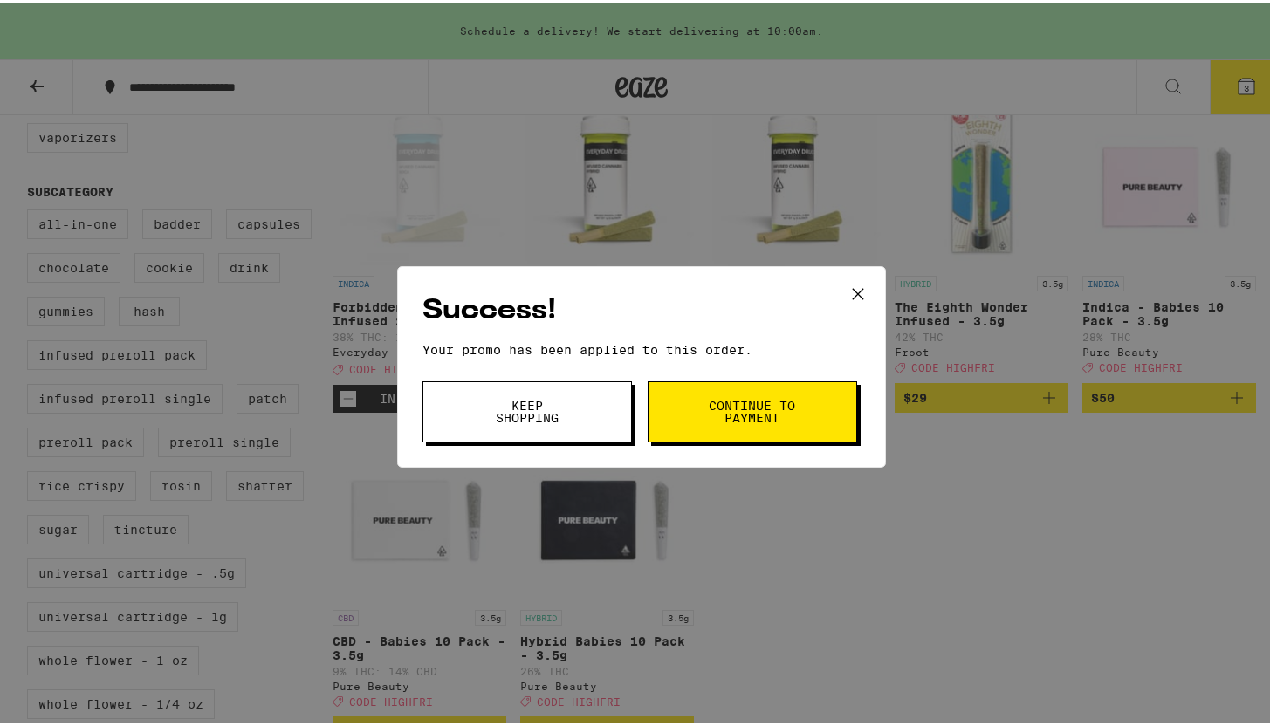
click at [845, 290] on icon at bounding box center [858, 291] width 26 height 26
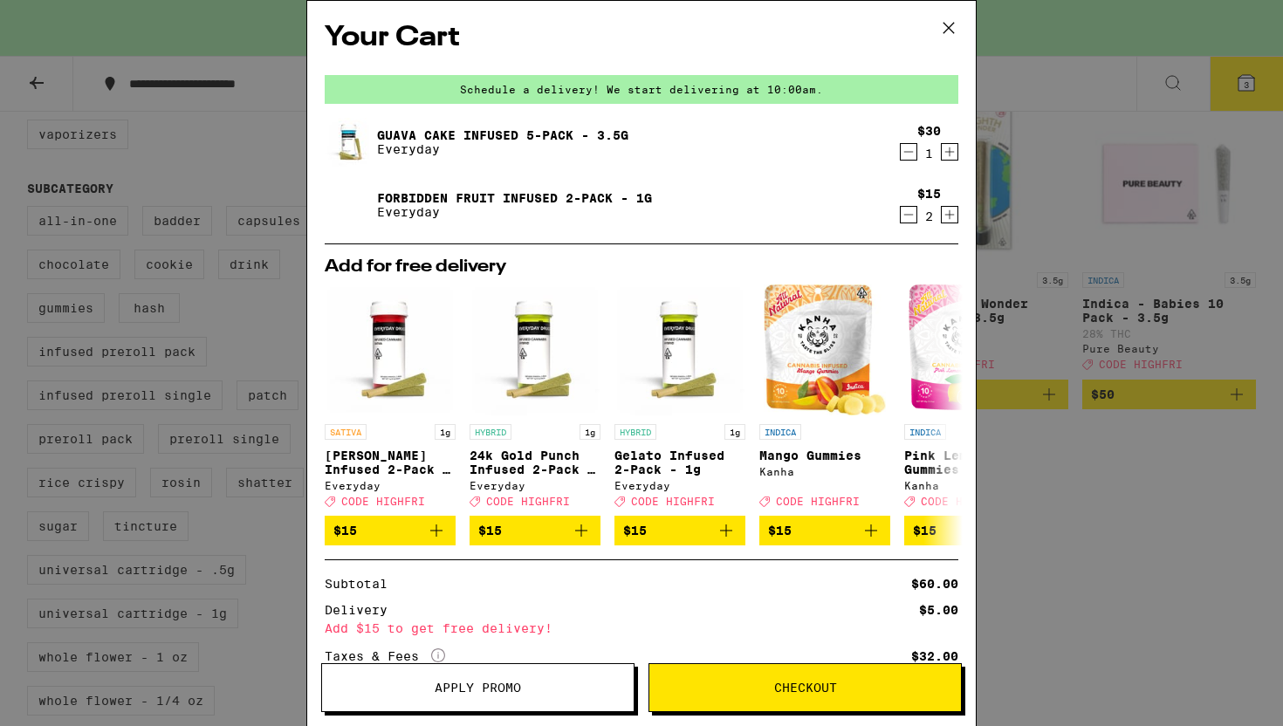
drag, startPoint x: 1114, startPoint y: 506, endPoint x: 1139, endPoint y: 485, distance: 32.9
click at [1114, 506] on div "Your Cart Schedule a delivery! We start delivering at 10:00am. Guava Cake Infus…" at bounding box center [641, 363] width 1283 height 726
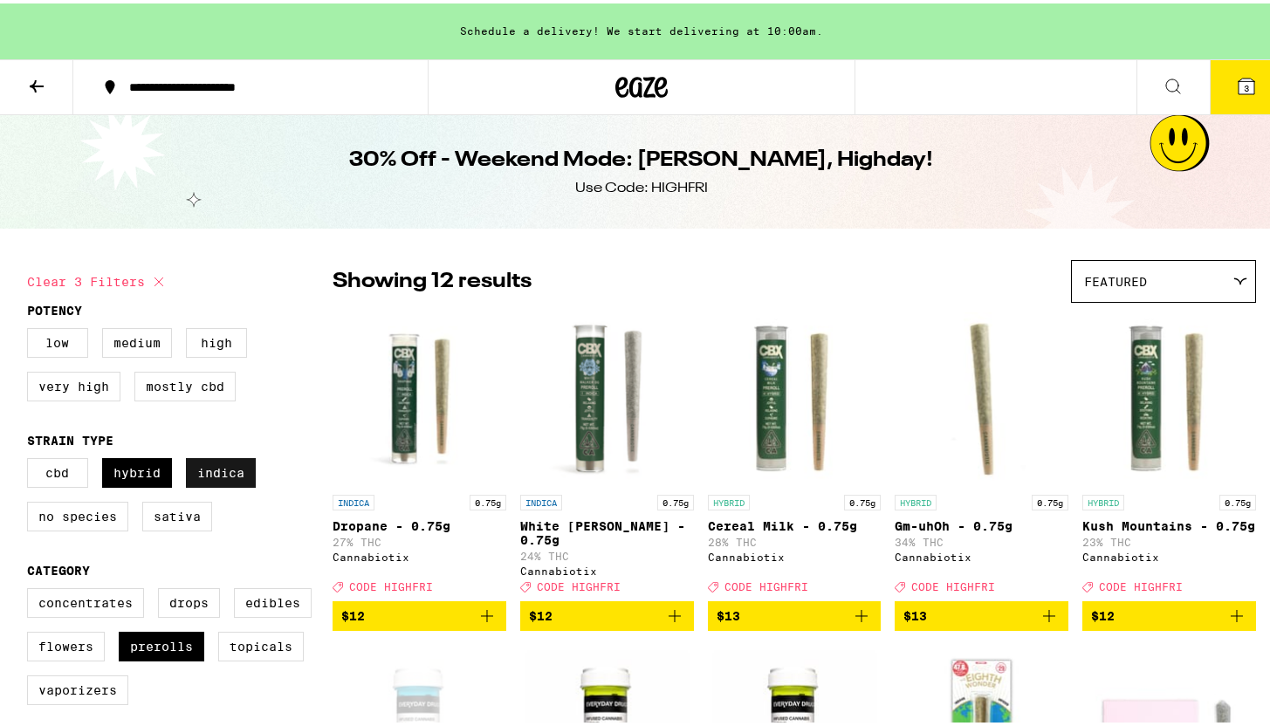
click at [229, 485] on label "Indica" at bounding box center [221, 470] width 70 height 30
click at [31, 458] on input "Indica" at bounding box center [31, 458] width 1 height 1
checkbox input "false"
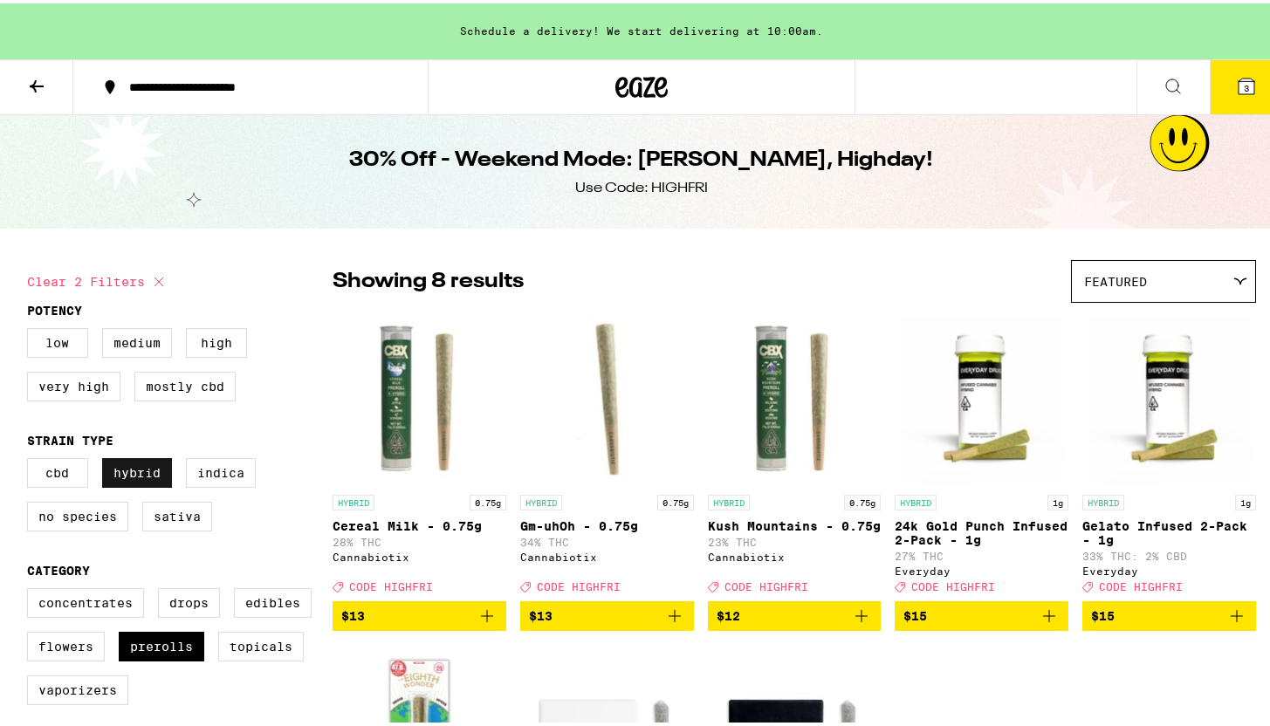
click at [139, 478] on label "Hybrid" at bounding box center [137, 470] width 70 height 30
click at [31, 458] on input "Hybrid" at bounding box center [31, 458] width 1 height 1
checkbox input "false"
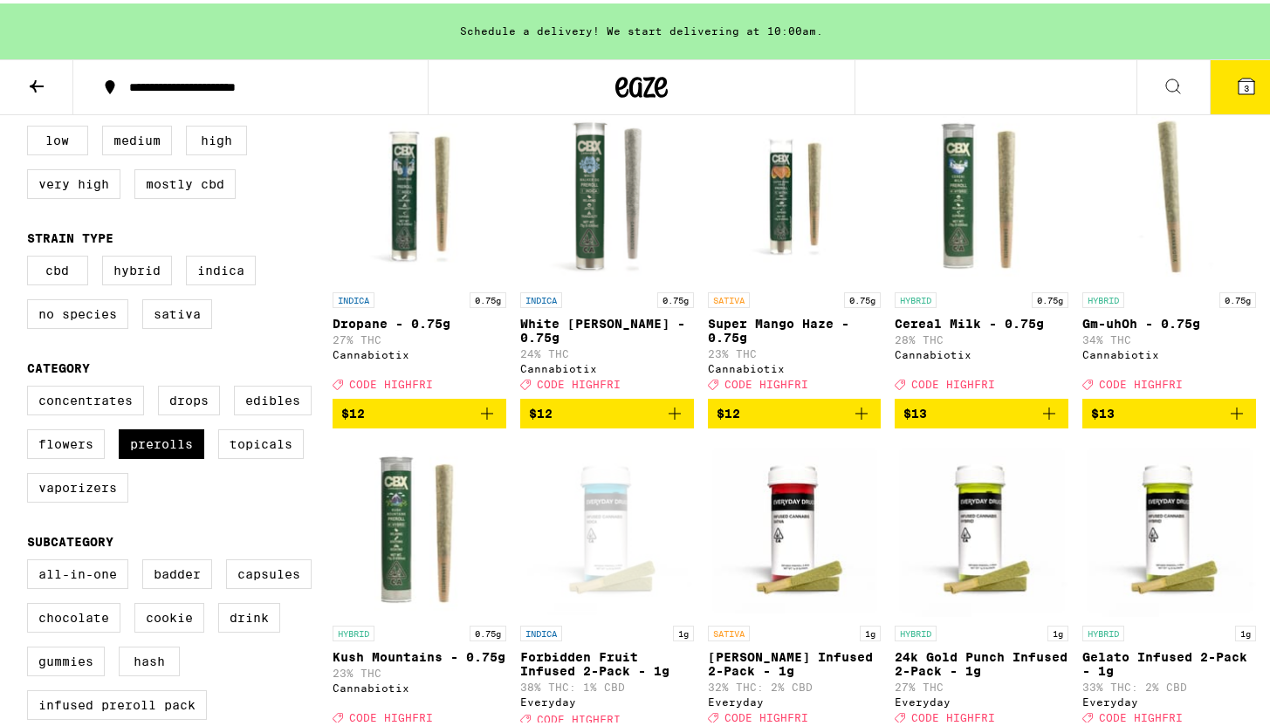
scroll to position [272, 0]
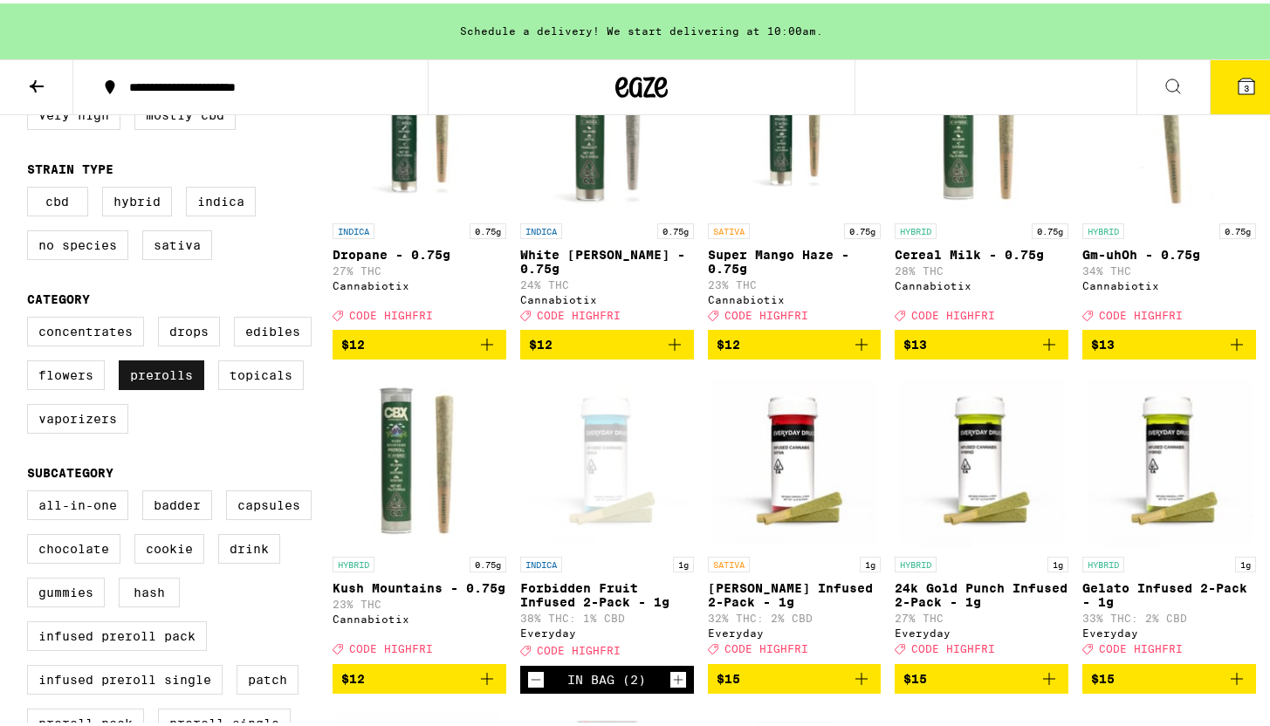
click at [158, 387] on label "Prerolls" at bounding box center [162, 372] width 86 height 30
click at [31, 317] on input "Prerolls" at bounding box center [31, 316] width 1 height 1
checkbox input "false"
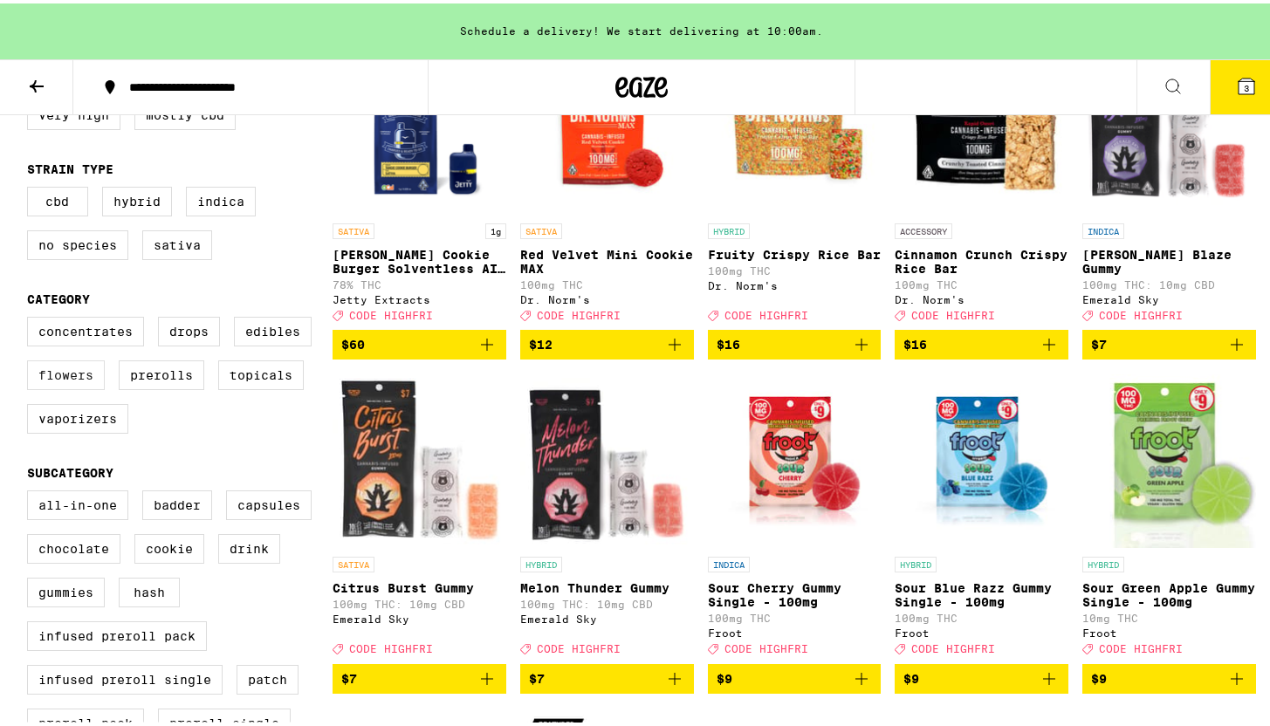
click at [88, 387] on label "Flowers" at bounding box center [66, 372] width 78 height 30
click at [31, 317] on input "Flowers" at bounding box center [31, 316] width 1 height 1
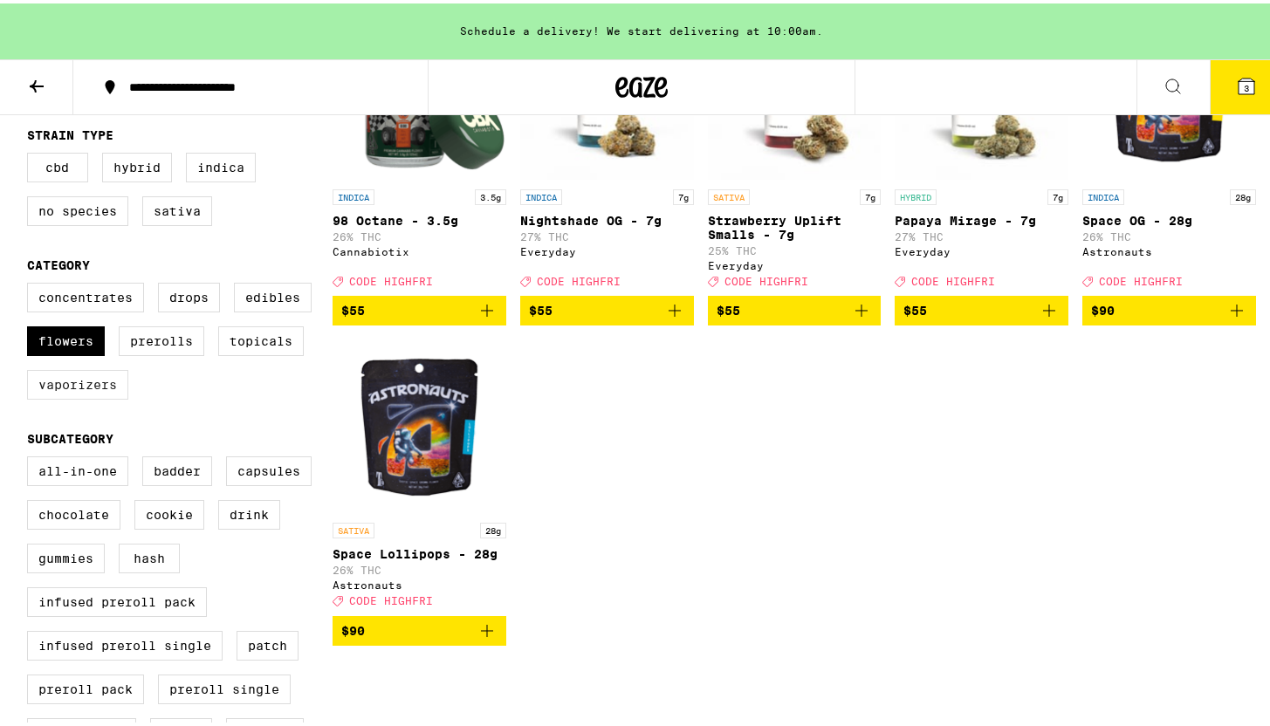
scroll to position [306, 0]
drag, startPoint x: 62, startPoint y: 356, endPoint x: 110, endPoint y: 362, distance: 48.4
click at [63, 353] on label "Flowers" at bounding box center [66, 338] width 78 height 30
click at [31, 283] on input "Flowers" at bounding box center [31, 282] width 1 height 1
checkbox input "false"
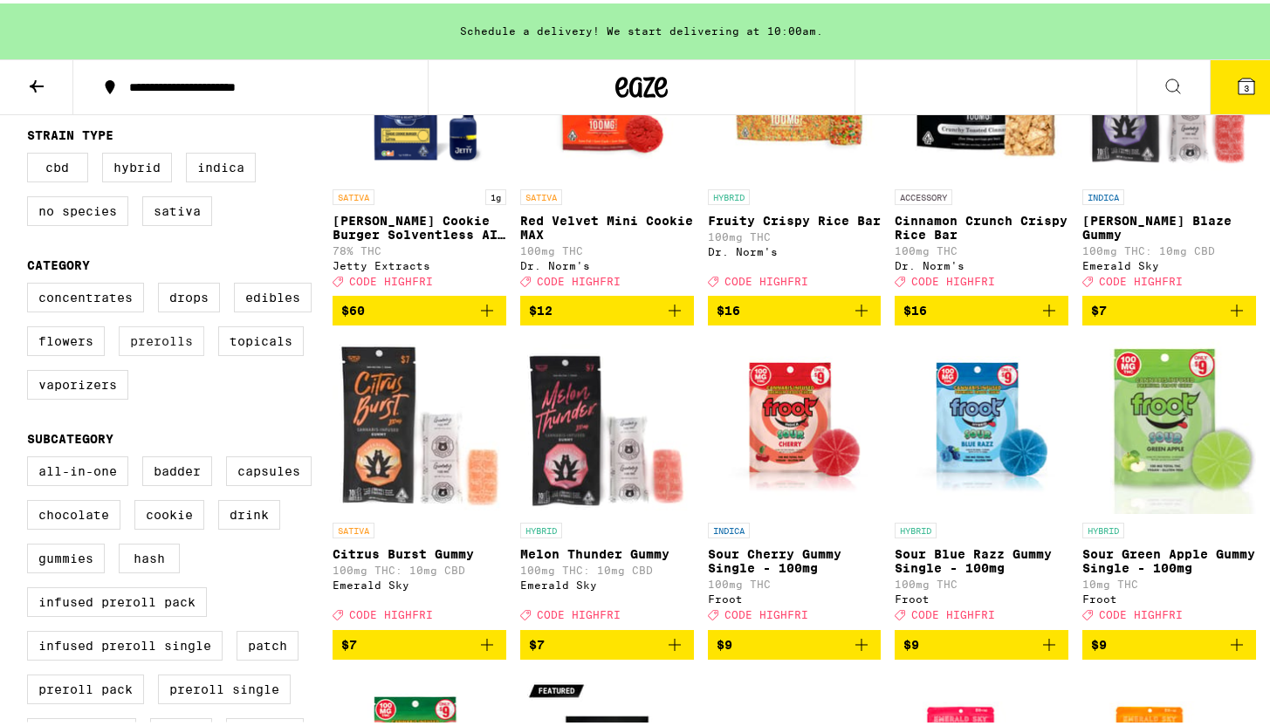
click at [128, 353] on label "Prerolls" at bounding box center [162, 338] width 86 height 30
click at [31, 283] on input "Prerolls" at bounding box center [31, 282] width 1 height 1
checkbox input "true"
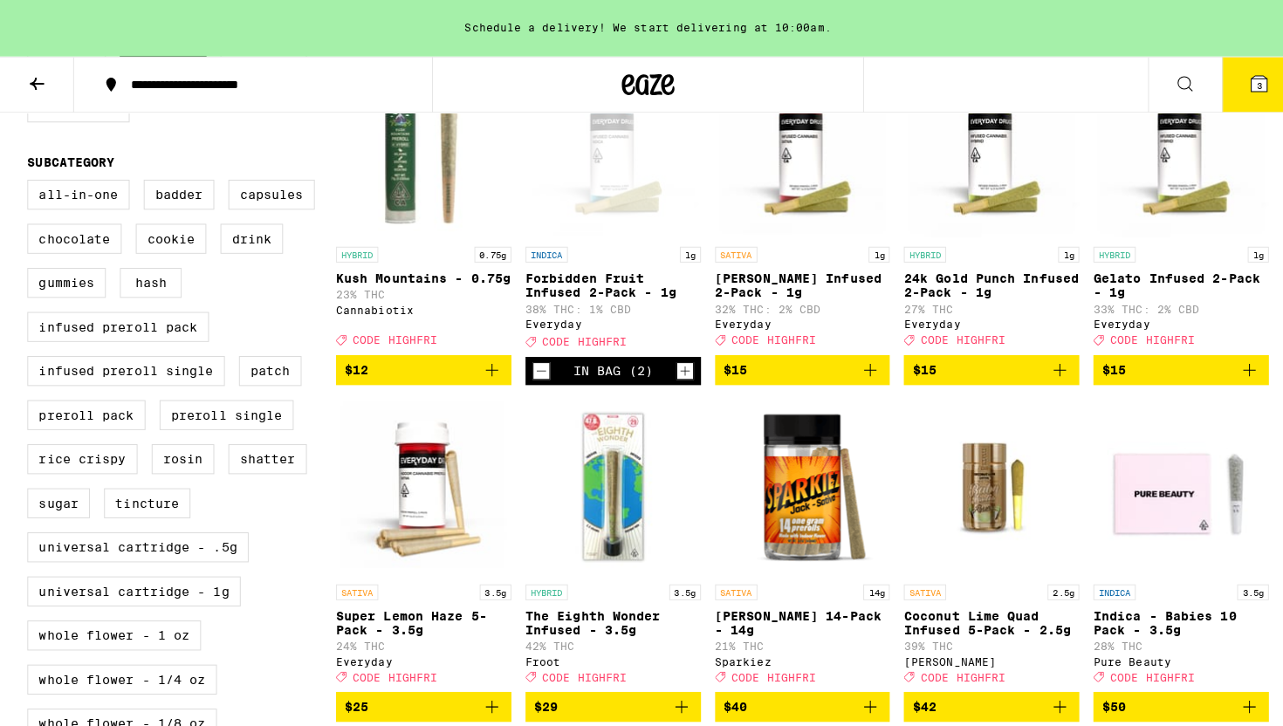
scroll to position [580, 0]
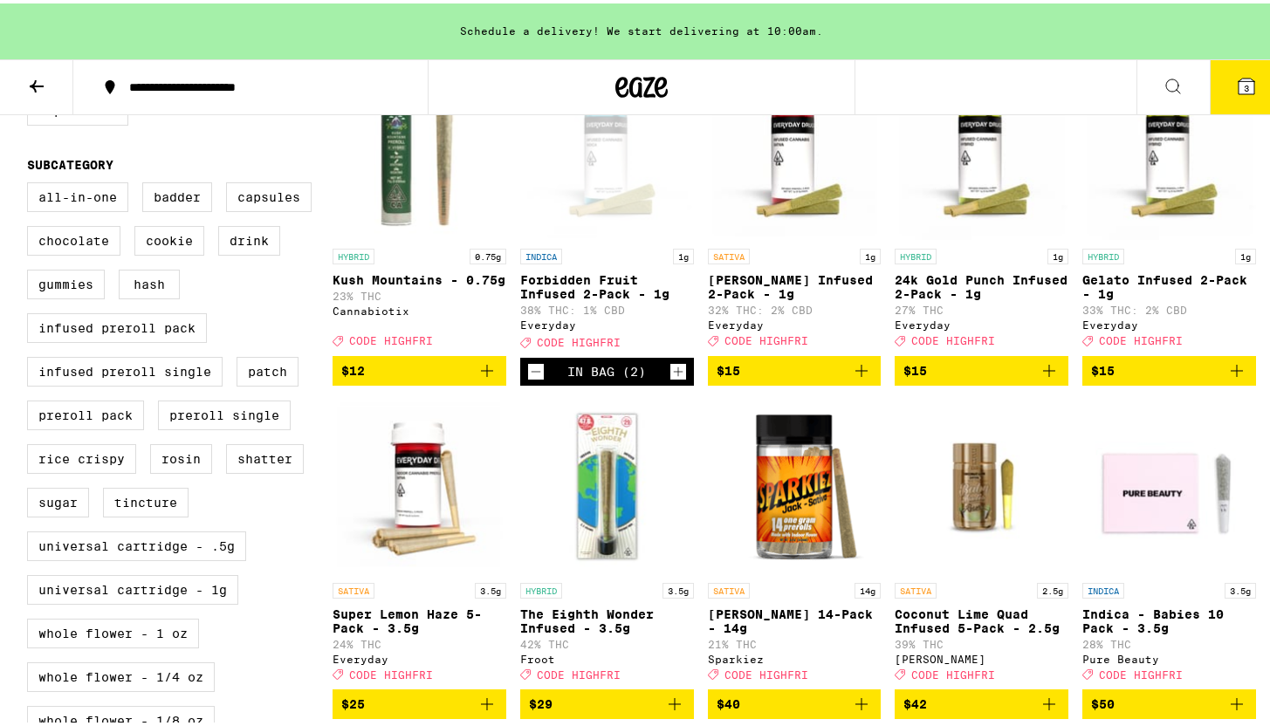
click at [1236, 93] on icon at bounding box center [1246, 82] width 21 height 21
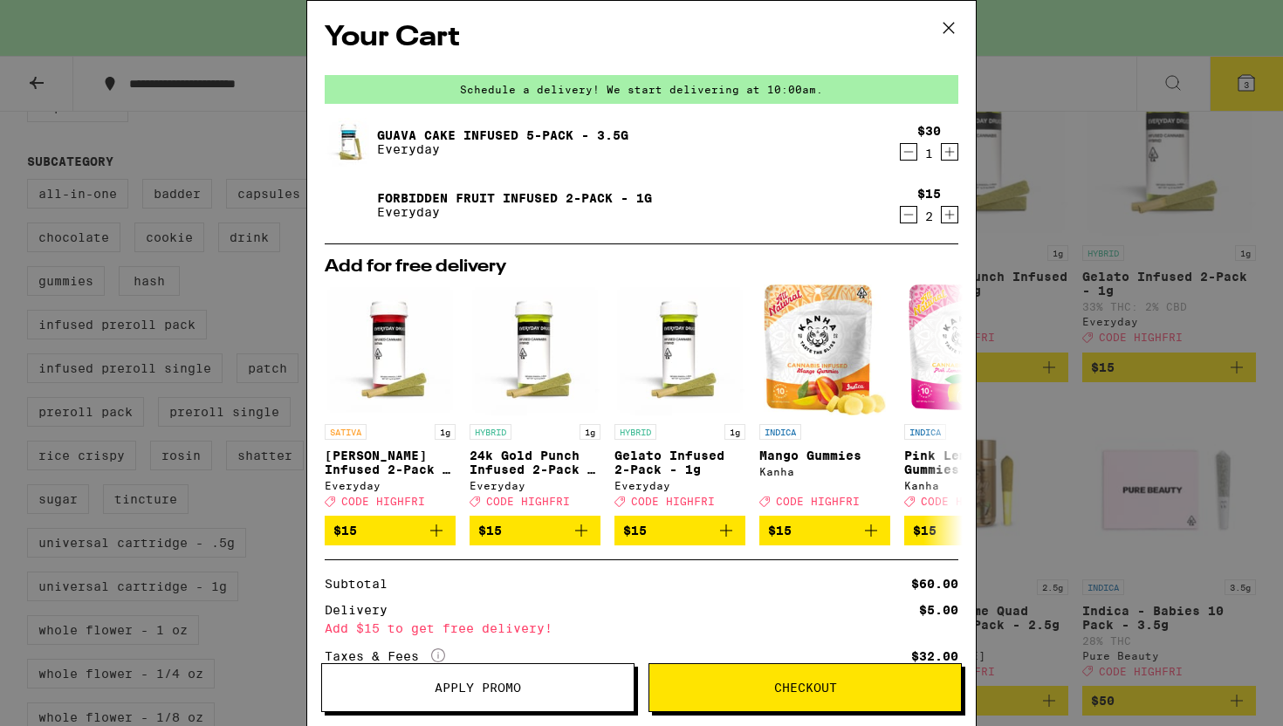
click at [1089, 321] on div "Your Cart Schedule a delivery! We start delivering at 10:00am. Guava Cake Infus…" at bounding box center [641, 363] width 1283 height 726
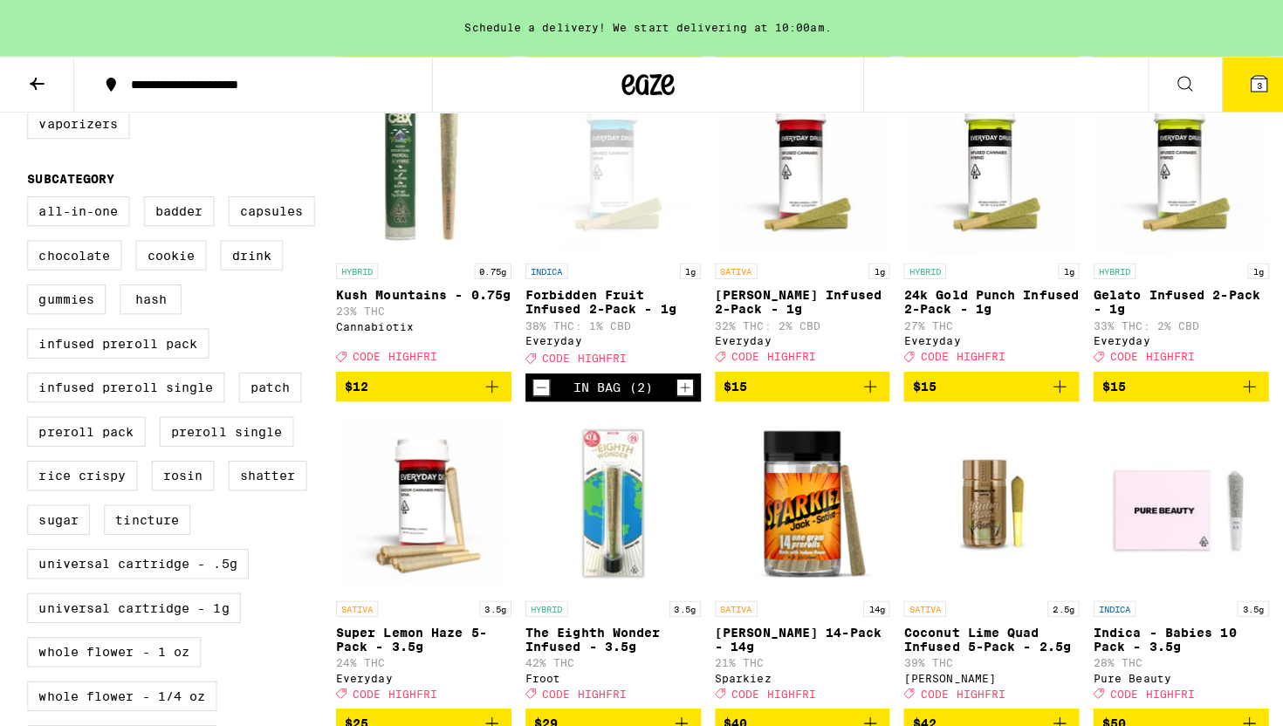
scroll to position [567, 0]
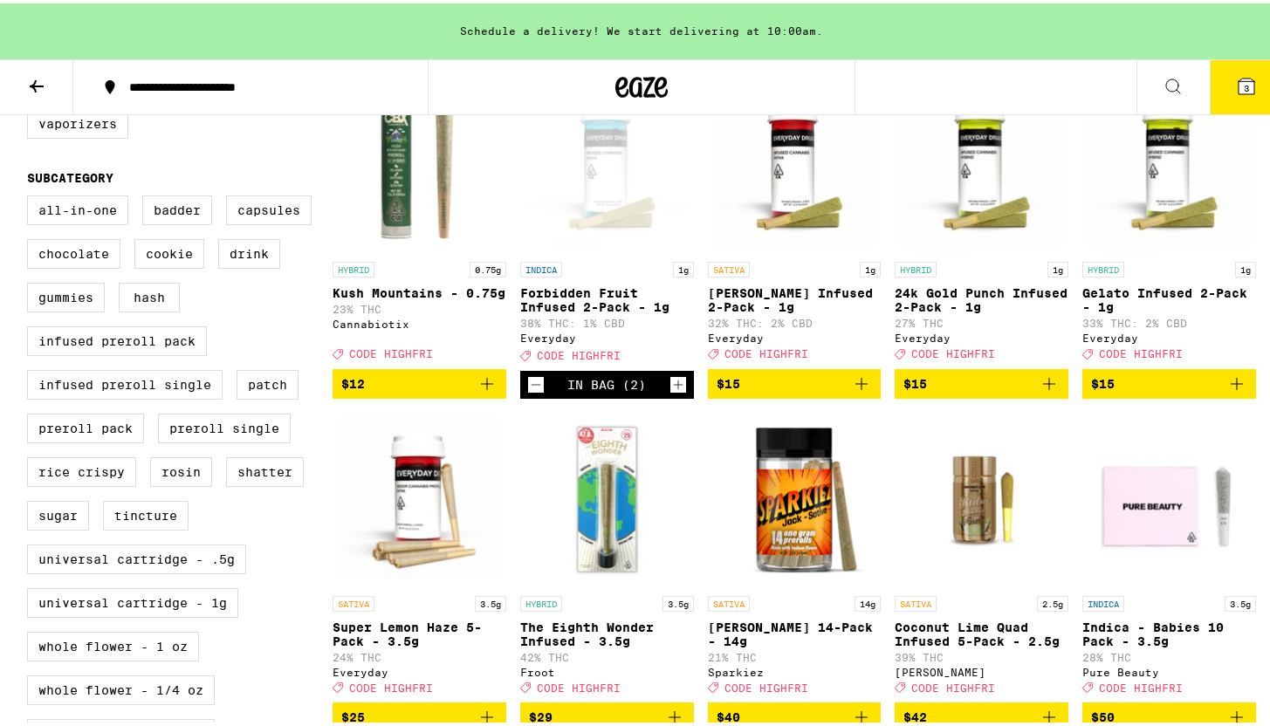
click at [1237, 391] on icon "Add to bag" at bounding box center [1237, 380] width 21 height 21
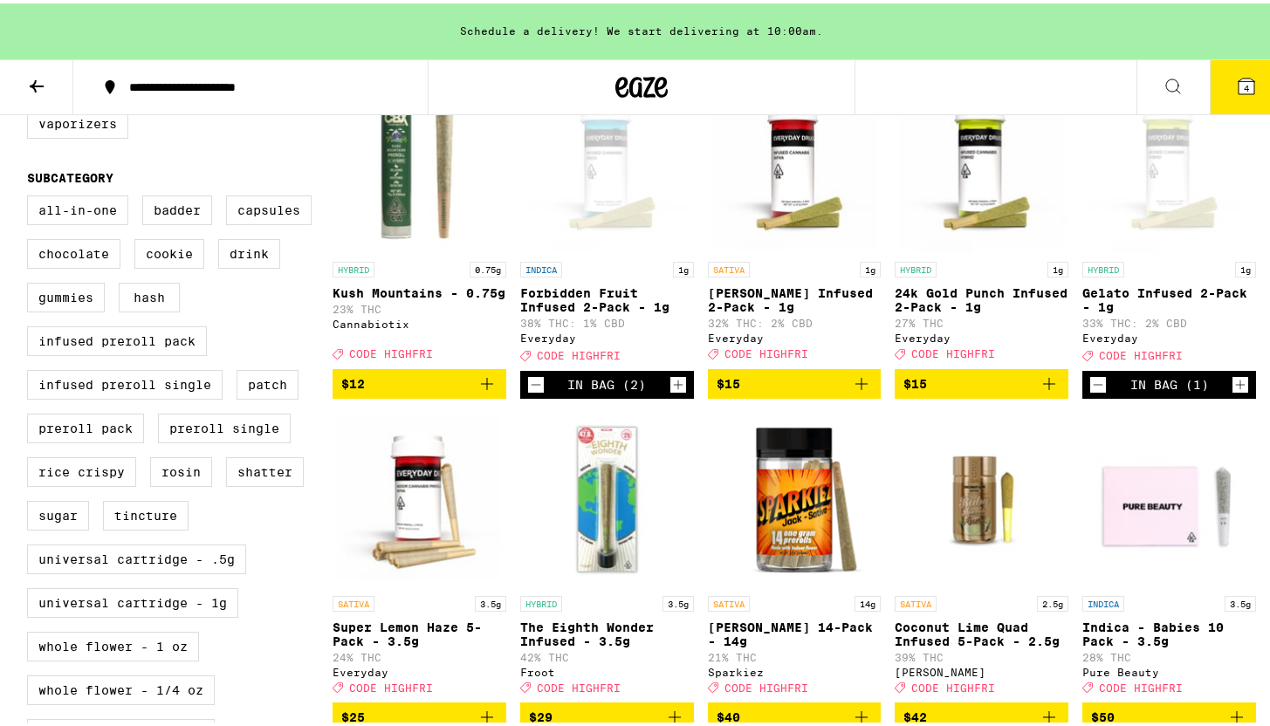
click at [1244, 90] on span "4" at bounding box center [1246, 84] width 5 height 10
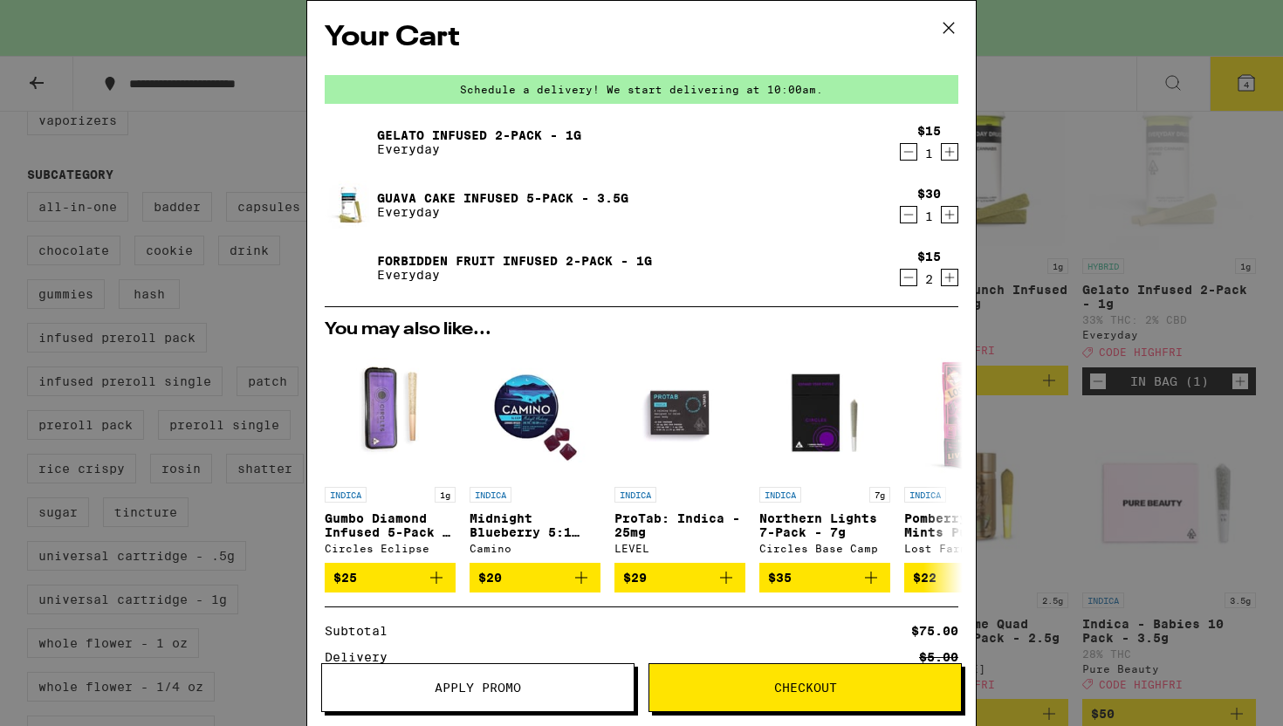
click at [901, 151] on icon "Decrement" at bounding box center [909, 151] width 16 height 21
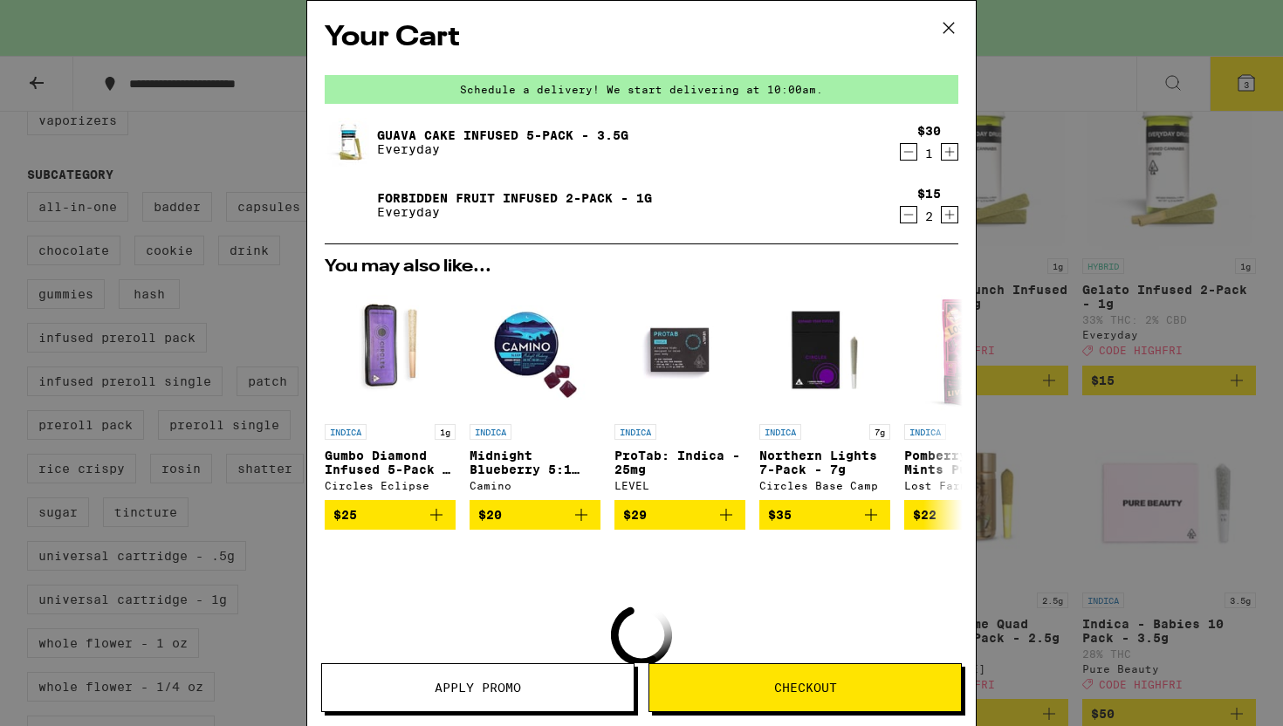
click at [942, 220] on icon "Increment" at bounding box center [950, 214] width 16 height 21
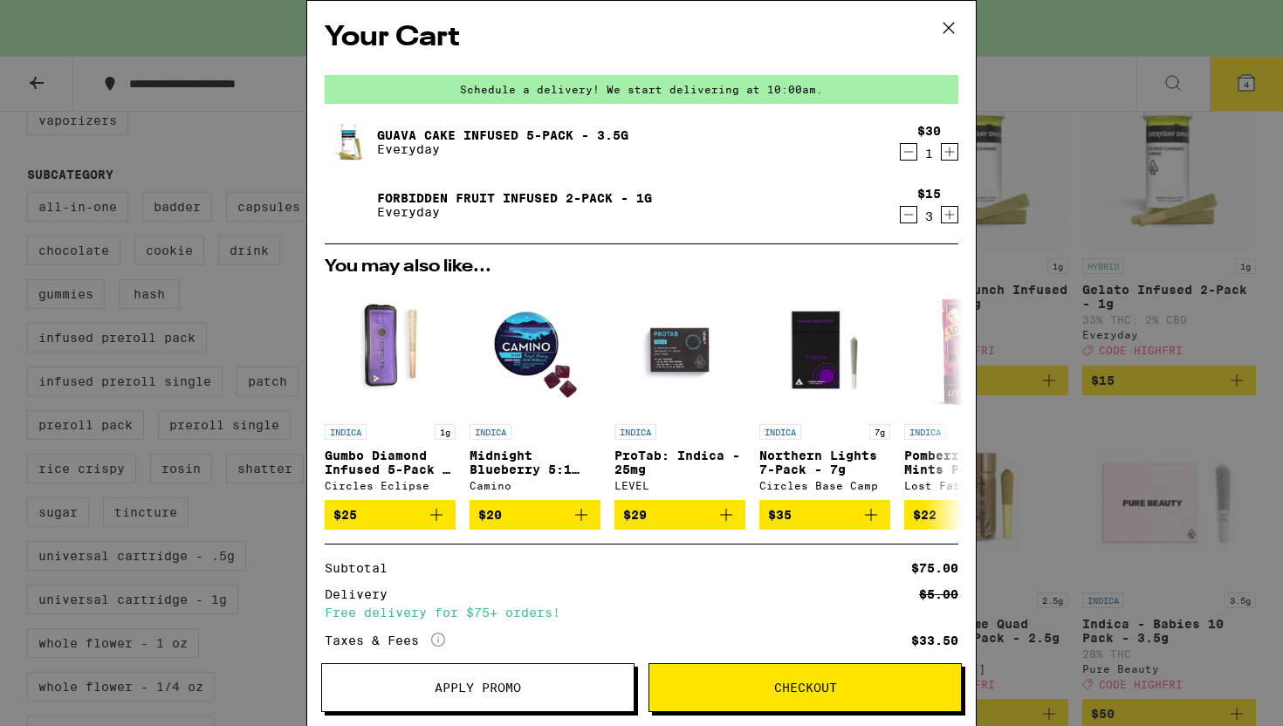
click at [901, 217] on icon "Decrement" at bounding box center [909, 214] width 16 height 21
click at [942, 219] on icon "Increment" at bounding box center [950, 214] width 16 height 21
click at [901, 219] on icon "Decrement" at bounding box center [909, 214] width 16 height 21
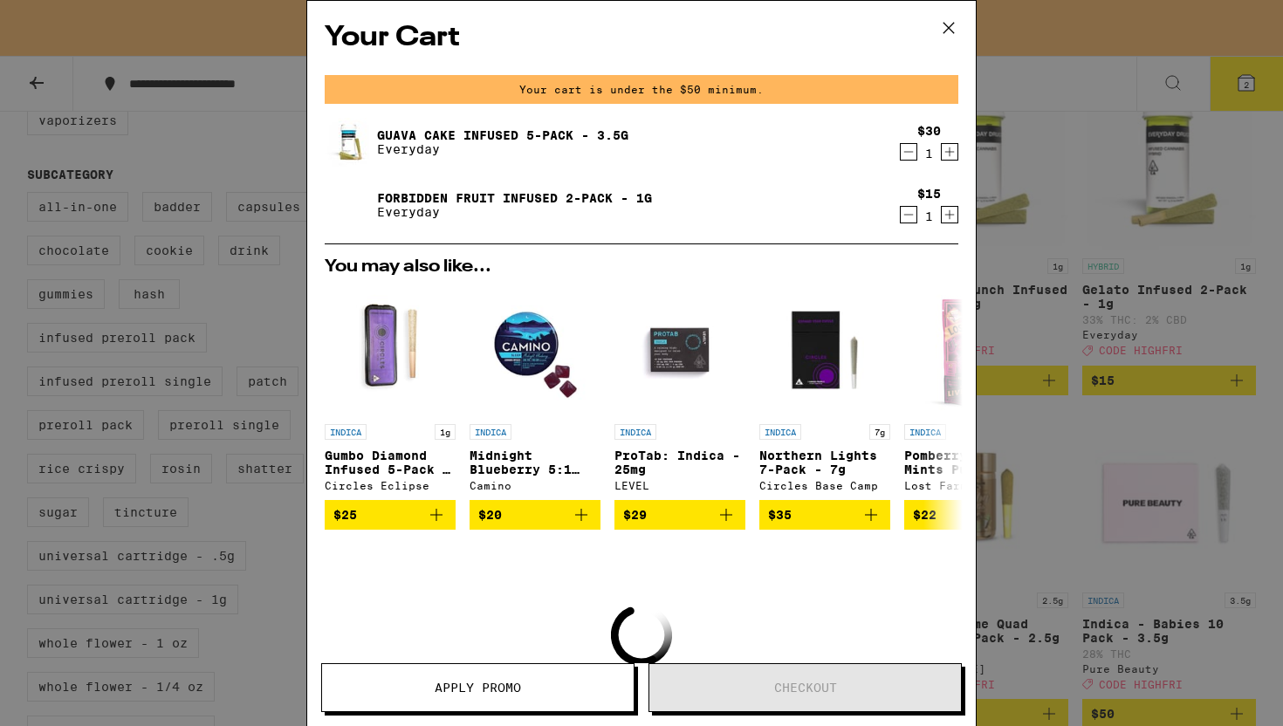
click at [901, 219] on icon "Decrement" at bounding box center [909, 214] width 16 height 21
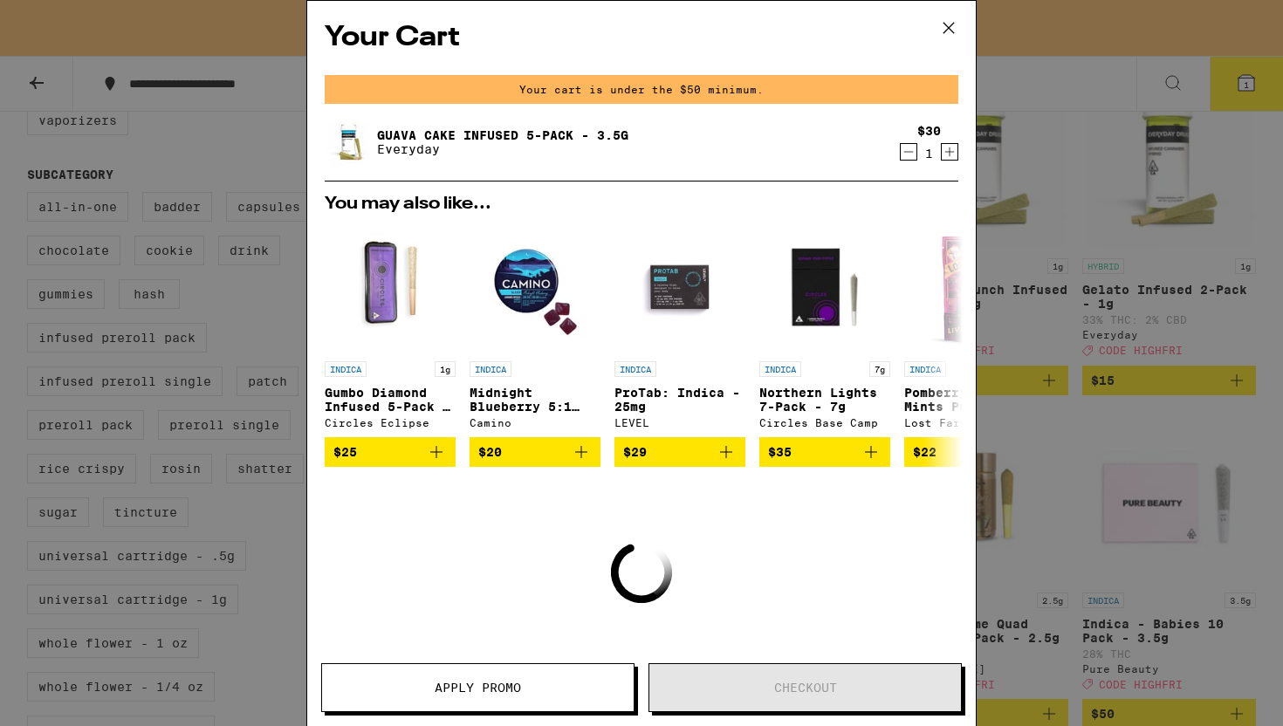
click at [942, 157] on icon "Increment" at bounding box center [950, 151] width 16 height 21
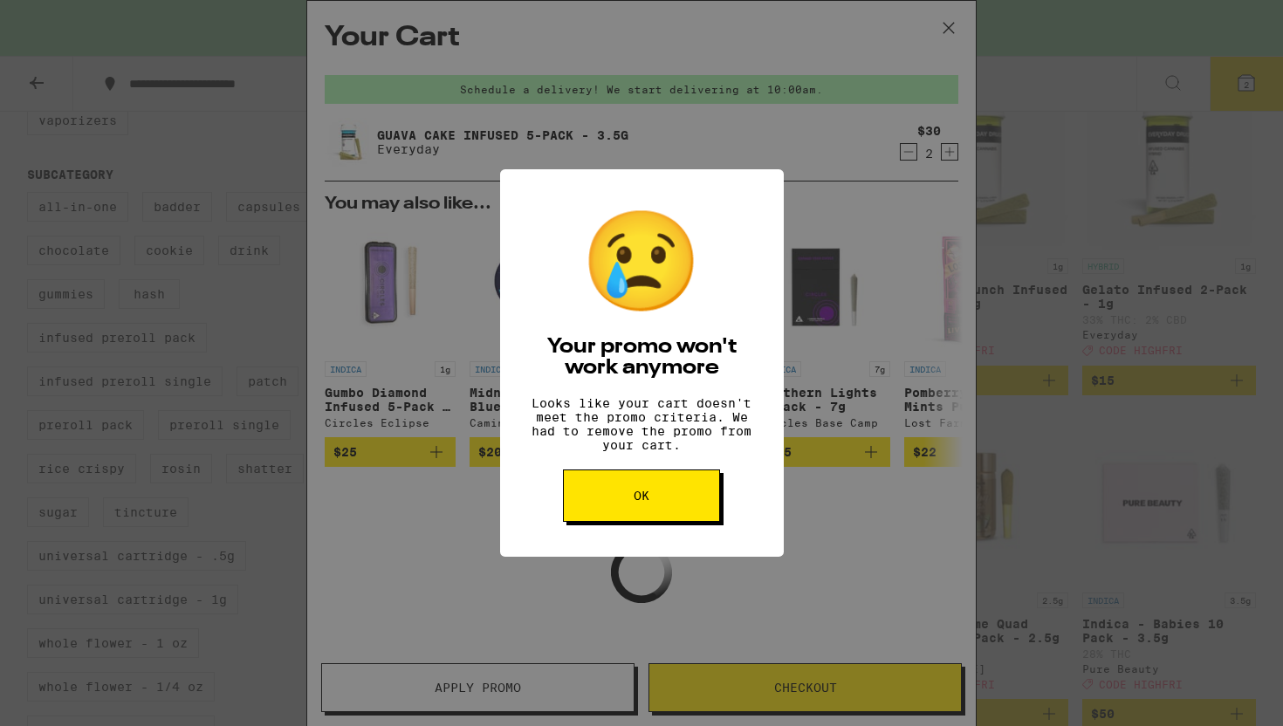
click at [650, 521] on button "OK" at bounding box center [641, 496] width 157 height 52
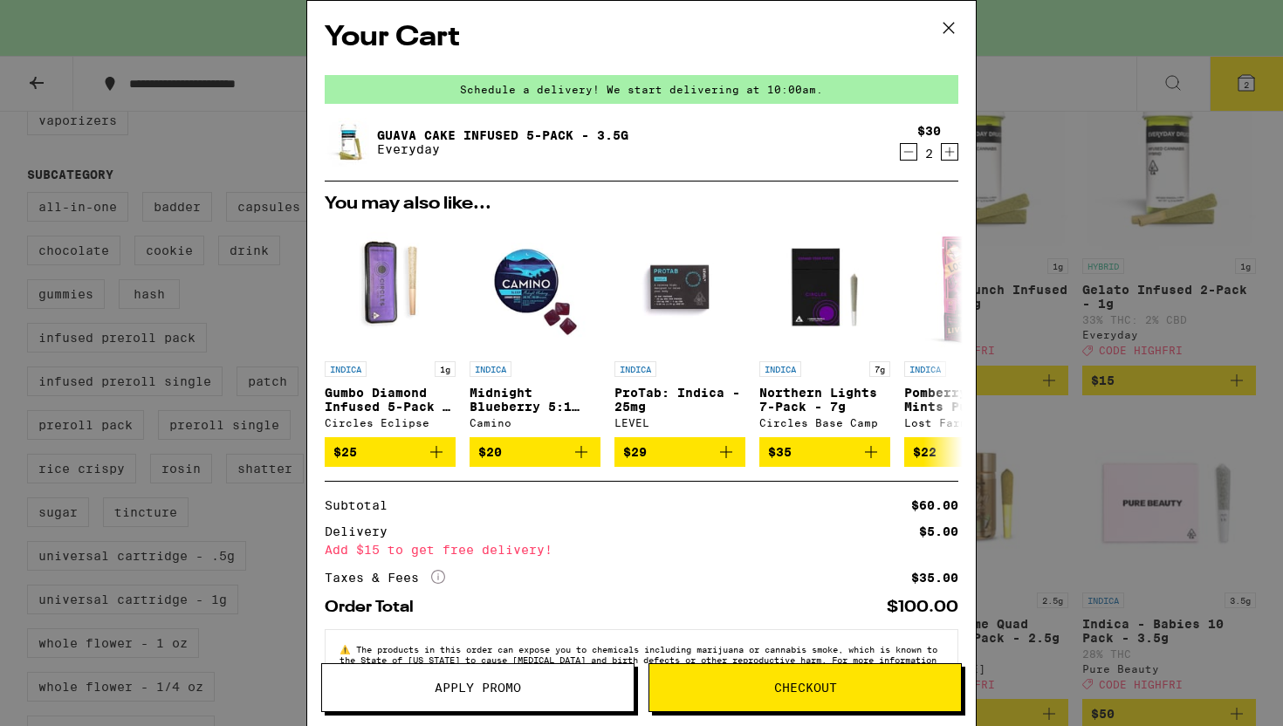
click at [901, 153] on icon "Decrement" at bounding box center [909, 151] width 16 height 21
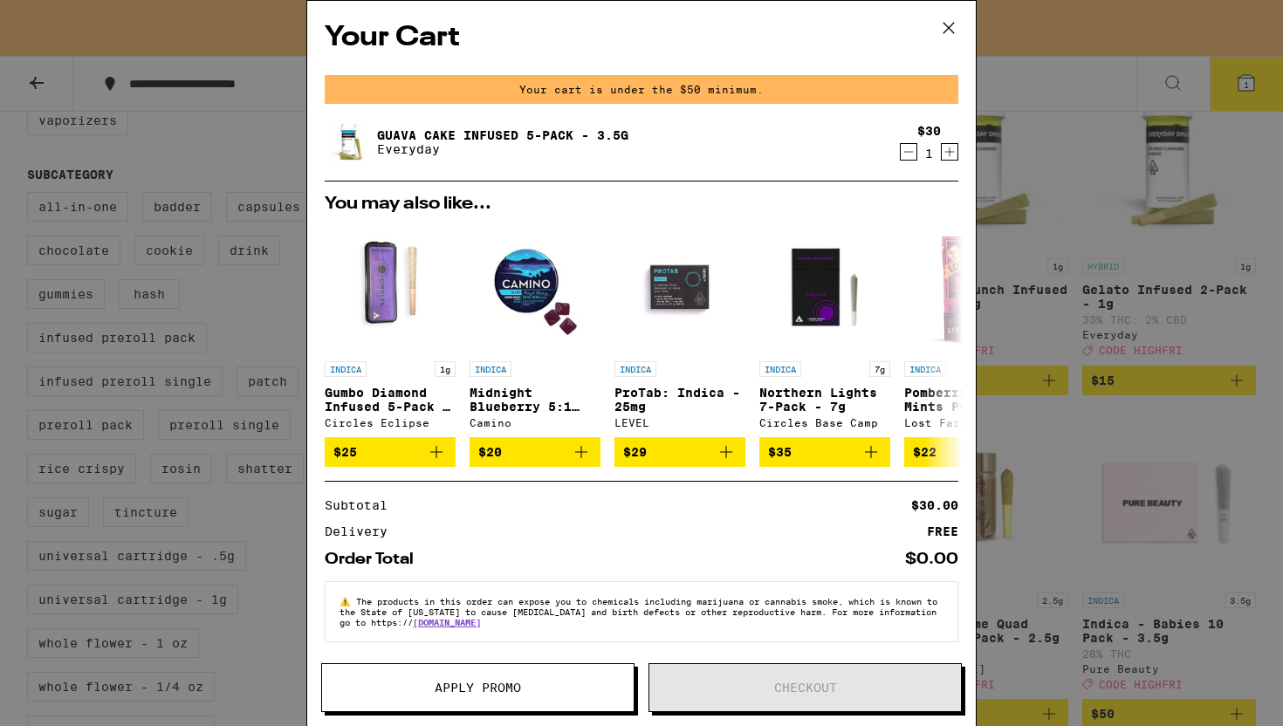
click at [1067, 254] on div "Your Cart Your cart is under the $50 minimum. Guava Cake Infused 5-Pack - 3.5g …" at bounding box center [641, 363] width 1283 height 726
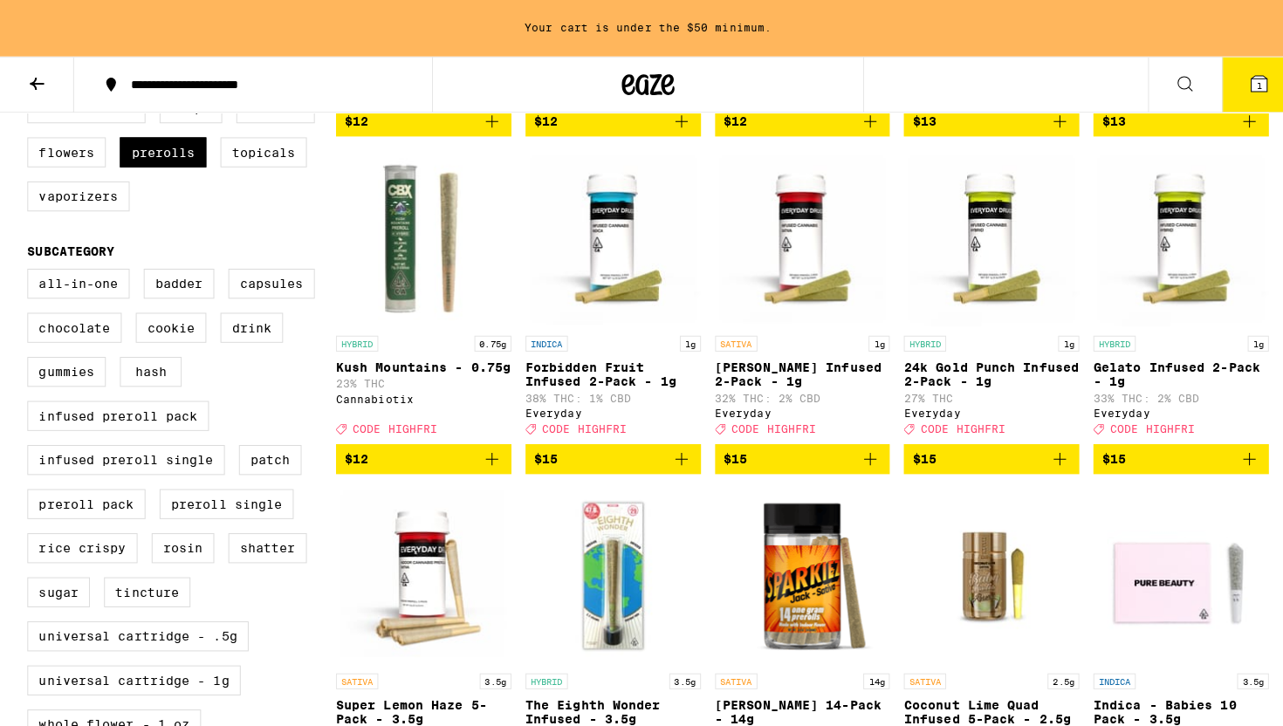
scroll to position [398, 0]
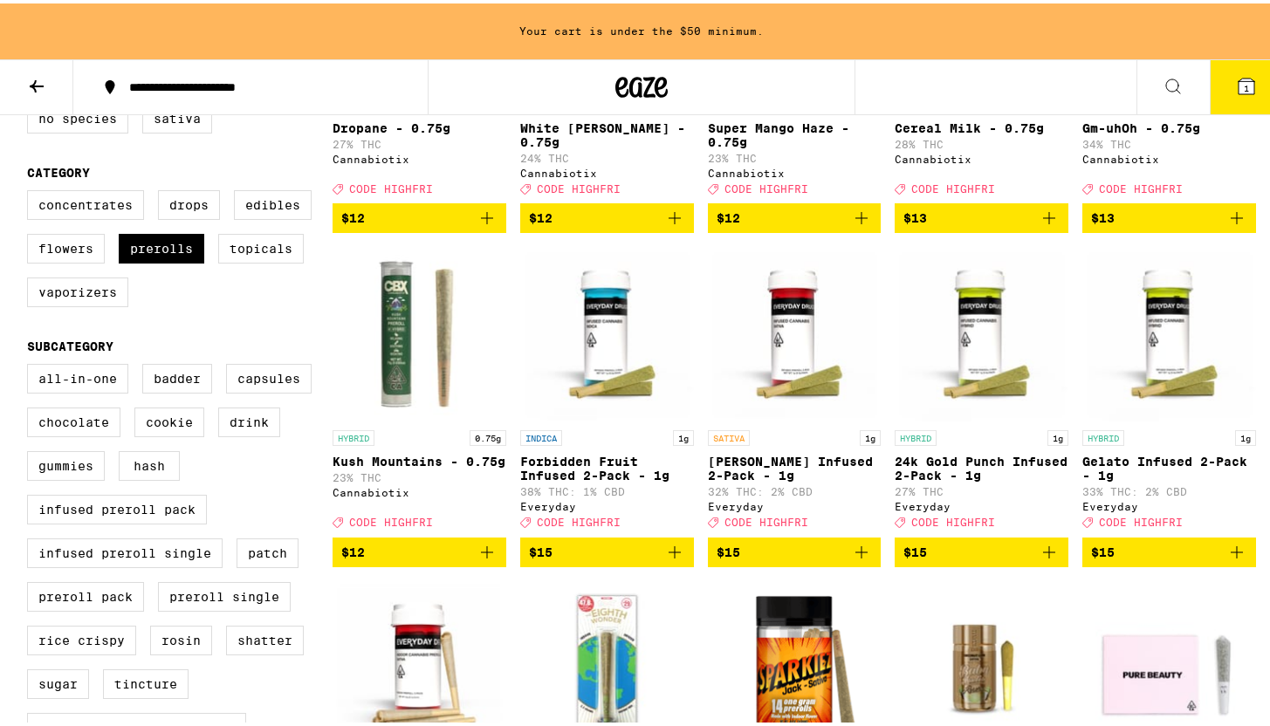
click at [669, 555] on icon "Add to bag" at bounding box center [675, 549] width 12 height 12
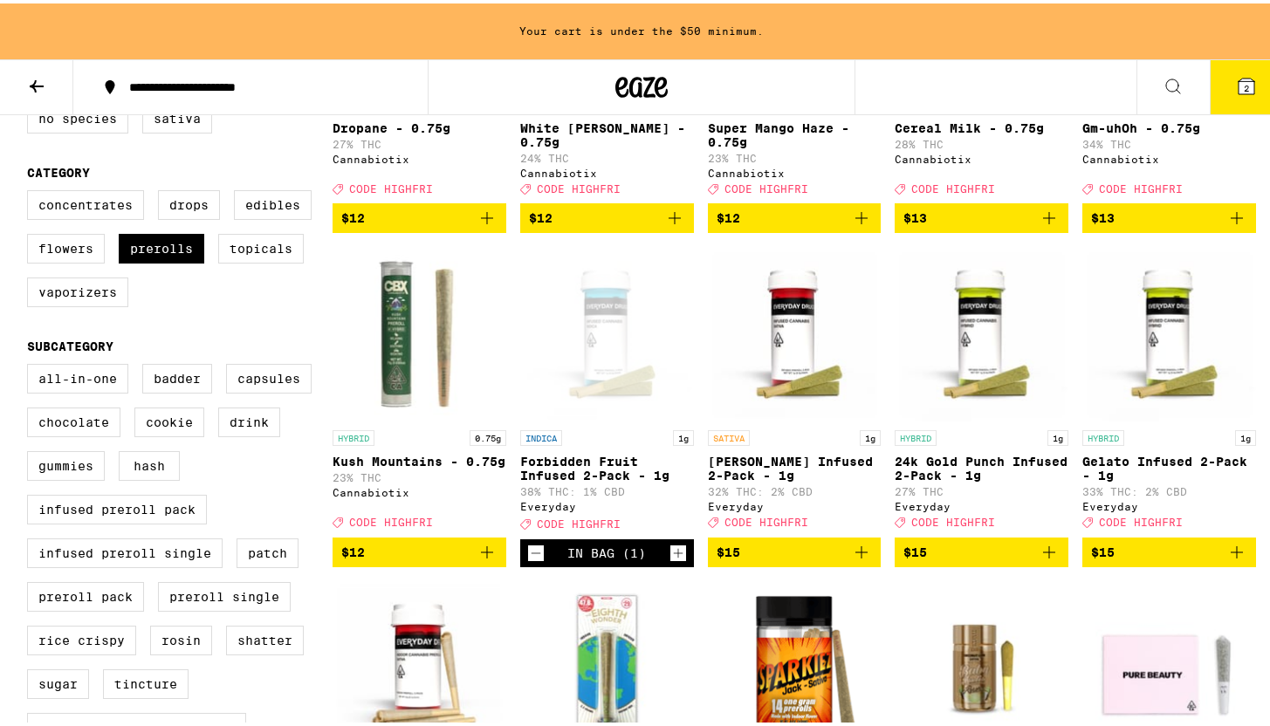
click at [671, 561] on icon "Increment" at bounding box center [679, 550] width 16 height 21
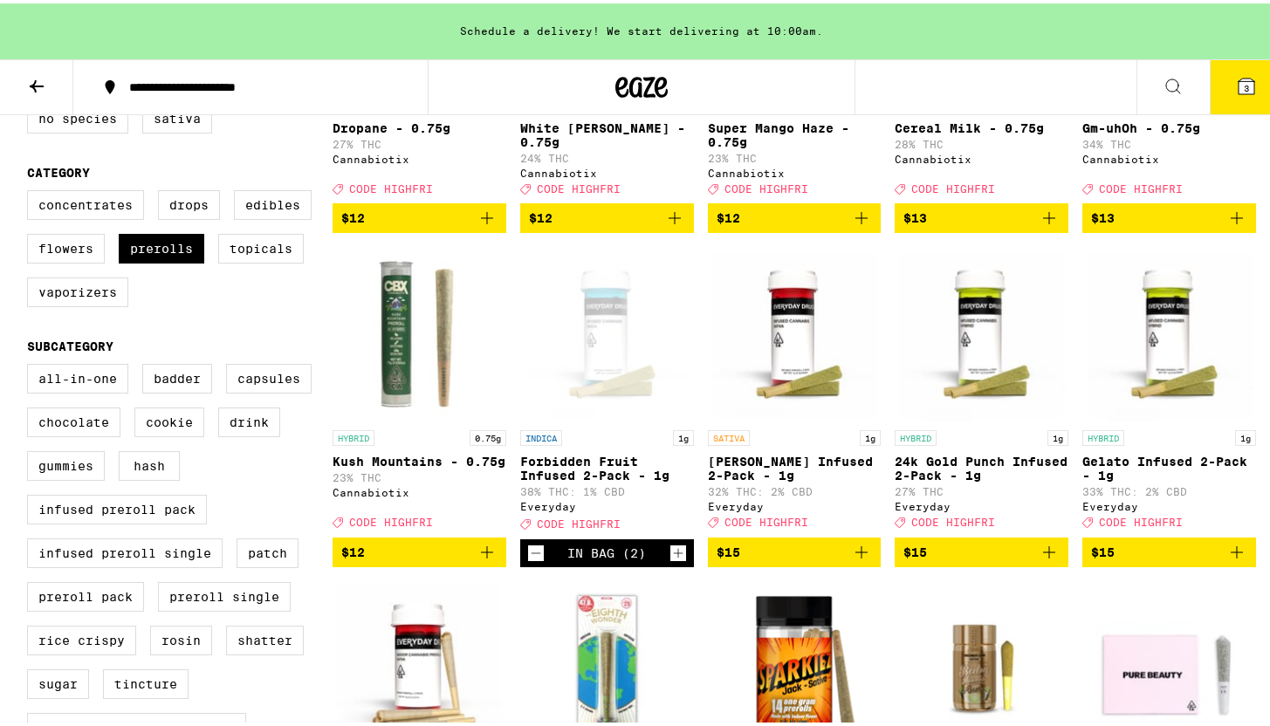
click at [671, 561] on icon "Increment" at bounding box center [679, 550] width 16 height 21
click at [1244, 87] on span "4" at bounding box center [1246, 84] width 5 height 10
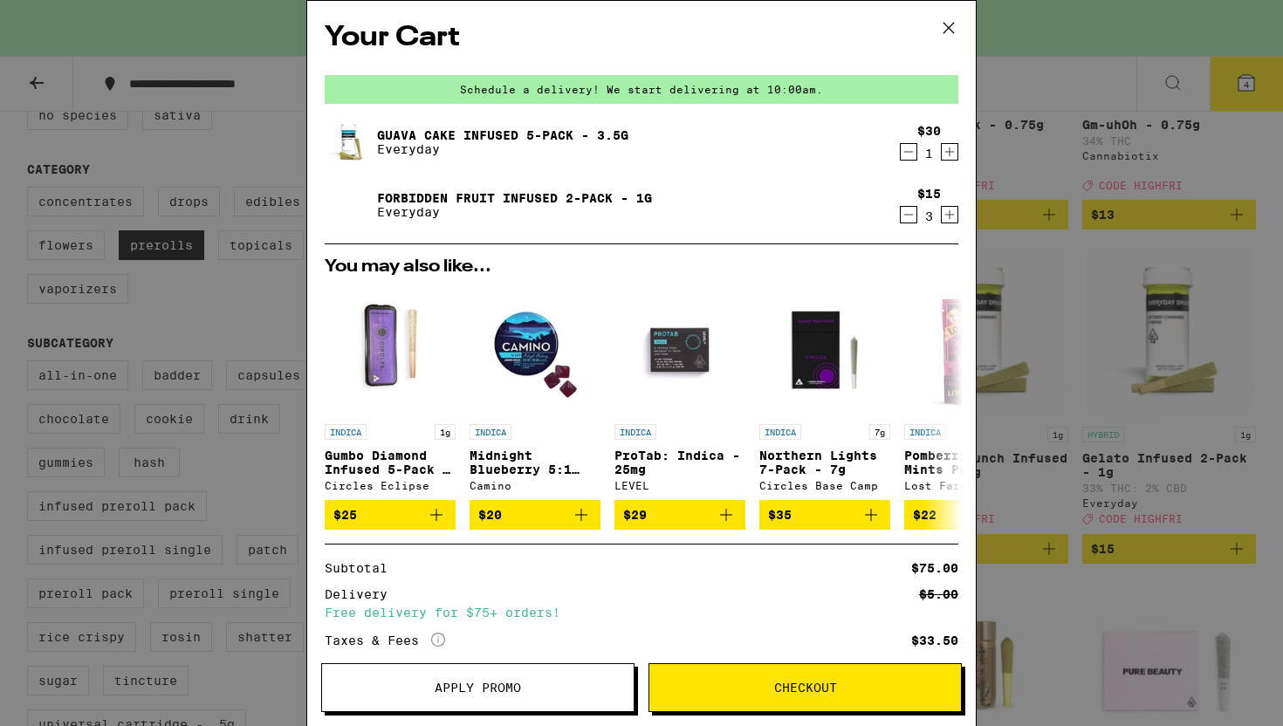
click at [481, 690] on span "Apply Promo" at bounding box center [478, 688] width 86 height 12
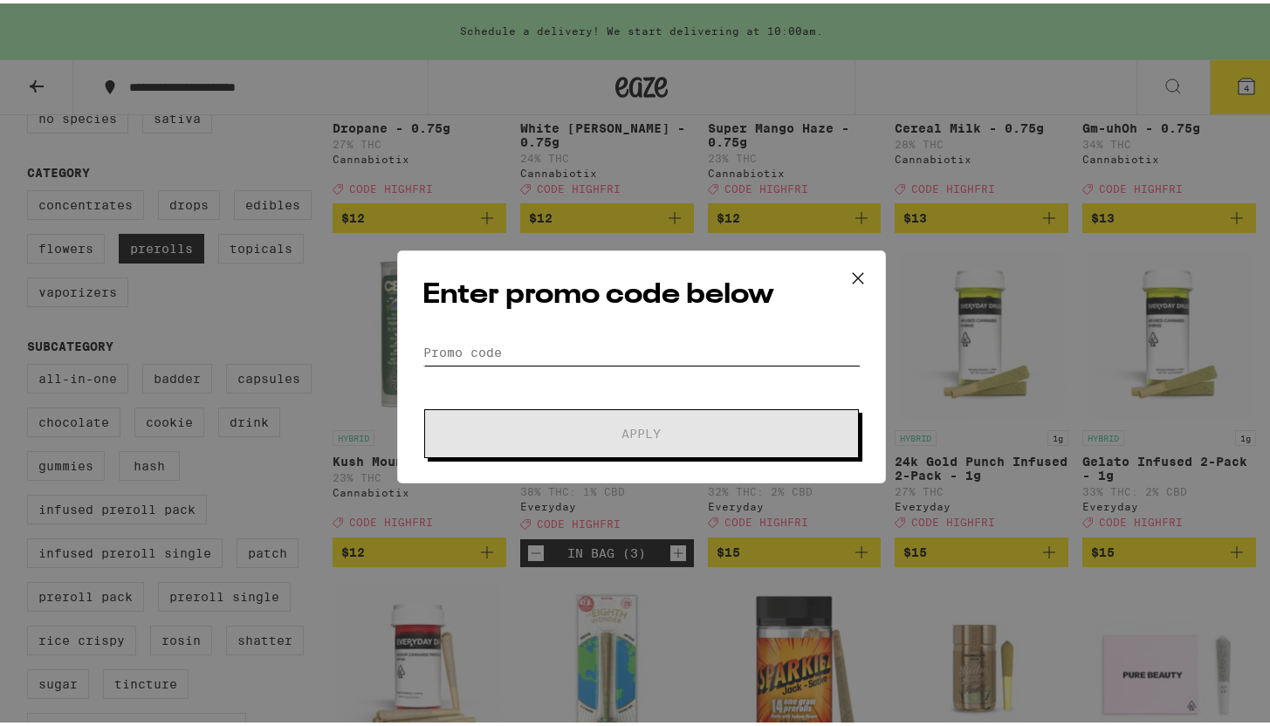
drag, startPoint x: 630, startPoint y: 350, endPoint x: 617, endPoint y: 346, distance: 13.8
click at [631, 351] on input "Promo Code" at bounding box center [642, 349] width 438 height 26
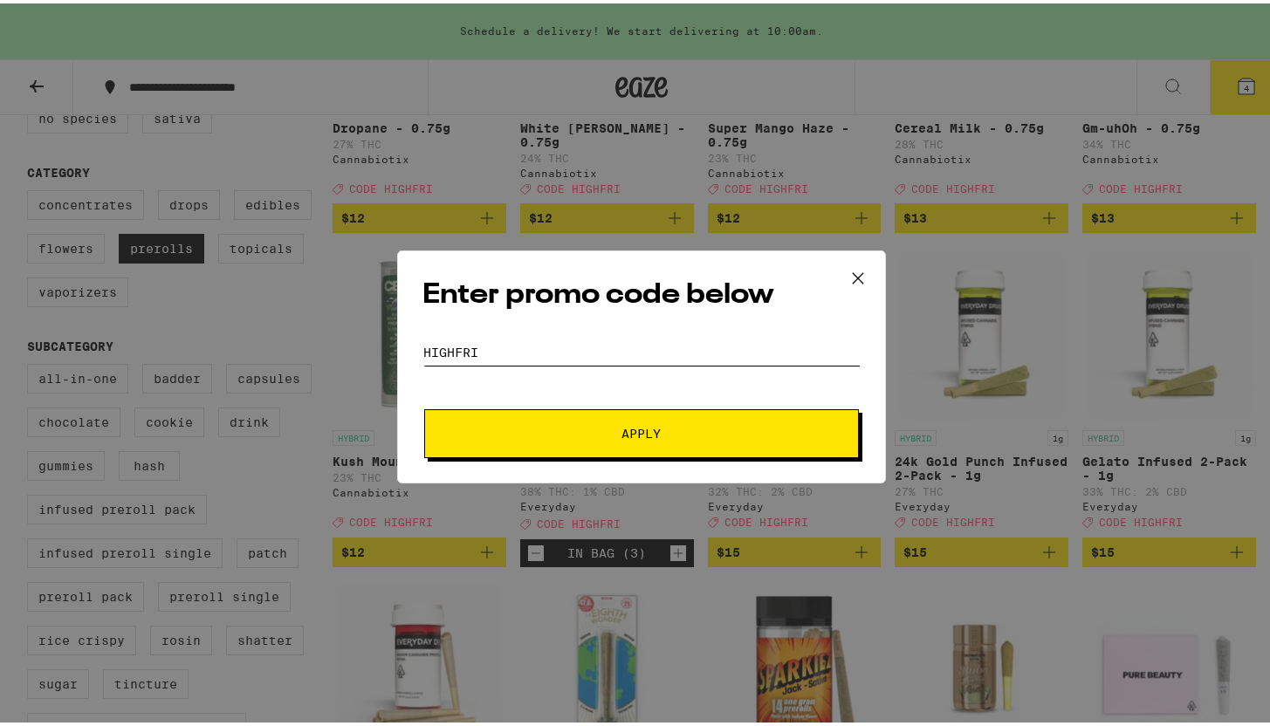
type input "highfri"
click at [424, 406] on button "Apply" at bounding box center [641, 430] width 435 height 49
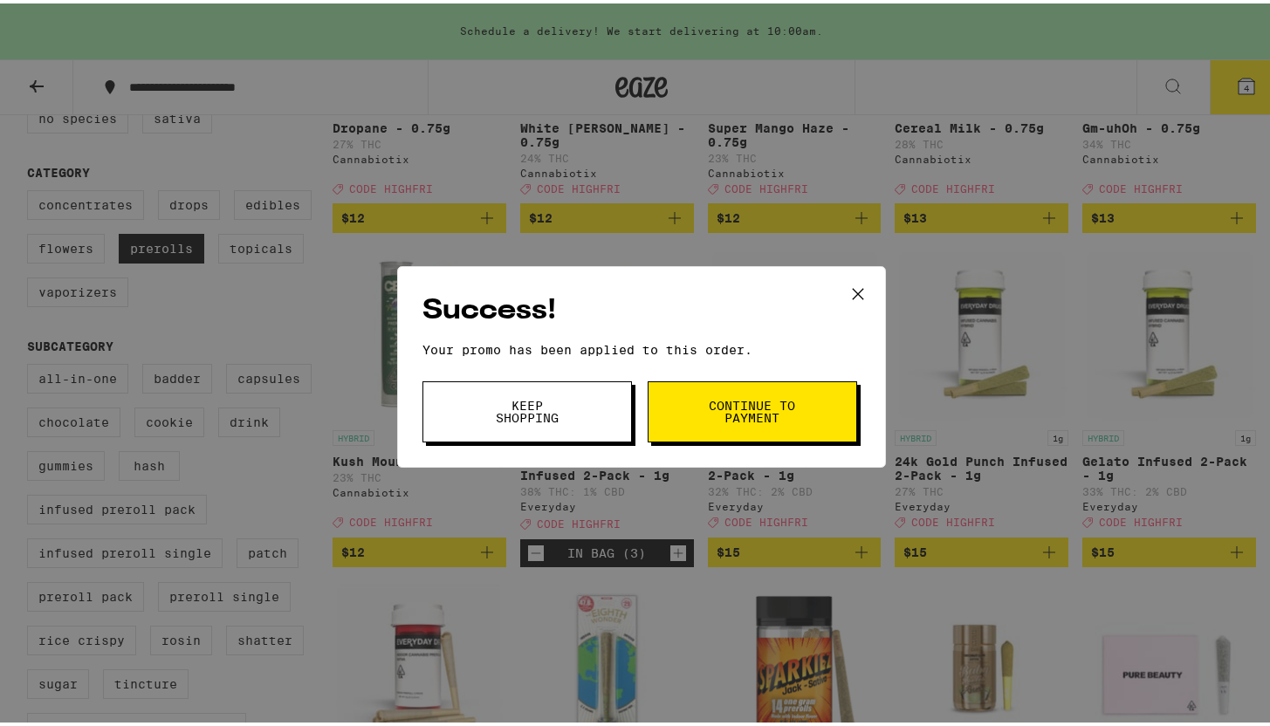
click at [895, 134] on div "Success! Your promo has been applied to this order. Promo Code highfri Keep Sho…" at bounding box center [641, 363] width 1283 height 726
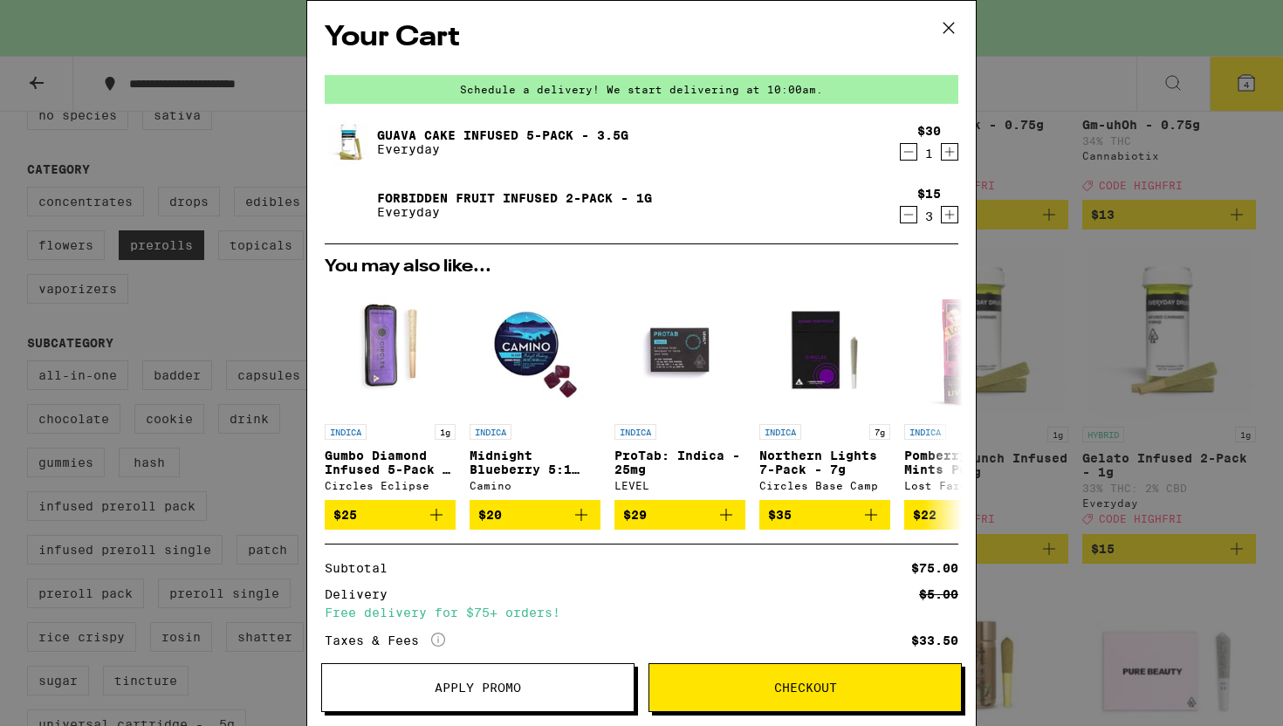
click at [791, 694] on span "Checkout" at bounding box center [805, 688] width 63 height 12
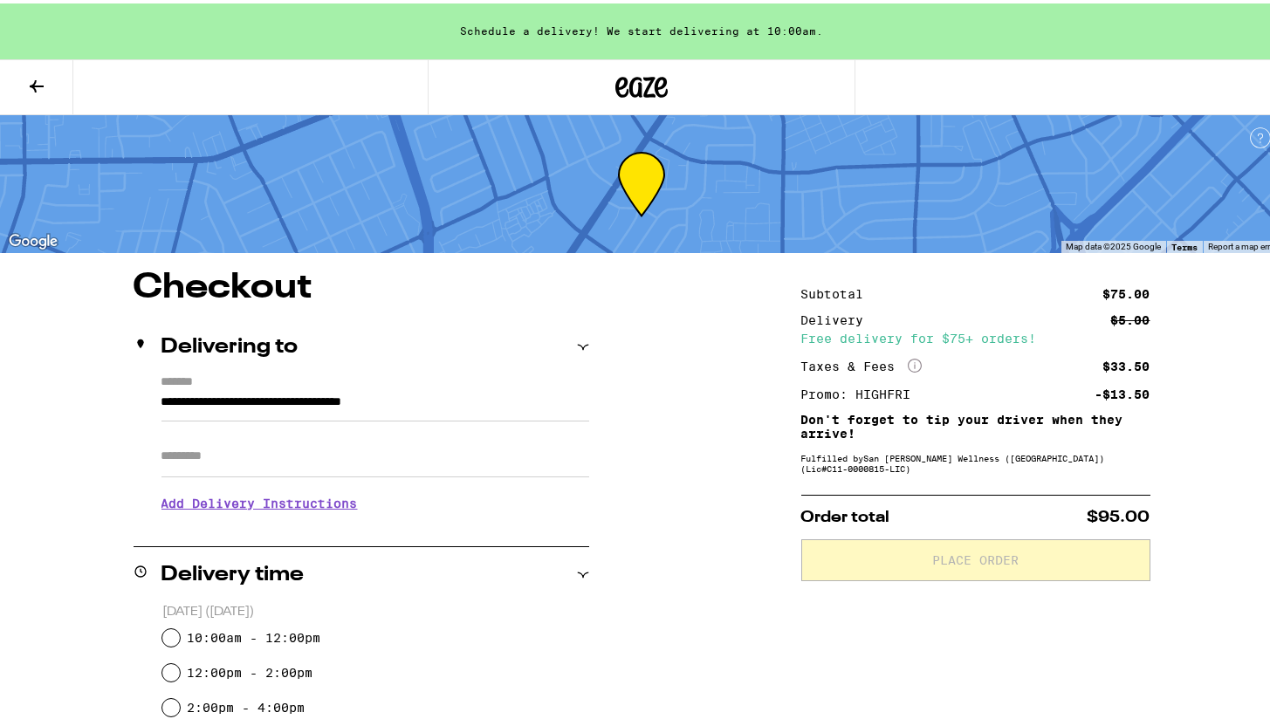
click at [301, 438] on input "Apt/Suite" at bounding box center [376, 453] width 428 height 42
type input "**********"
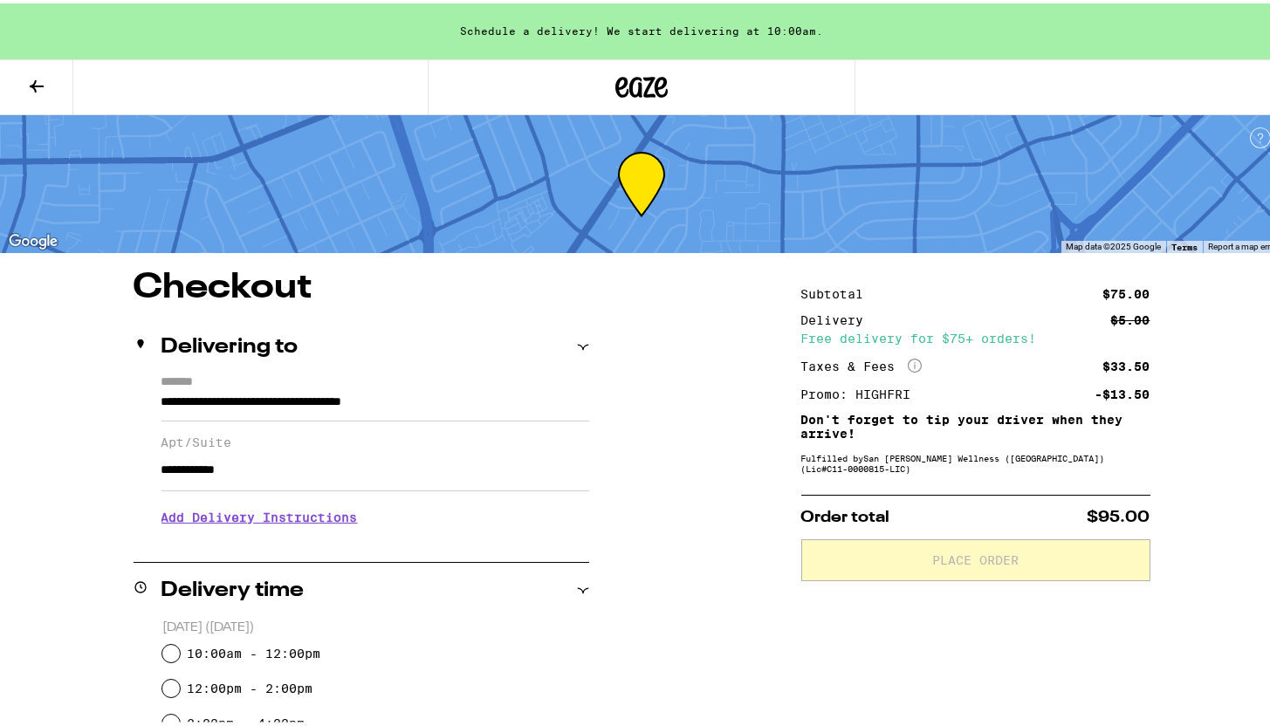
click at [298, 523] on h3 "Add Delivery Instructions" at bounding box center [376, 514] width 428 height 40
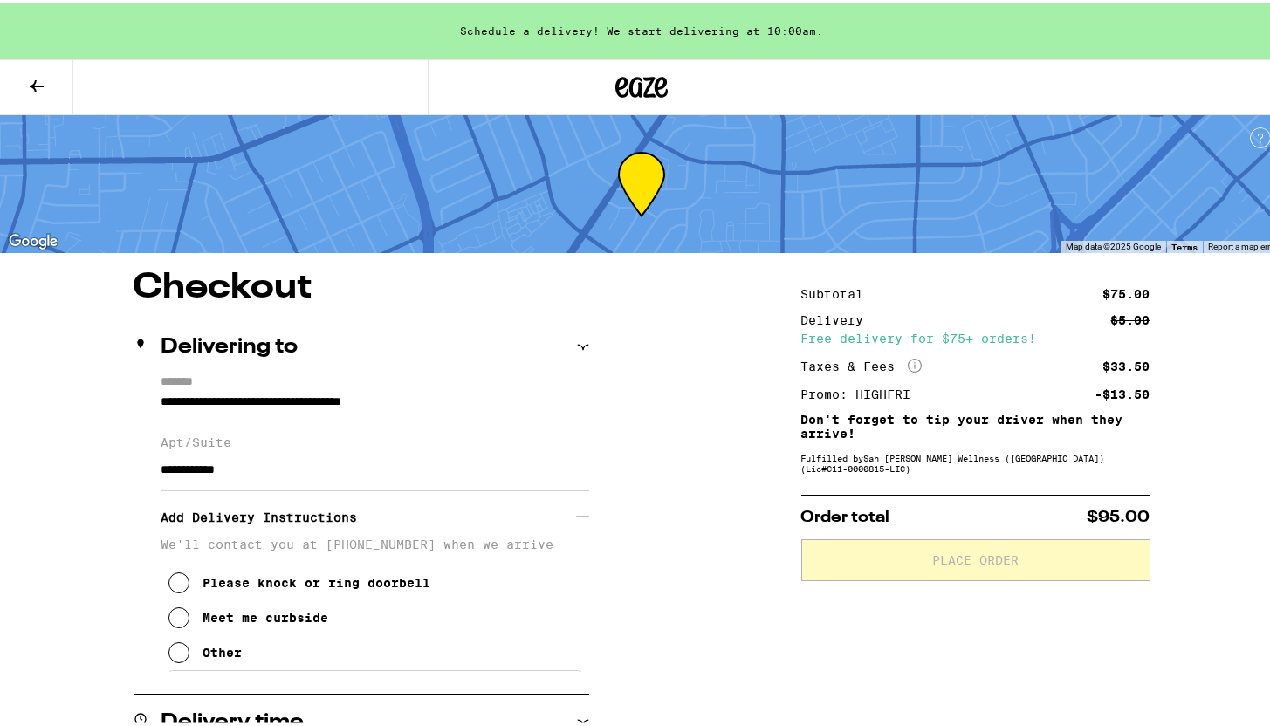
click at [251, 587] on div "Please knock or ring doorbell" at bounding box center [317, 580] width 228 height 14
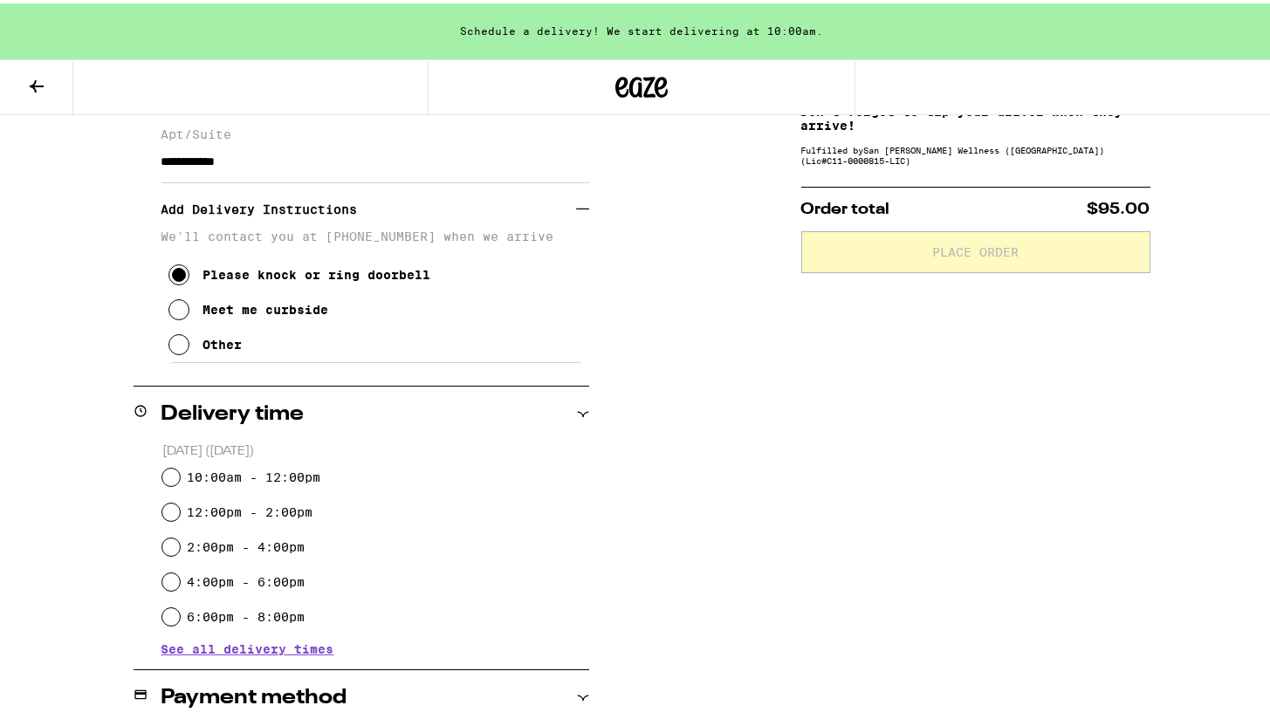
scroll to position [320, 0]
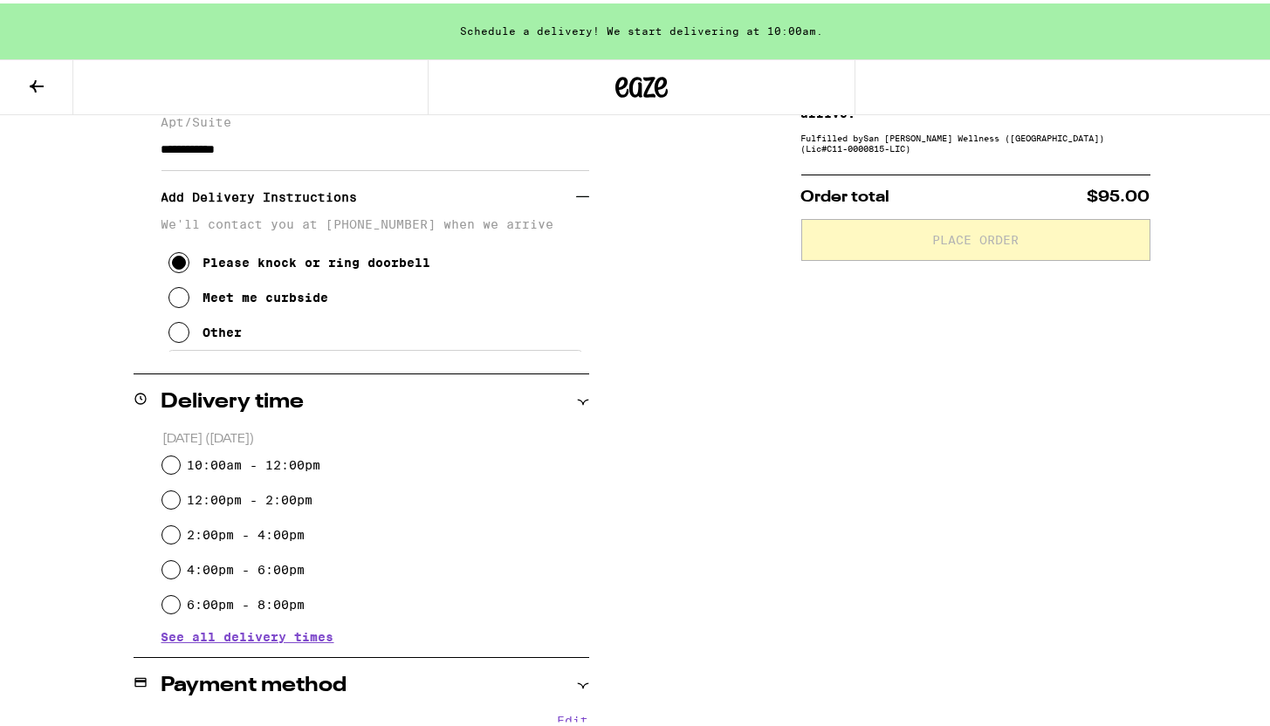
click at [256, 471] on div "10:00am - 12:00pm" at bounding box center [375, 461] width 427 height 35
click at [260, 465] on label "10:00am - 12:00pm" at bounding box center [254, 462] width 134 height 14
click at [180, 465] on input "10:00am - 12:00pm" at bounding box center [170, 461] width 17 height 17
radio input "true"
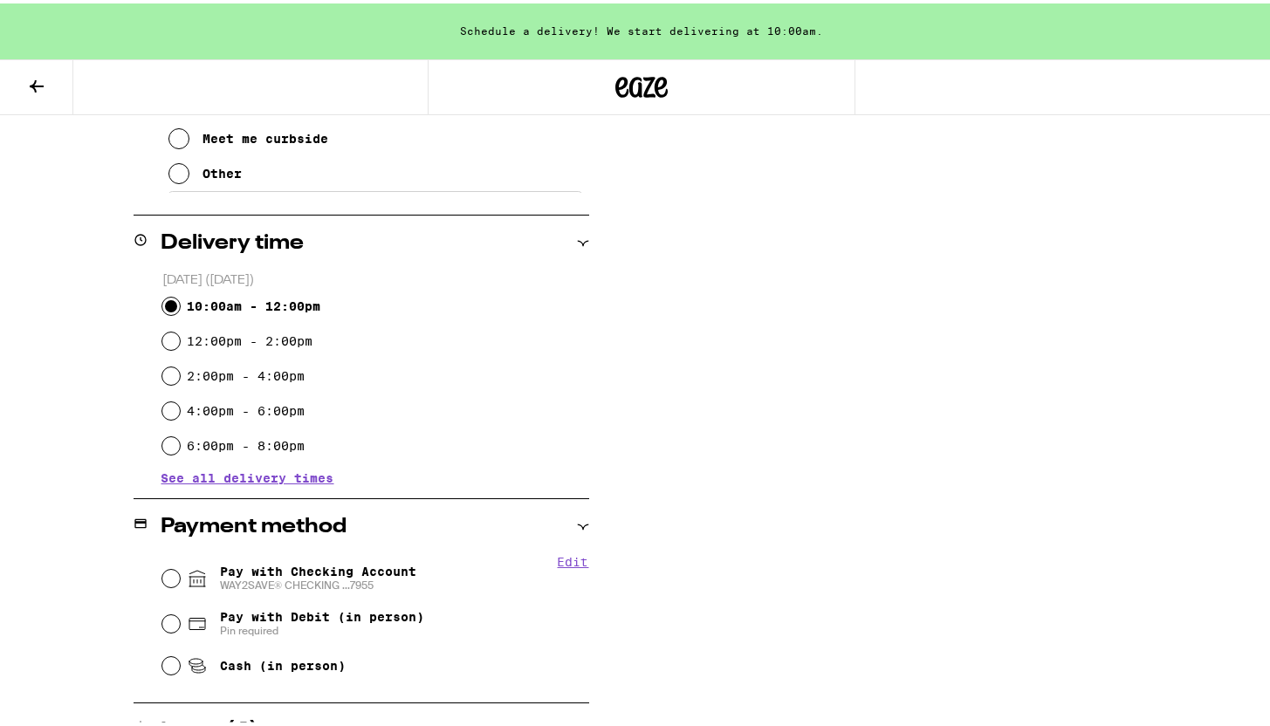
scroll to position [636, 0]
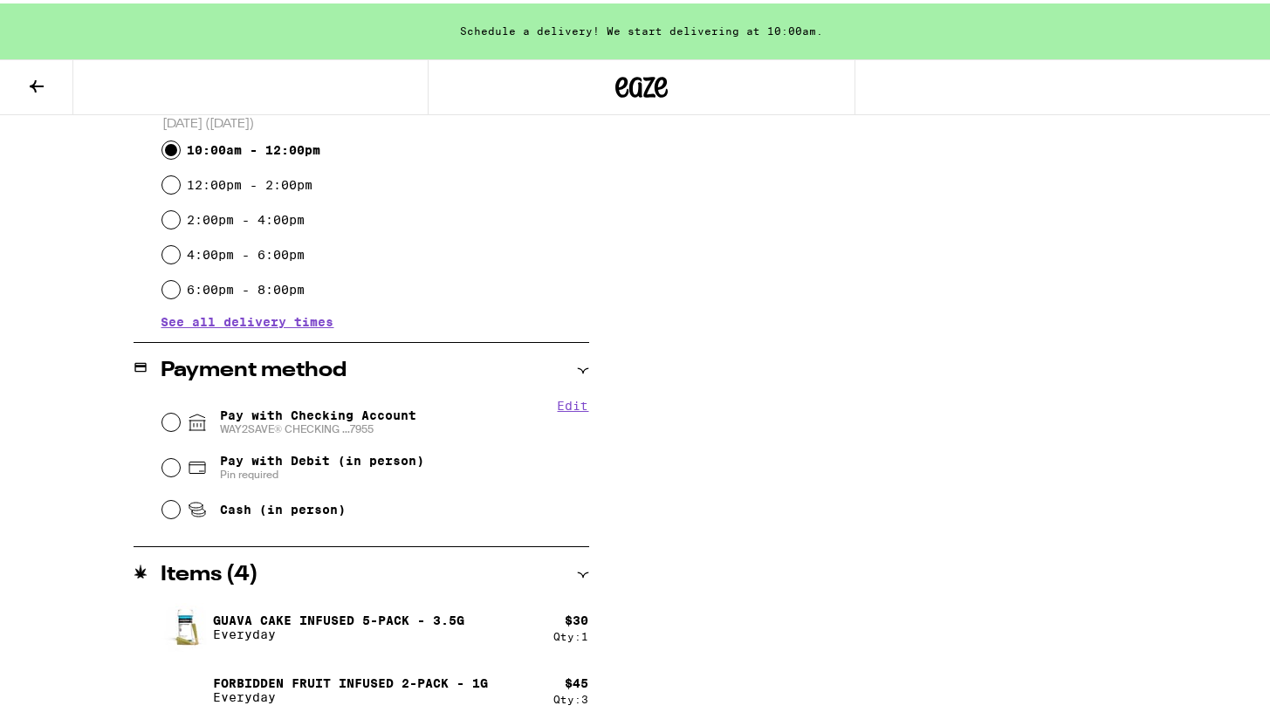
click at [332, 416] on span "Pay with Checking Account WAY2SAVE® CHECKING ...7955" at bounding box center [318, 419] width 196 height 28
click at [180, 416] on input "Pay with Checking Account WAY2SAVE® CHECKING ...7955" at bounding box center [170, 418] width 17 height 17
radio input "true"
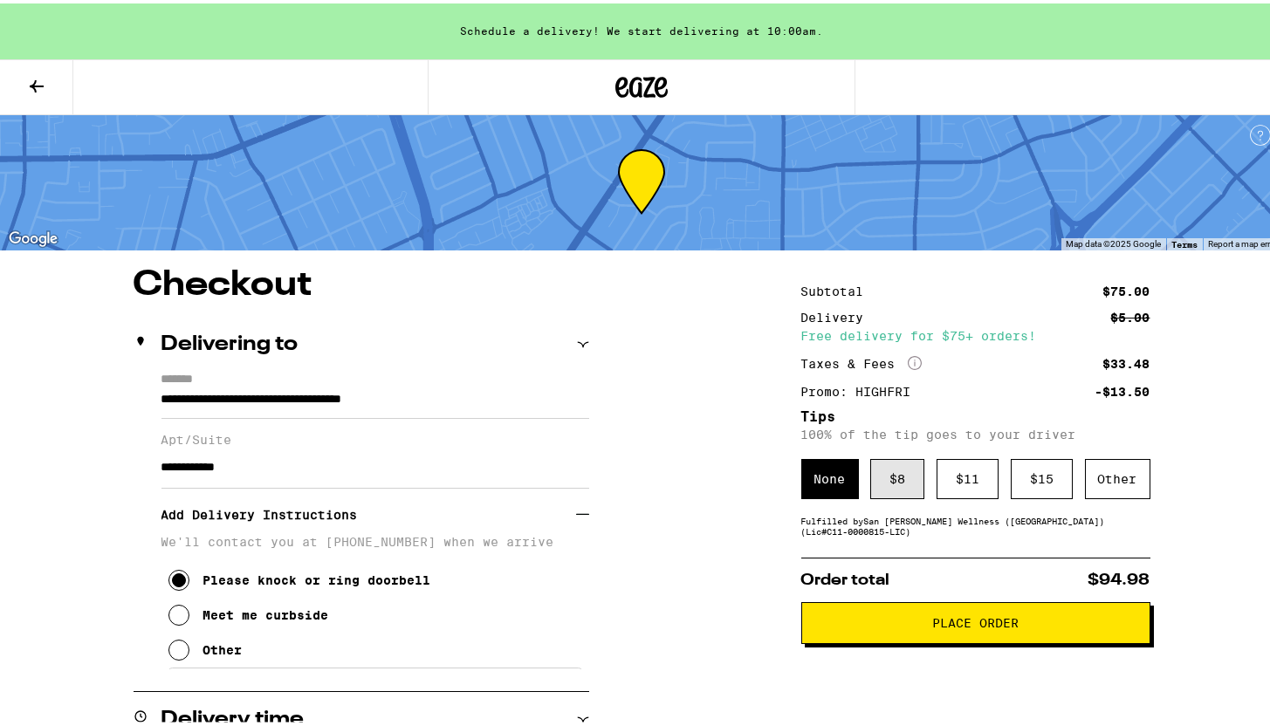
scroll to position [3, 0]
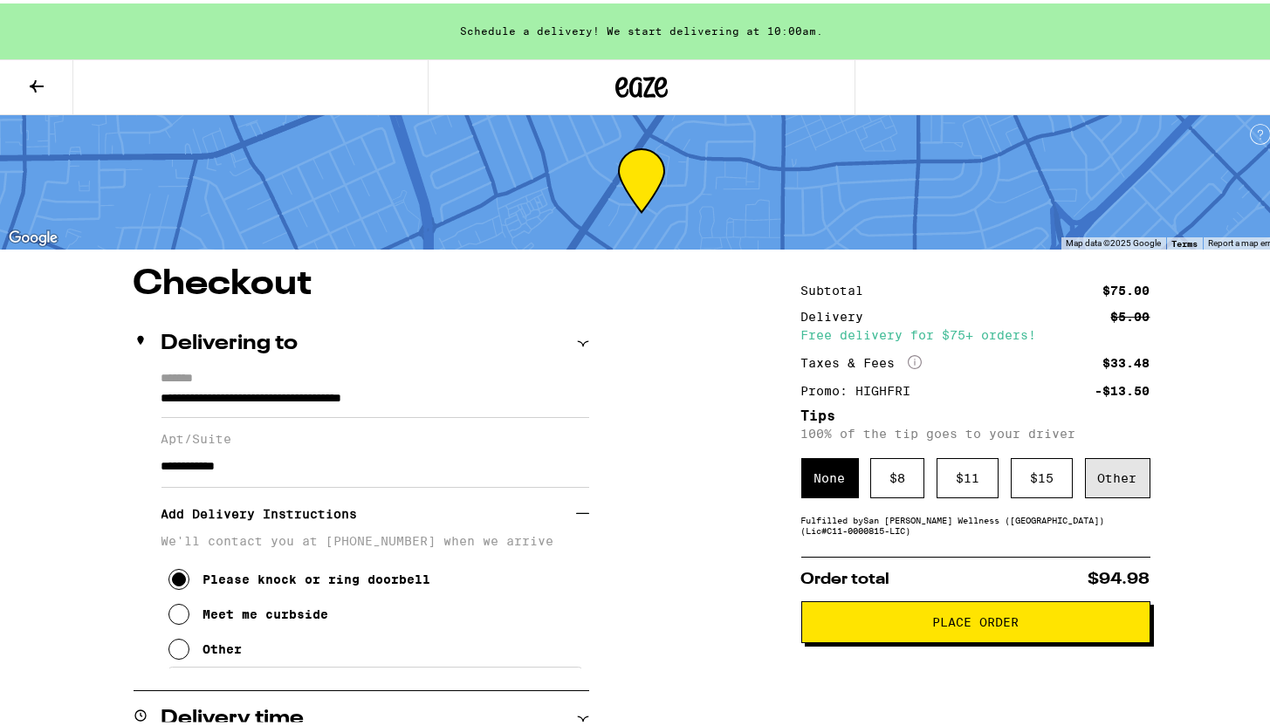
click at [1102, 471] on div "Other" at bounding box center [1117, 475] width 65 height 40
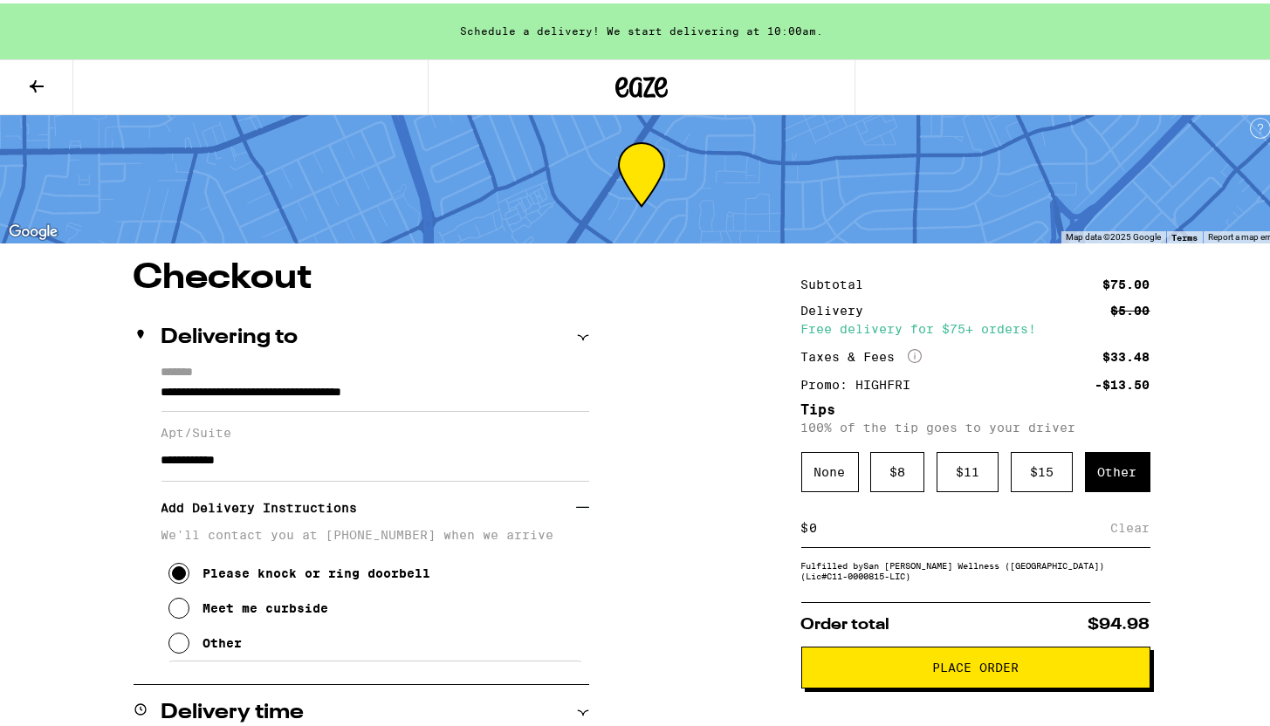
scroll to position [11, 0]
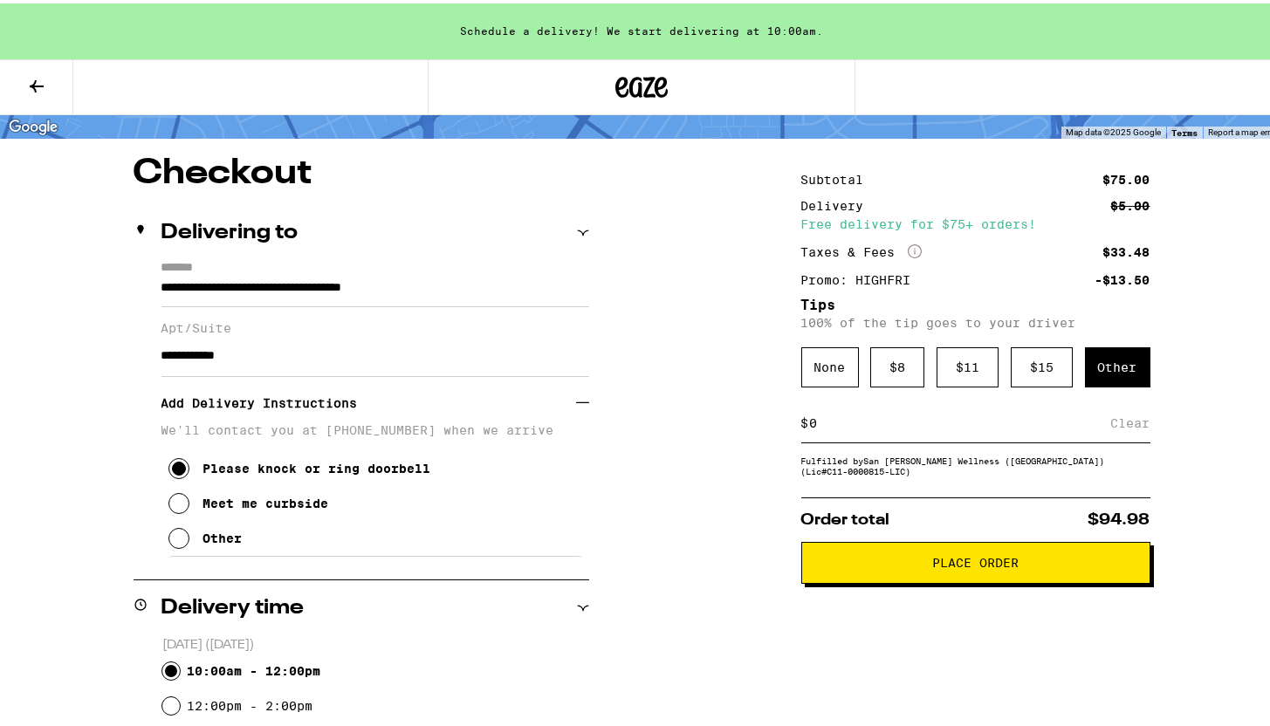
scroll to position [0, 0]
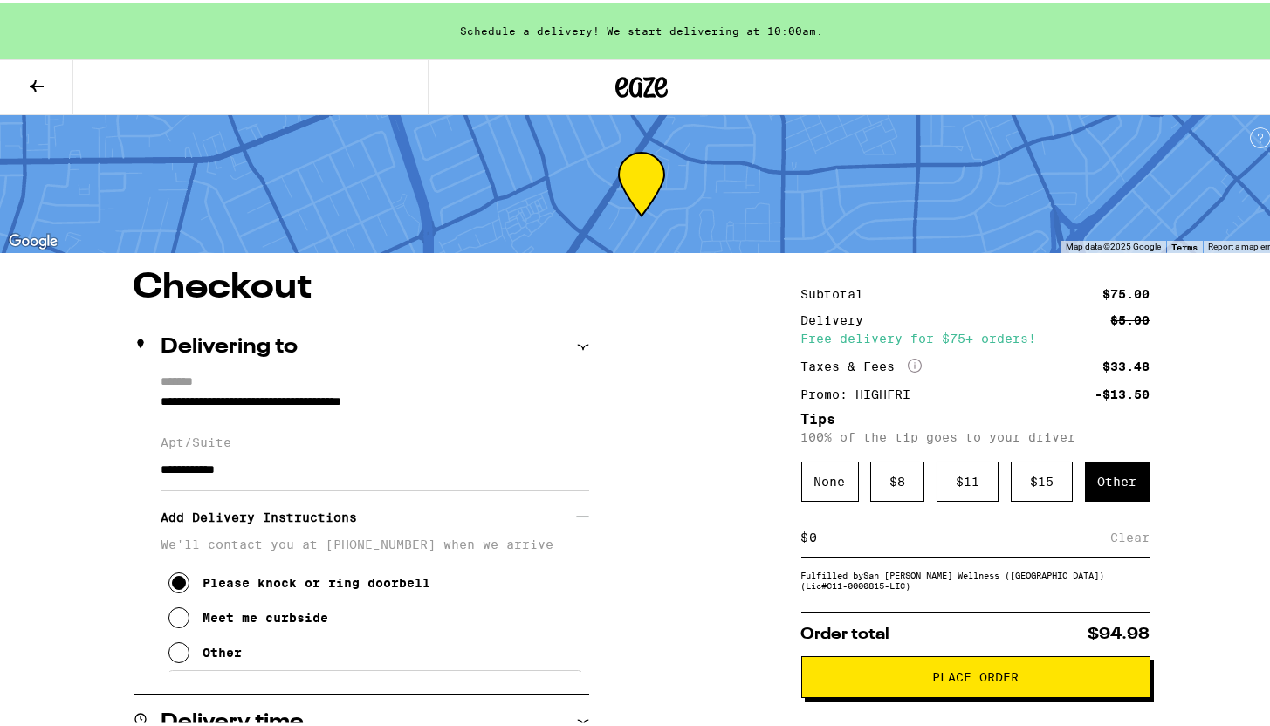
click at [37, 87] on icon at bounding box center [36, 82] width 21 height 21
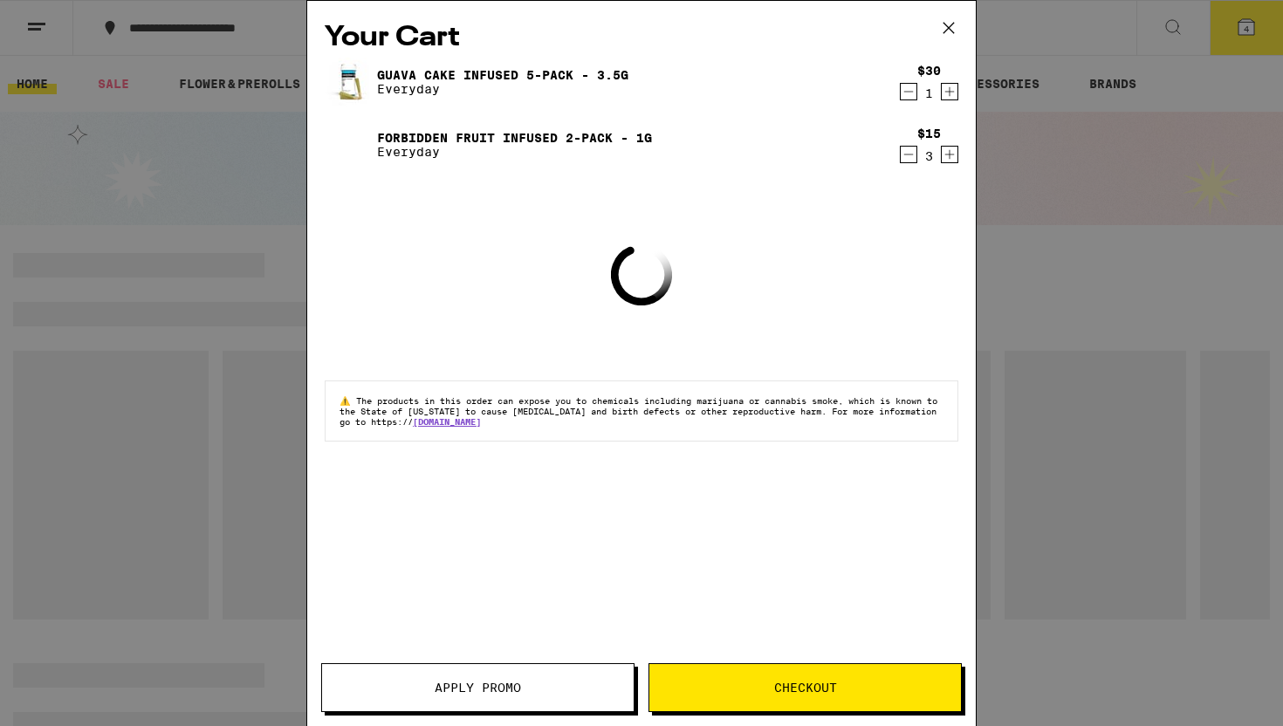
click at [958, 20] on icon at bounding box center [949, 28] width 26 height 26
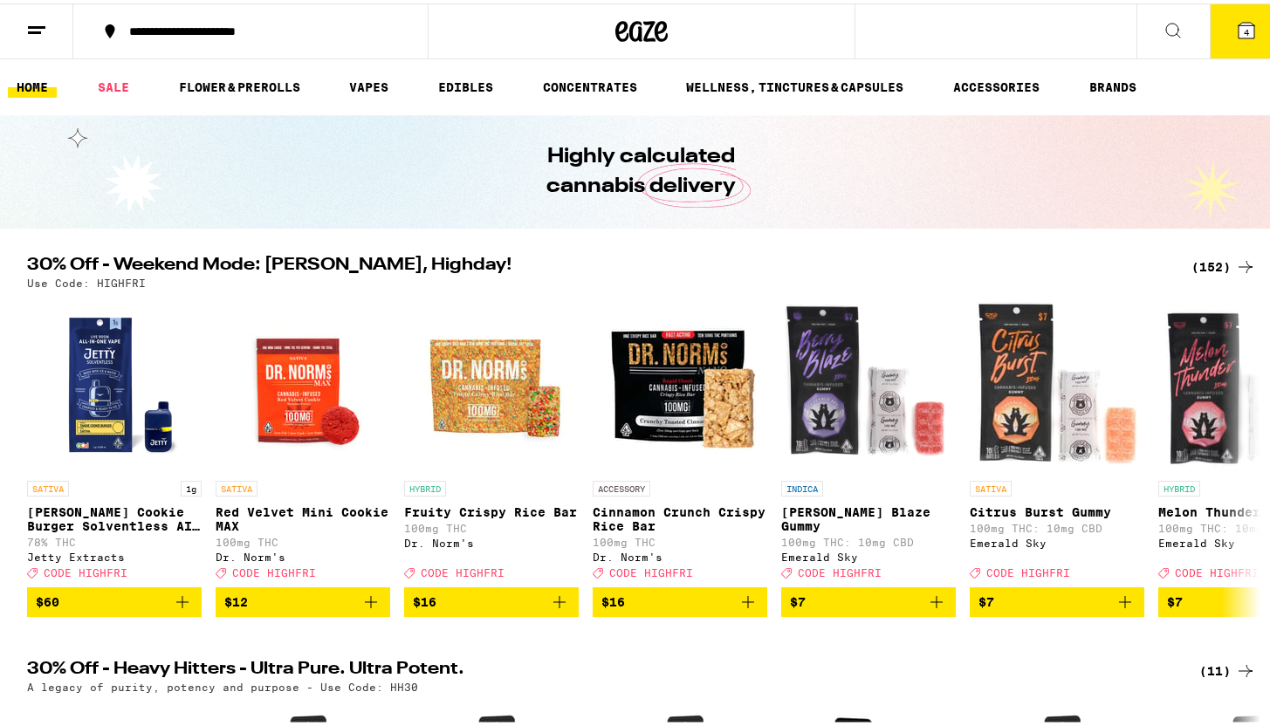
click at [1236, 36] on icon at bounding box center [1246, 27] width 21 height 21
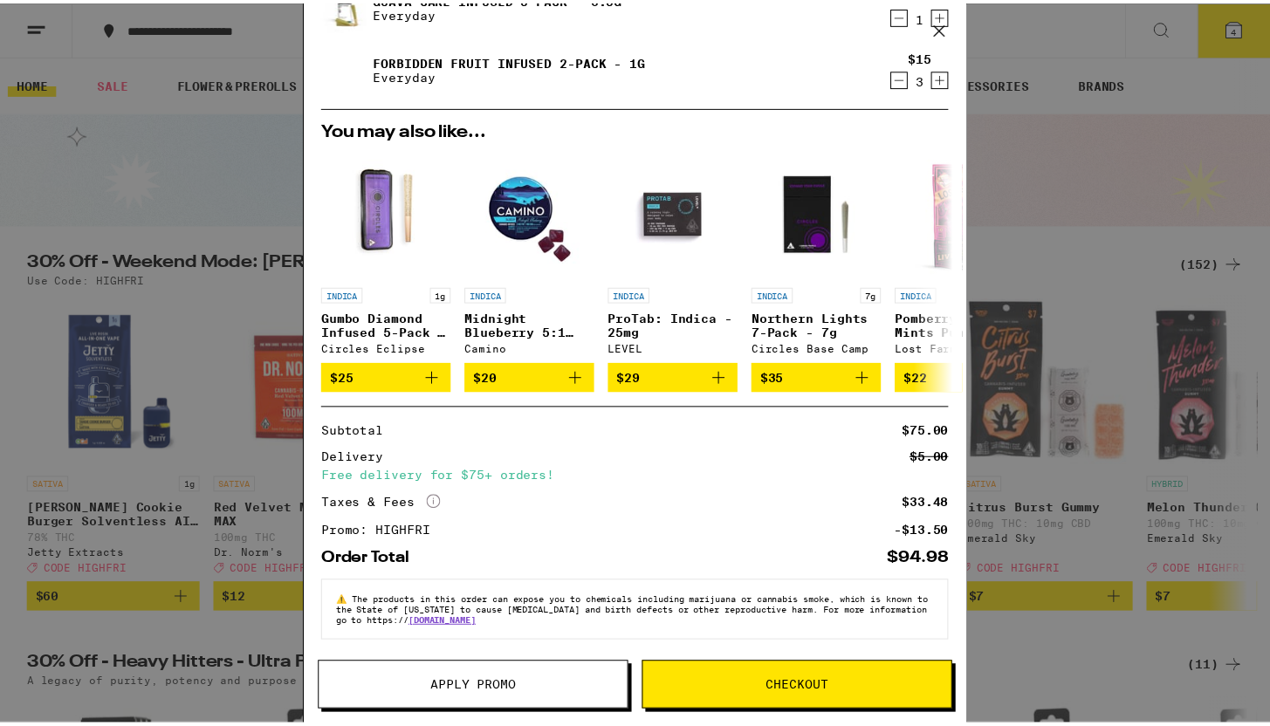
scroll to position [87, 0]
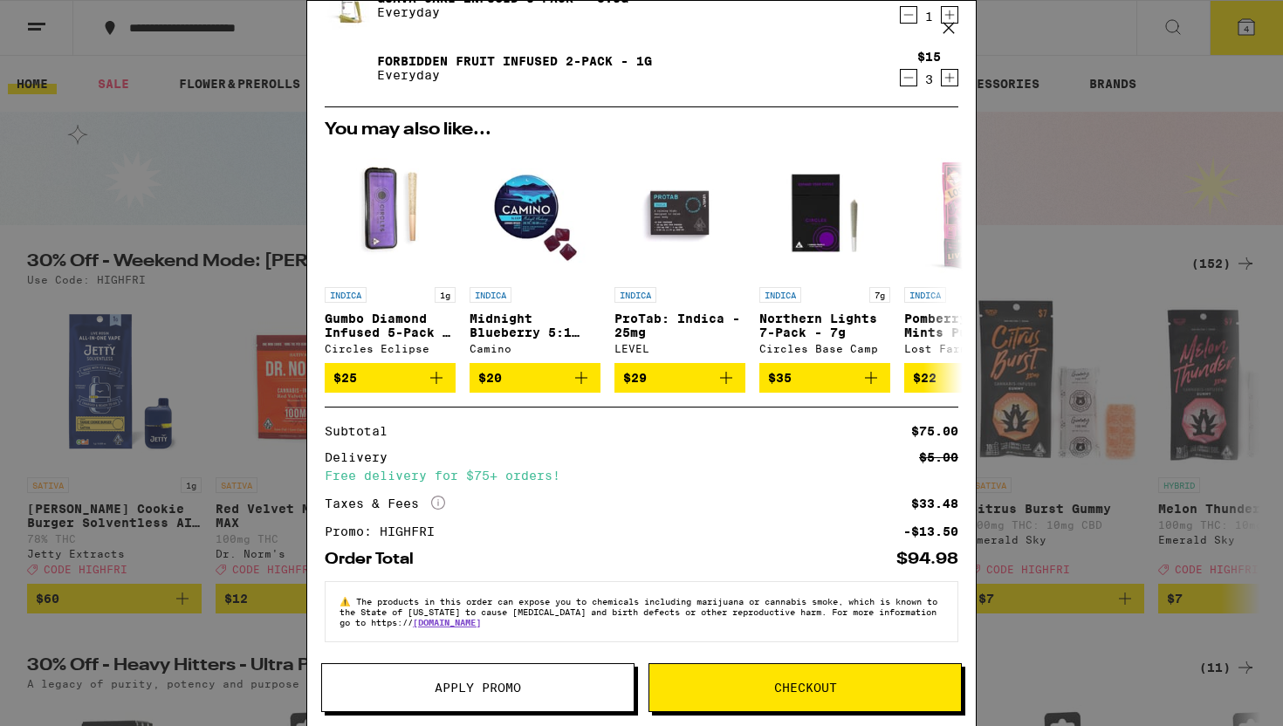
click at [770, 695] on button "Checkout" at bounding box center [805, 688] width 313 height 49
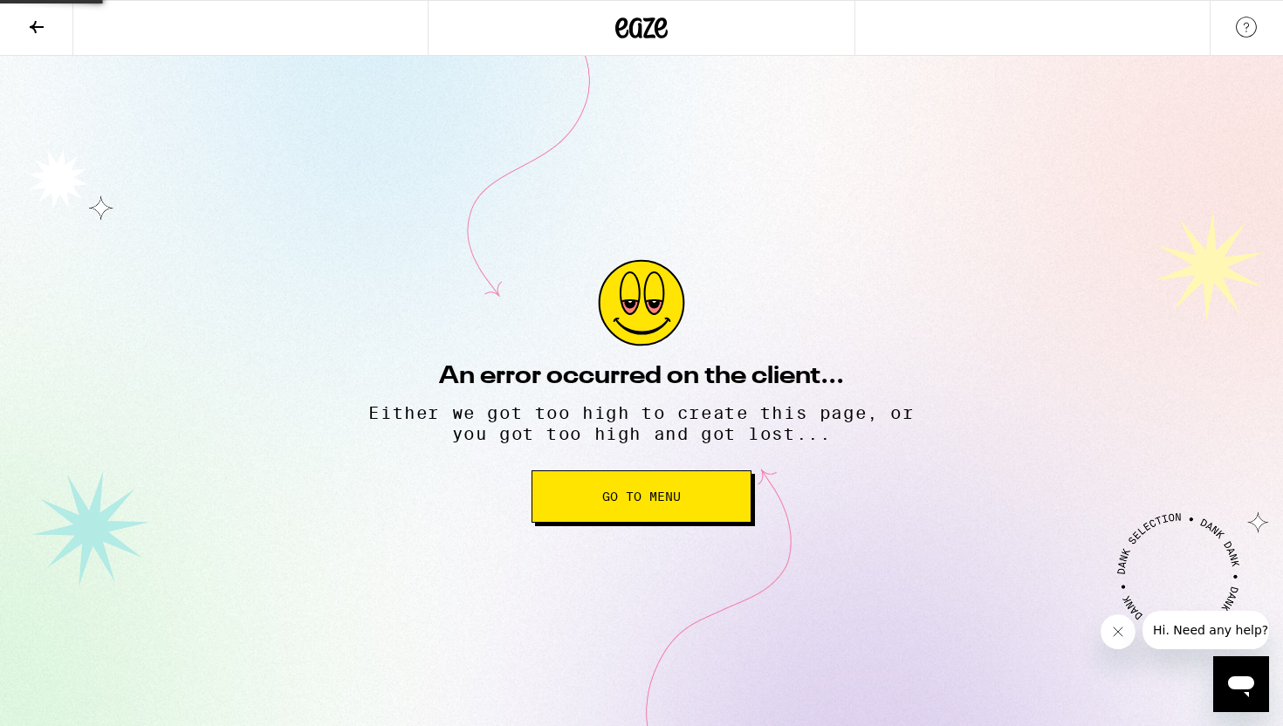
click at [683, 496] on button "Go to Menu" at bounding box center [642, 497] width 220 height 52
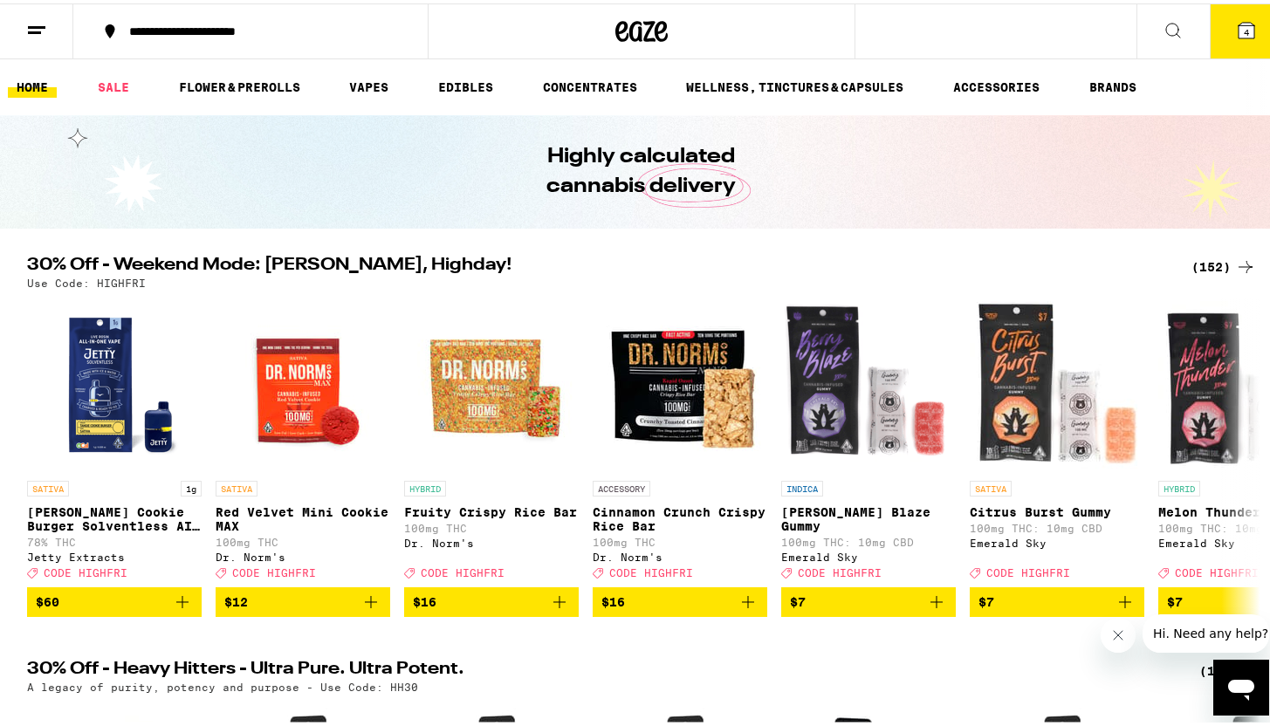
click at [1221, 31] on button "4" at bounding box center [1246, 28] width 73 height 54
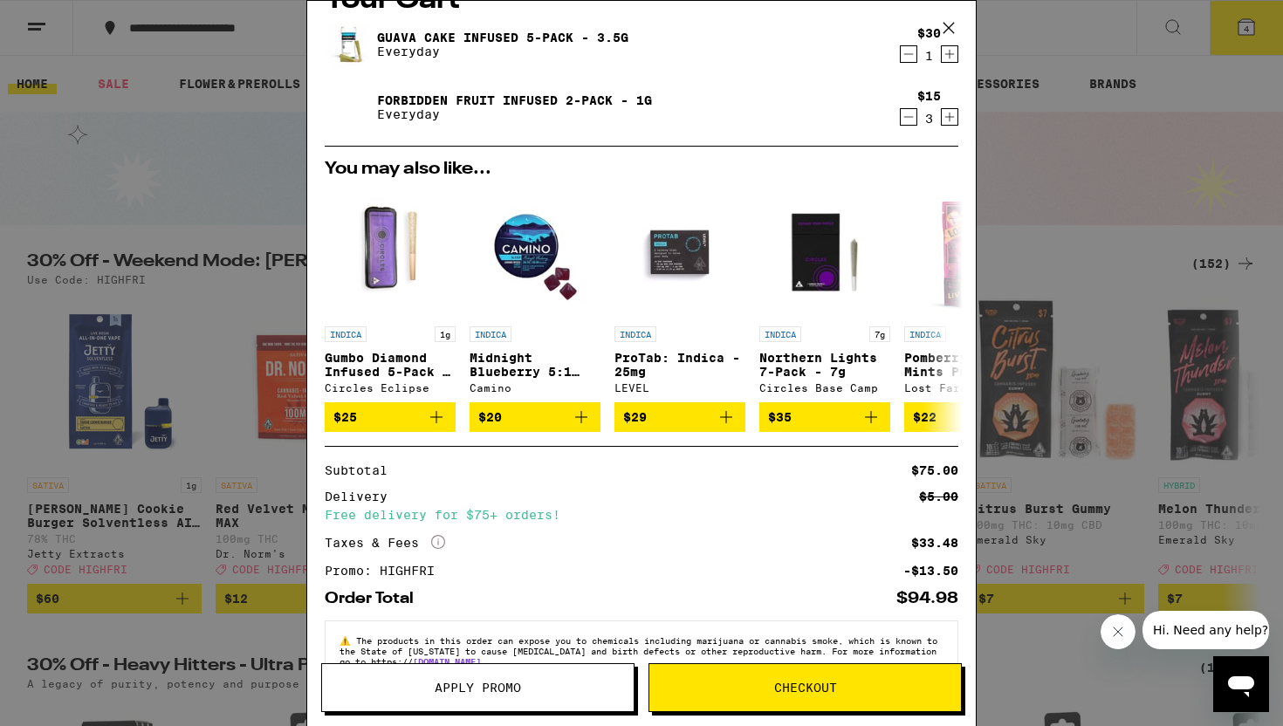
scroll to position [87, 0]
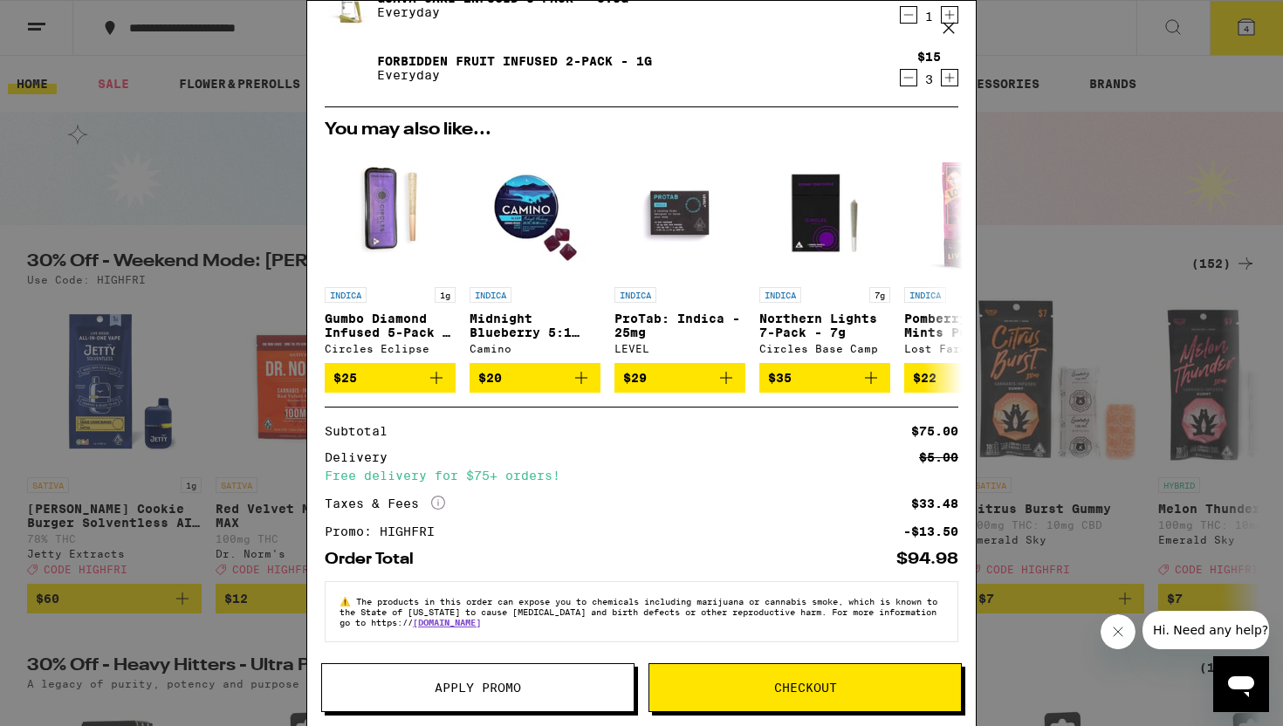
click at [815, 692] on span "Checkout" at bounding box center [805, 688] width 63 height 12
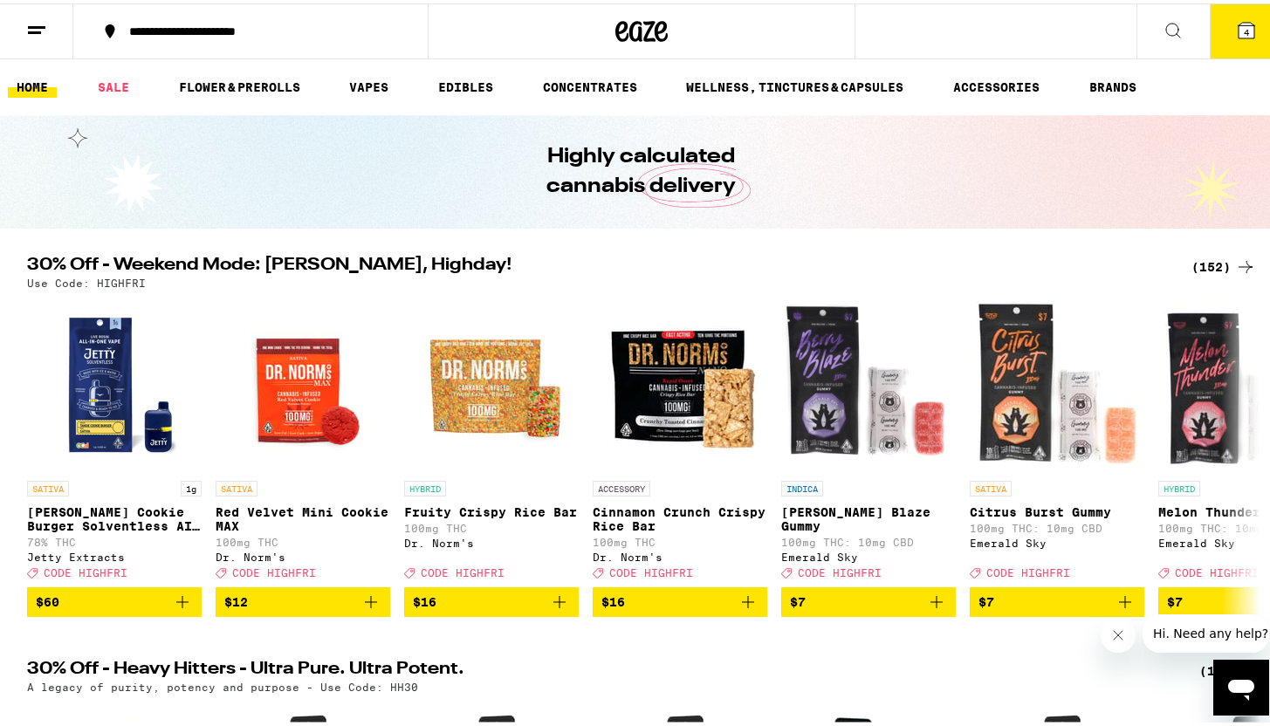
click at [1239, 25] on icon at bounding box center [1247, 27] width 16 height 16
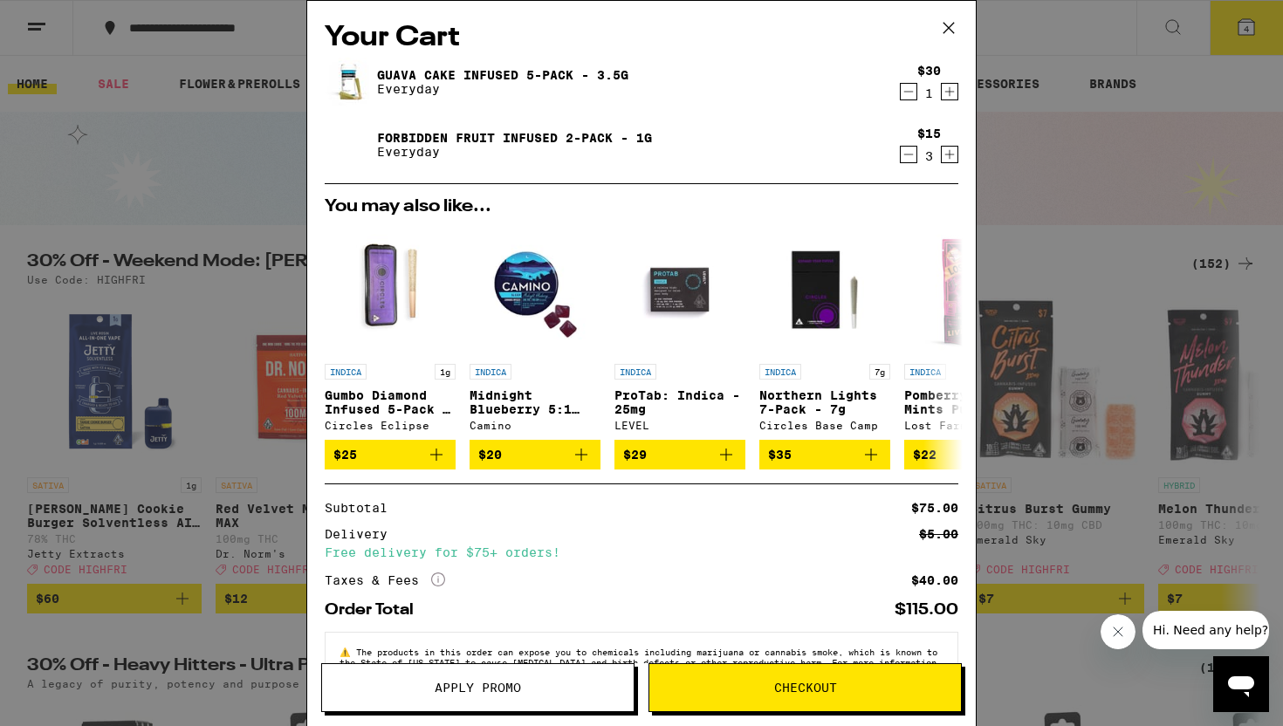
click at [508, 682] on span "Apply Promo" at bounding box center [478, 688] width 86 height 12
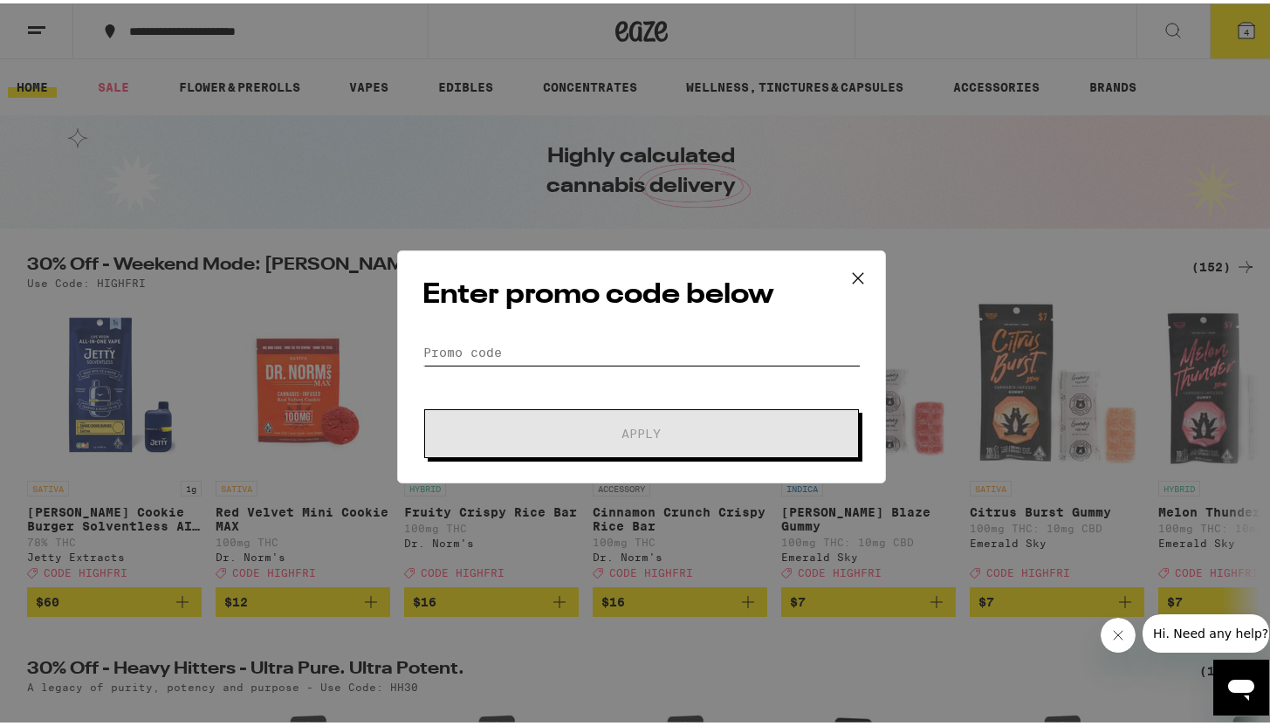
click at [506, 360] on input "Promo Code" at bounding box center [642, 349] width 438 height 26
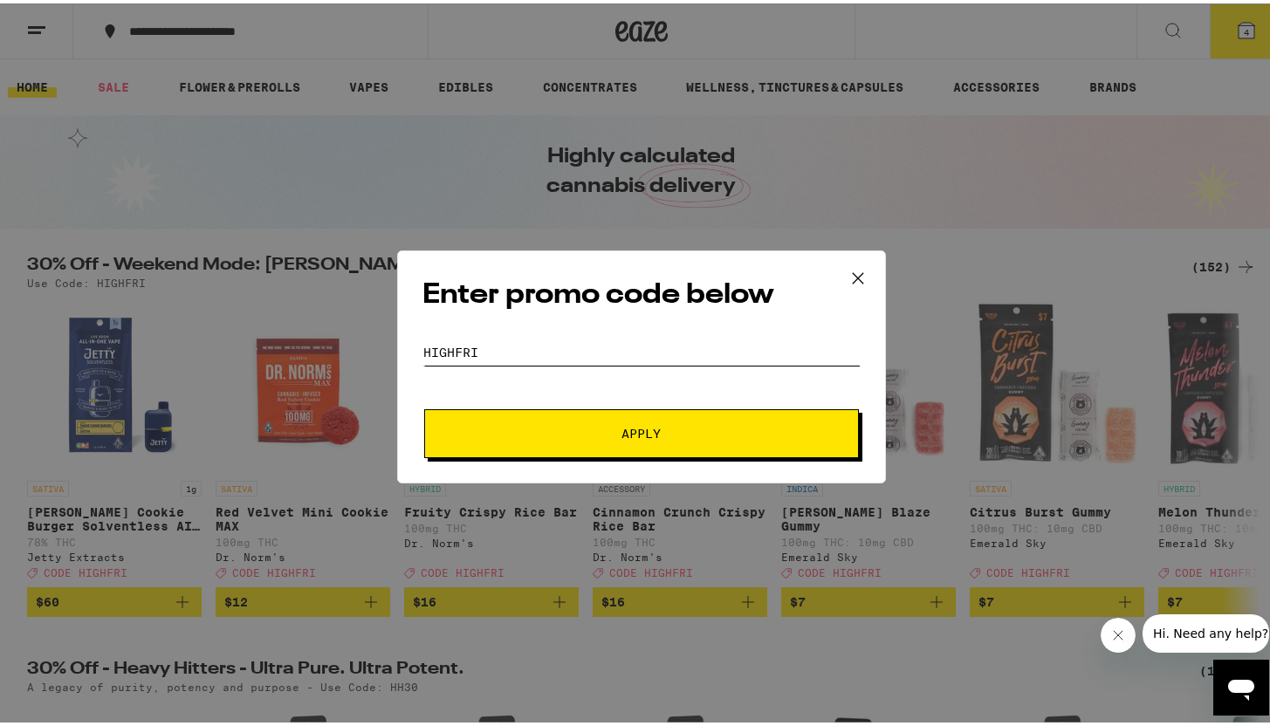
type input "highfri"
click at [424, 406] on button "Apply" at bounding box center [641, 430] width 435 height 49
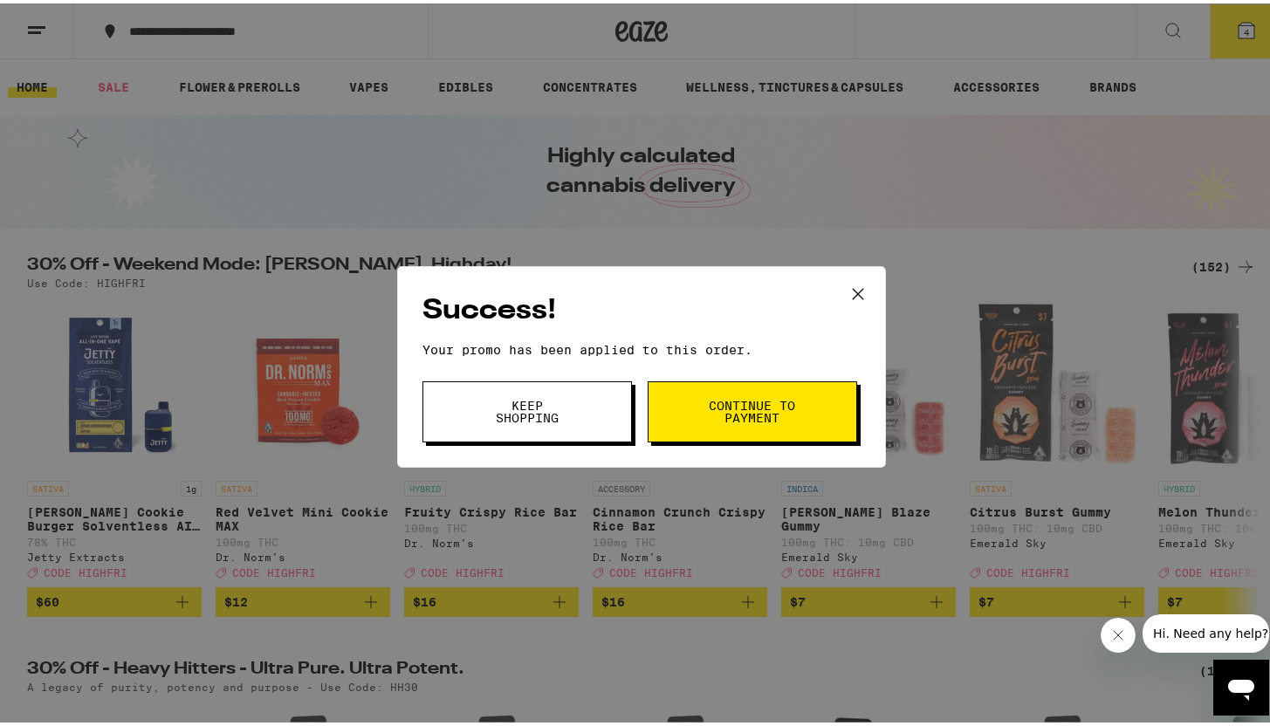
click at [845, 287] on icon at bounding box center [858, 291] width 26 height 26
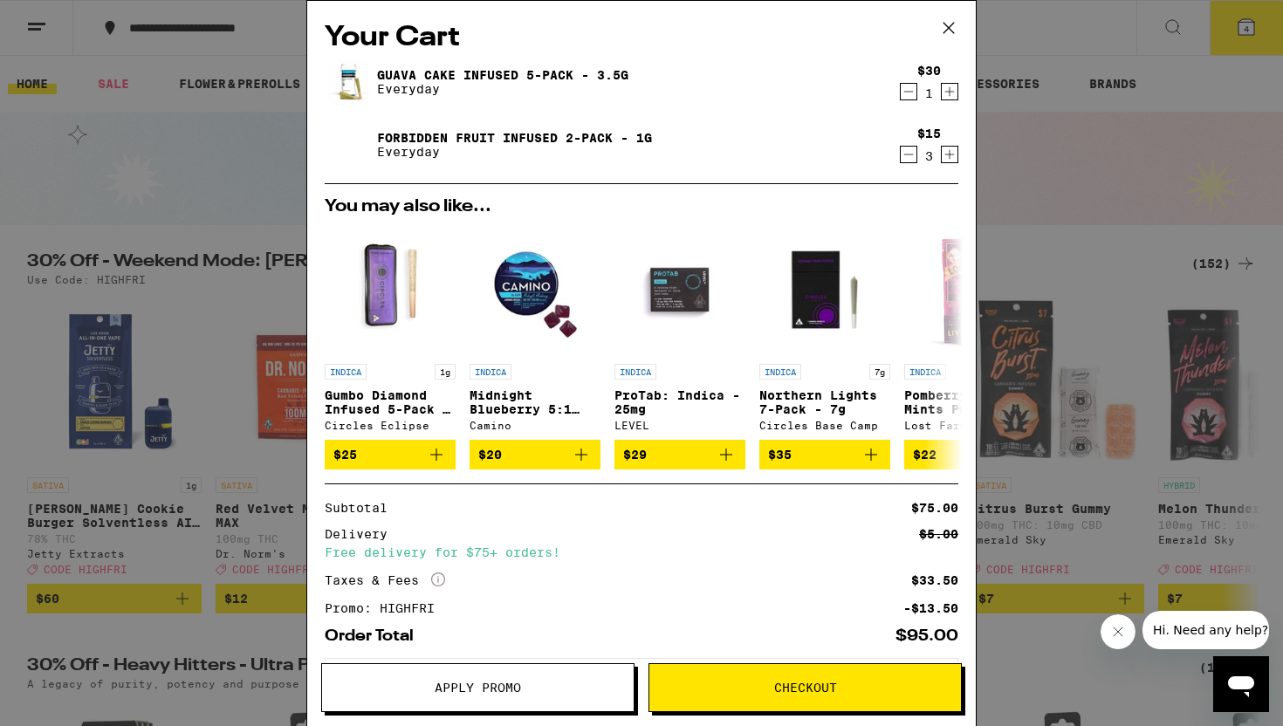
click at [814, 704] on button "Checkout" at bounding box center [805, 688] width 313 height 49
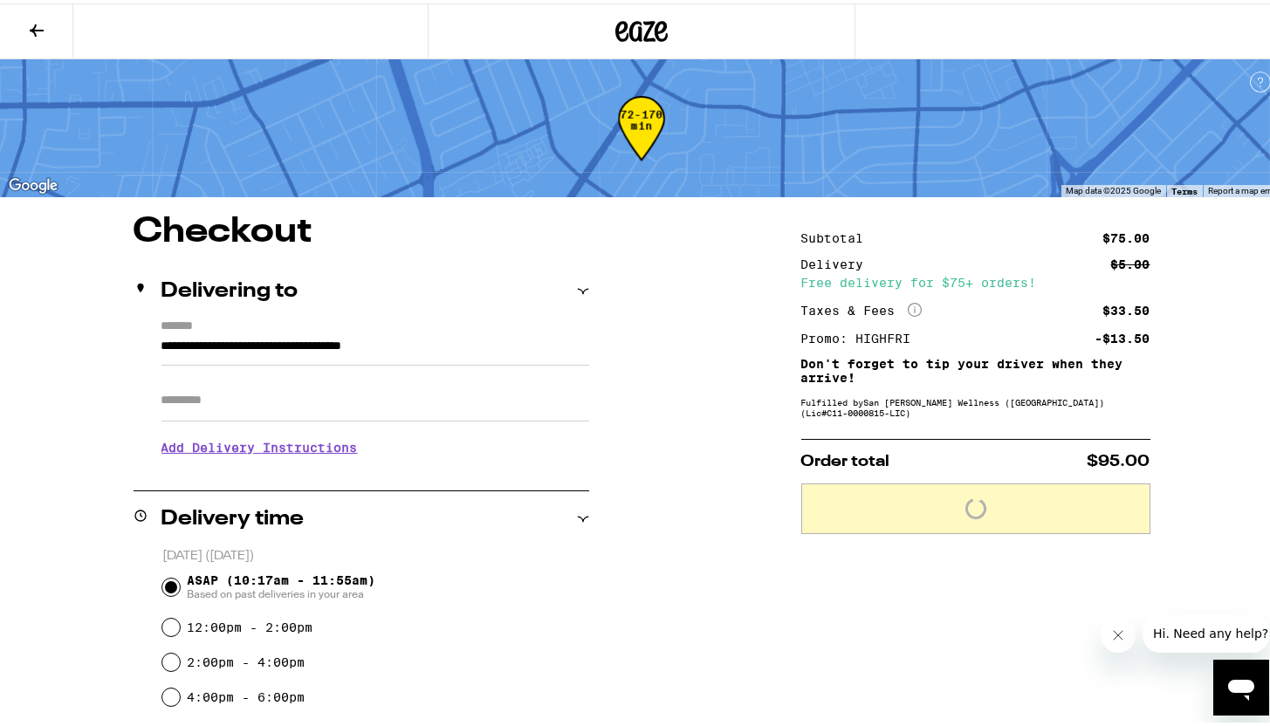
click at [354, 403] on input "Apt/Suite" at bounding box center [376, 397] width 428 height 42
type input "**********"
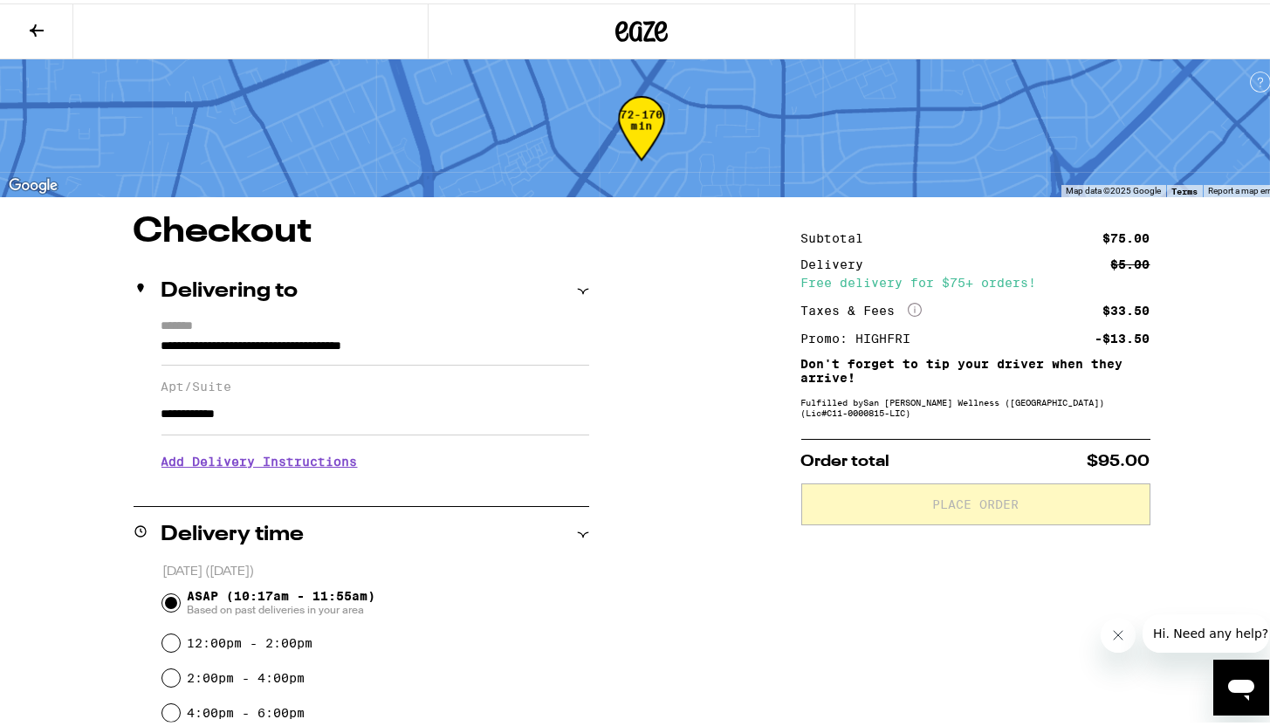
click at [279, 465] on h3 "Add Delivery Instructions" at bounding box center [376, 458] width 428 height 40
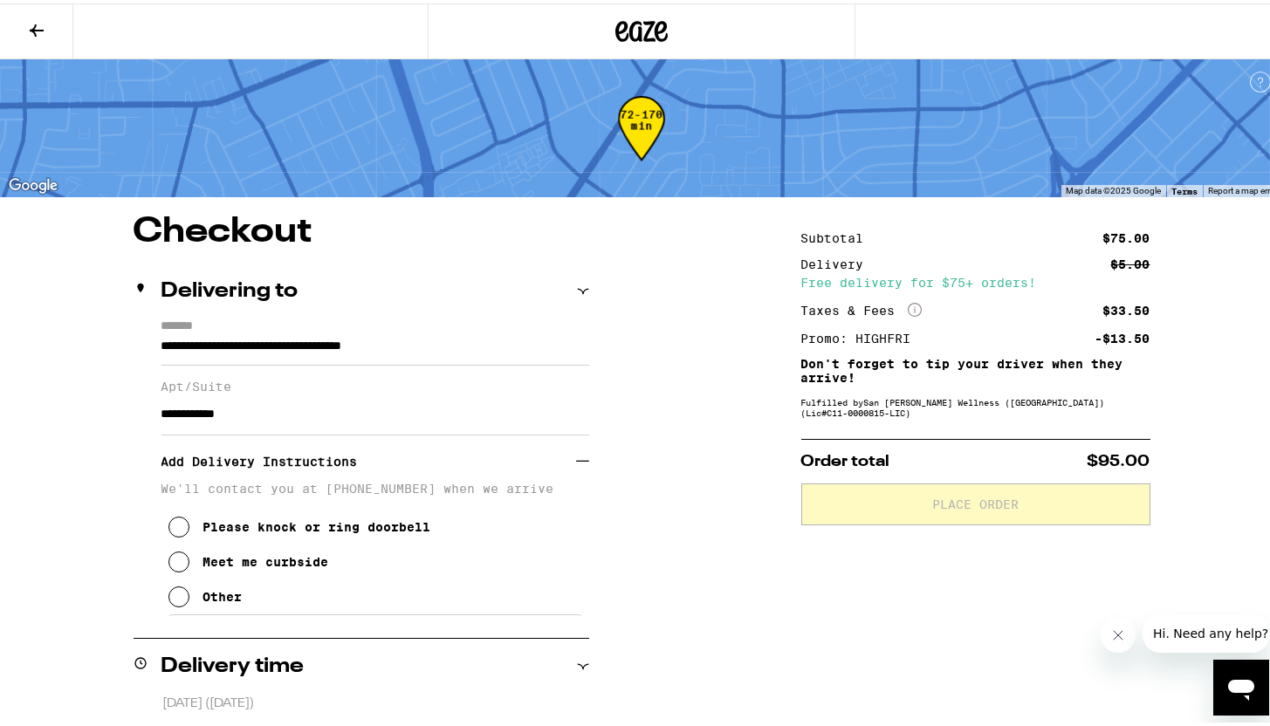
click at [215, 529] on div "Please knock or ring doorbell" at bounding box center [317, 524] width 228 height 14
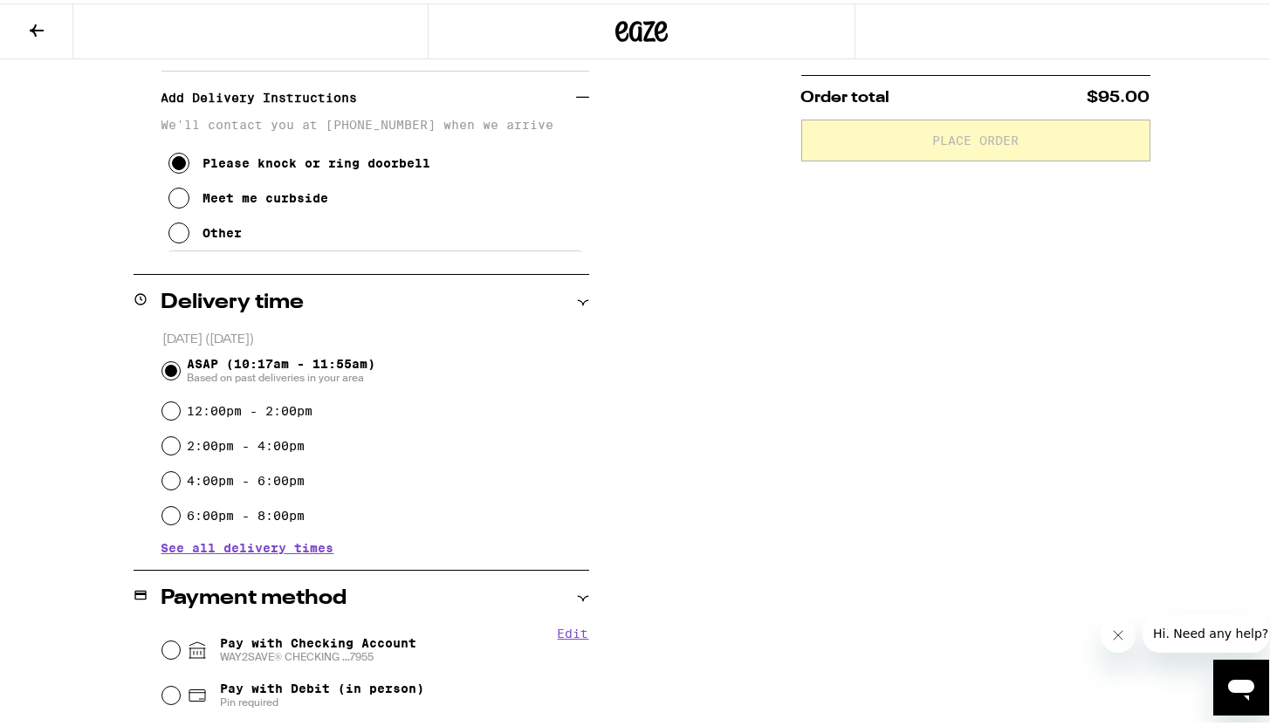
scroll to position [483, 0]
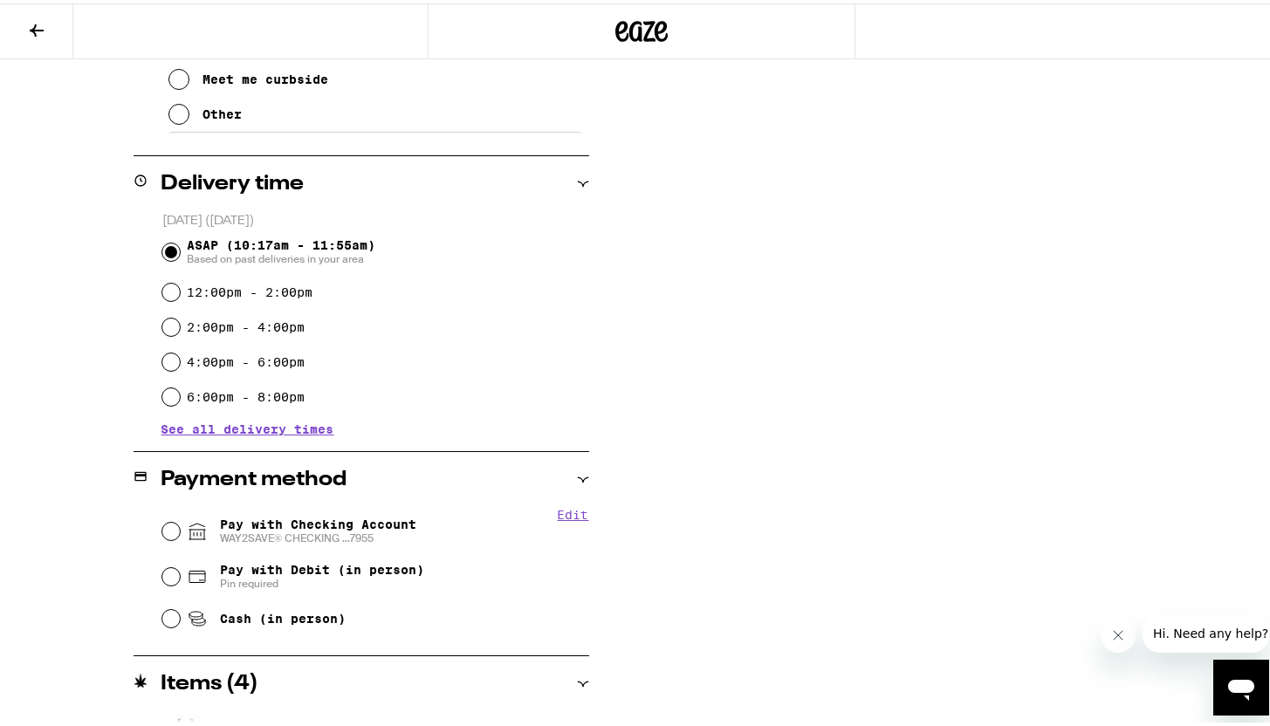
click at [270, 533] on span "WAY2SAVE® CHECKING ...7955" at bounding box center [318, 535] width 196 height 14
click at [180, 533] on input "Pay with Checking Account WAY2SAVE® CHECKING ...7955" at bounding box center [170, 528] width 17 height 17
radio input "true"
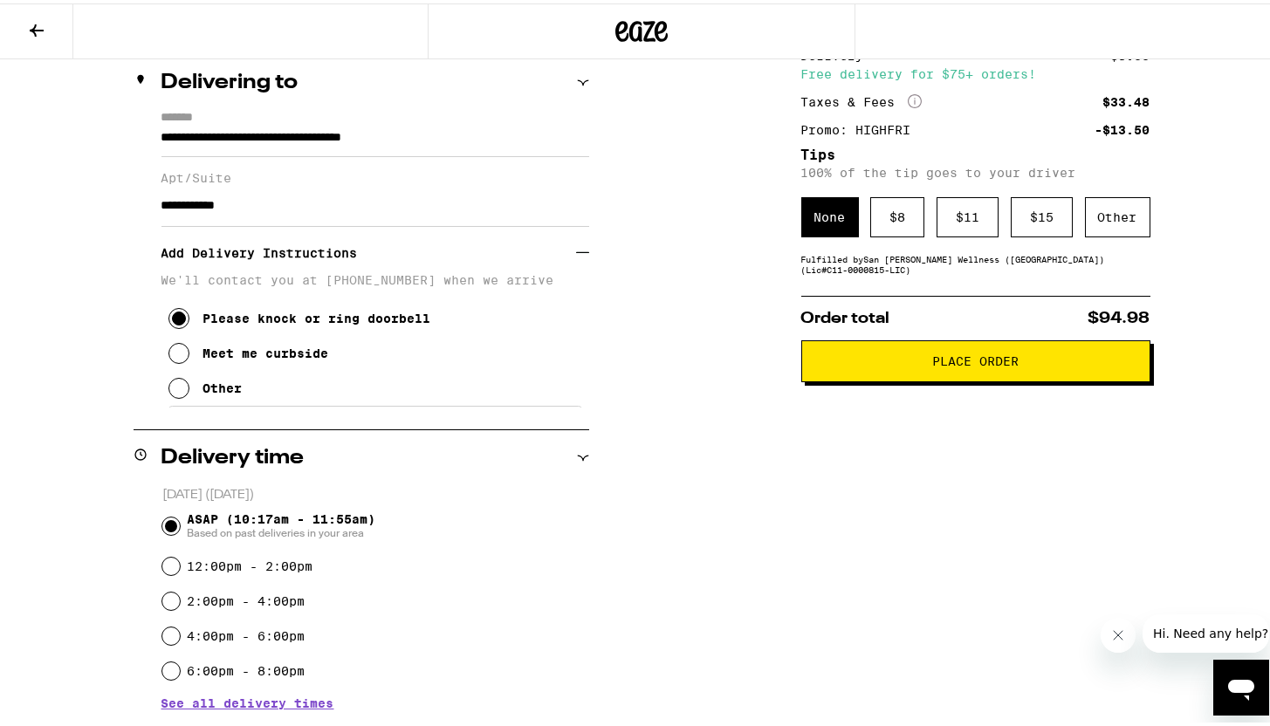
scroll to position [0, 0]
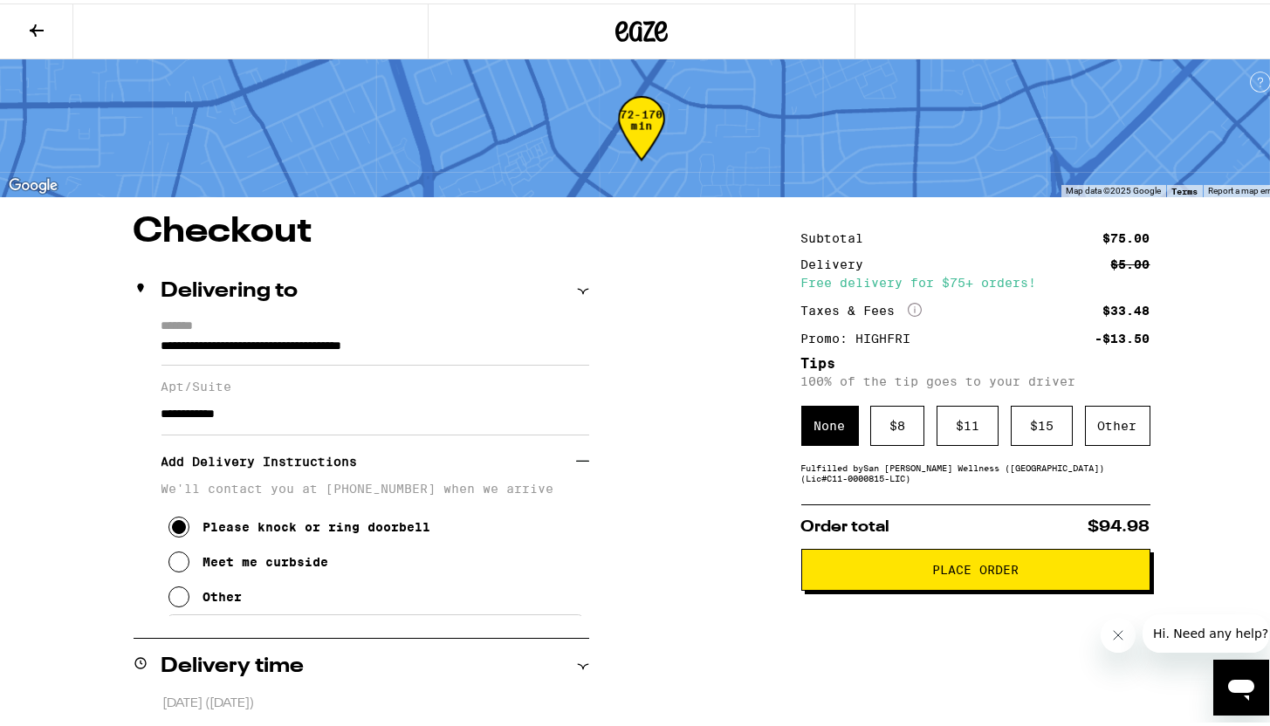
click at [909, 579] on button "Place Order" at bounding box center [976, 567] width 349 height 42
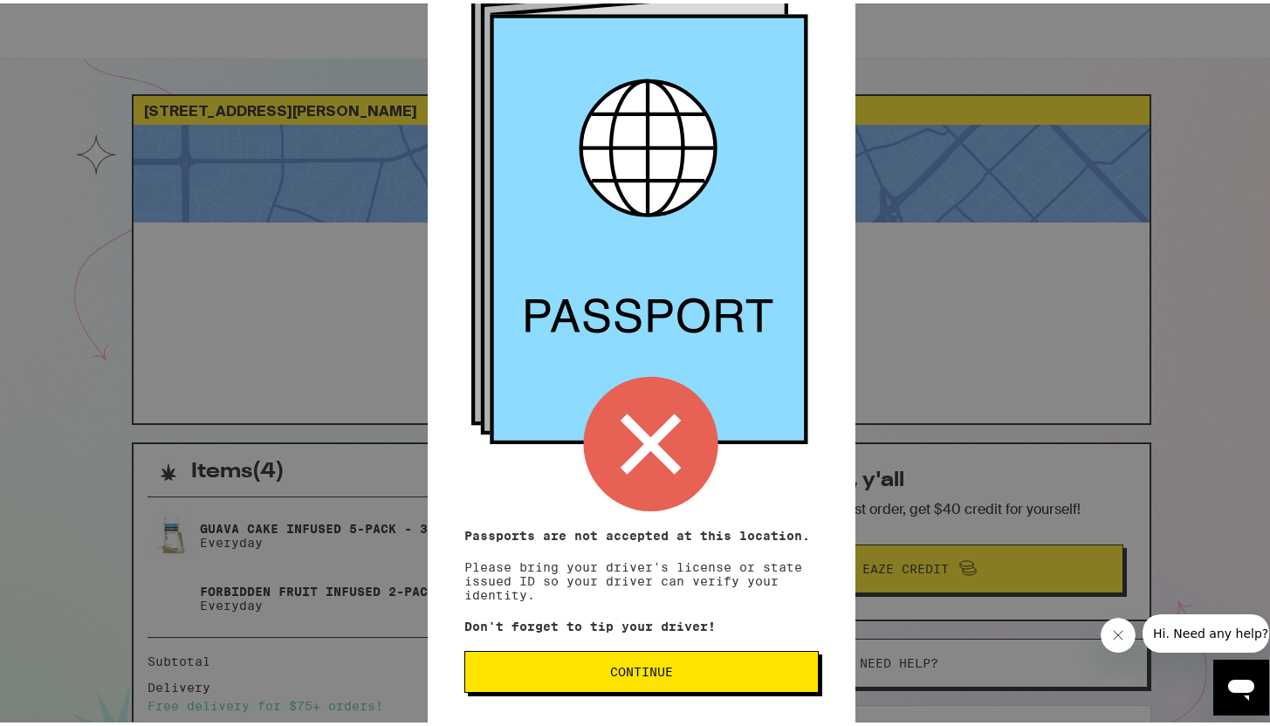
scroll to position [230, 0]
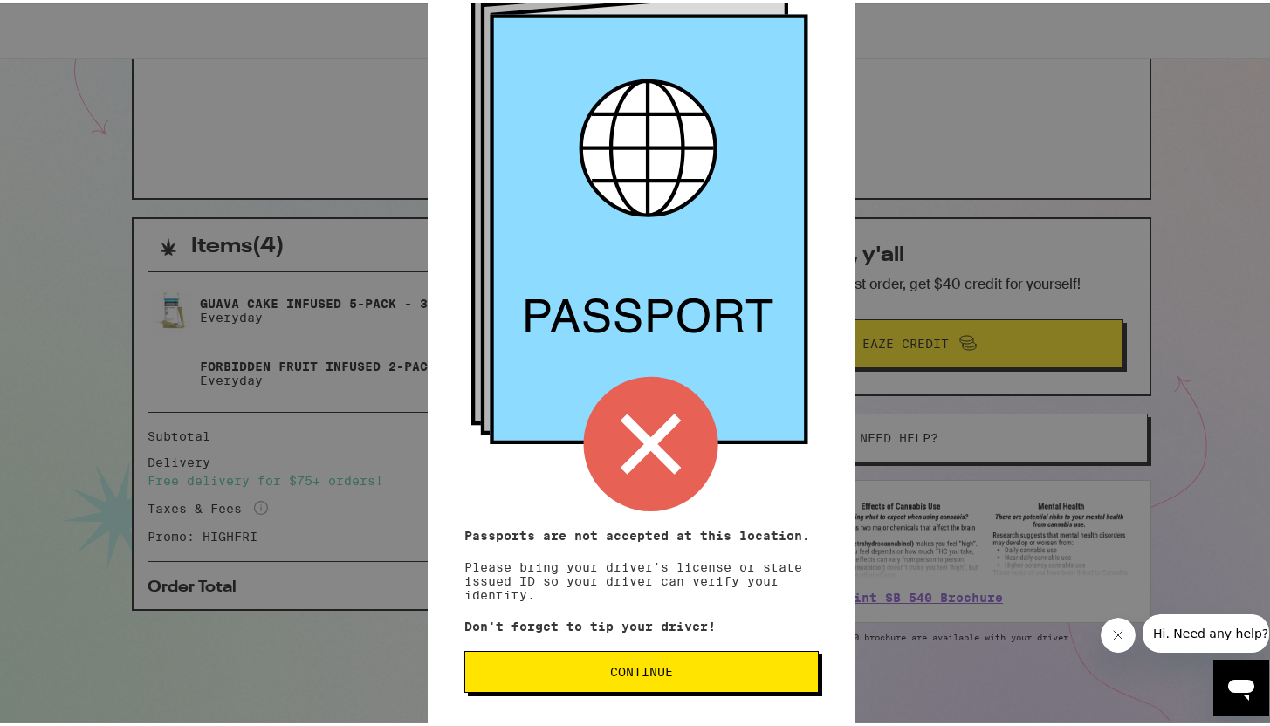
click at [678, 663] on span "Continue" at bounding box center [641, 669] width 325 height 12
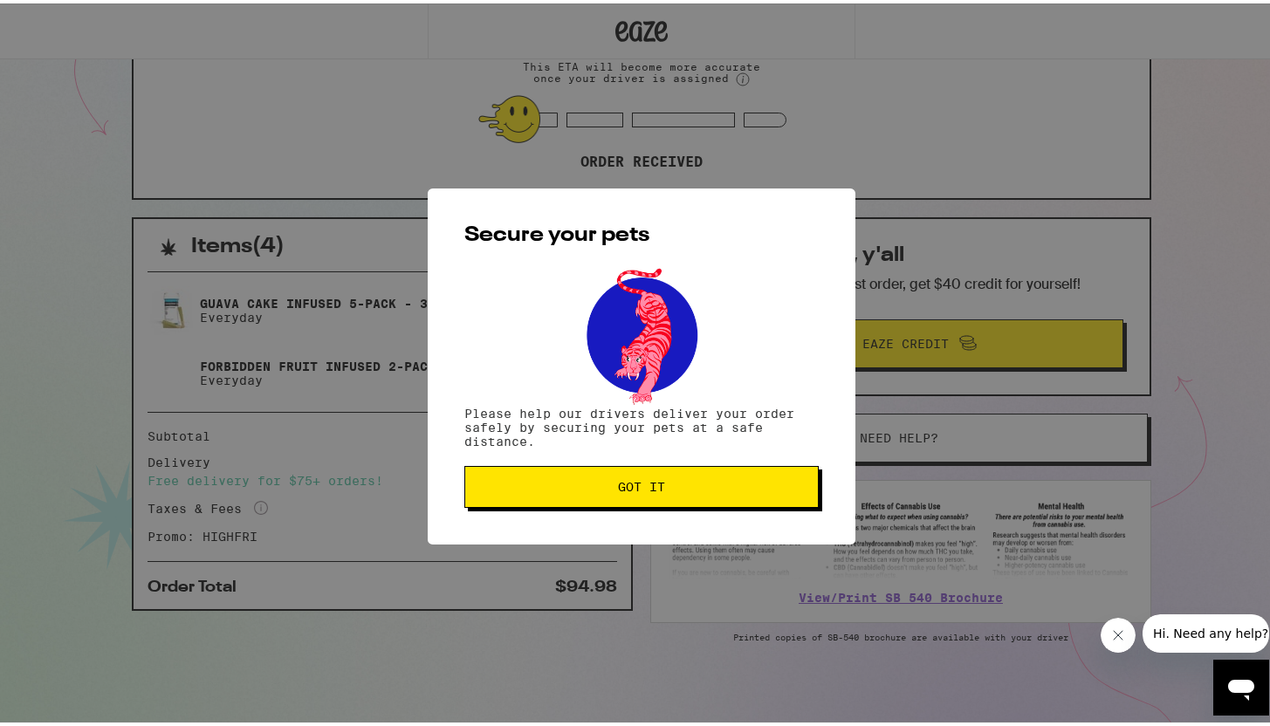
click at [665, 474] on button "Got it" at bounding box center [641, 484] width 354 height 42
